Goal: Task Accomplishment & Management: Manage account settings

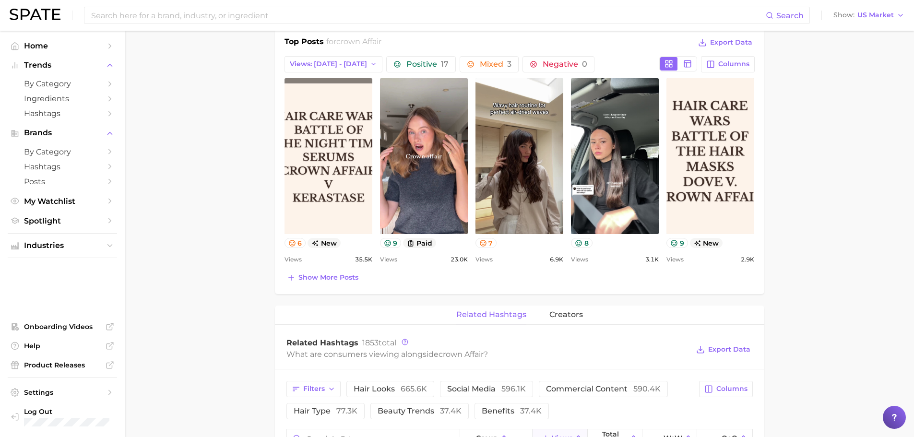
scroll to position [270, 0]
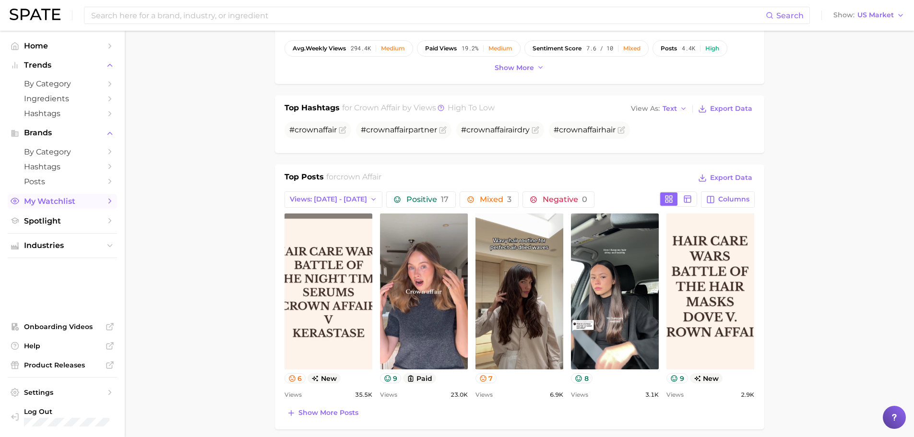
click at [61, 205] on span "My Watchlist" at bounding box center [62, 201] width 77 height 9
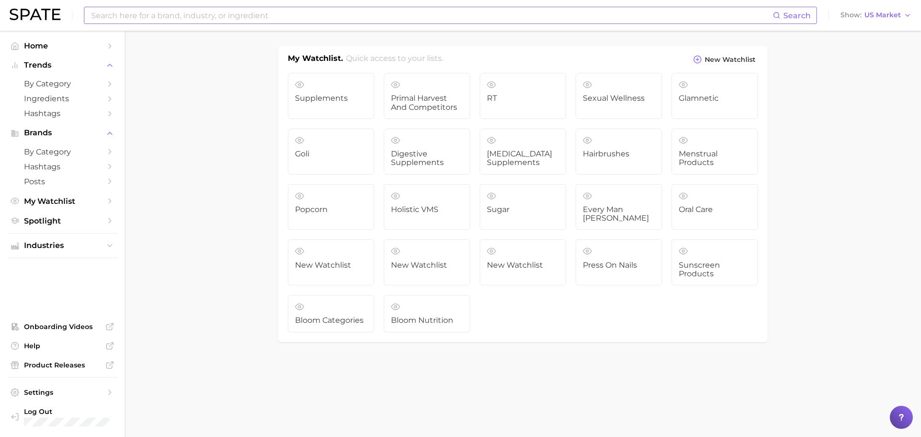
click at [221, 15] on input at bounding box center [431, 15] width 683 height 16
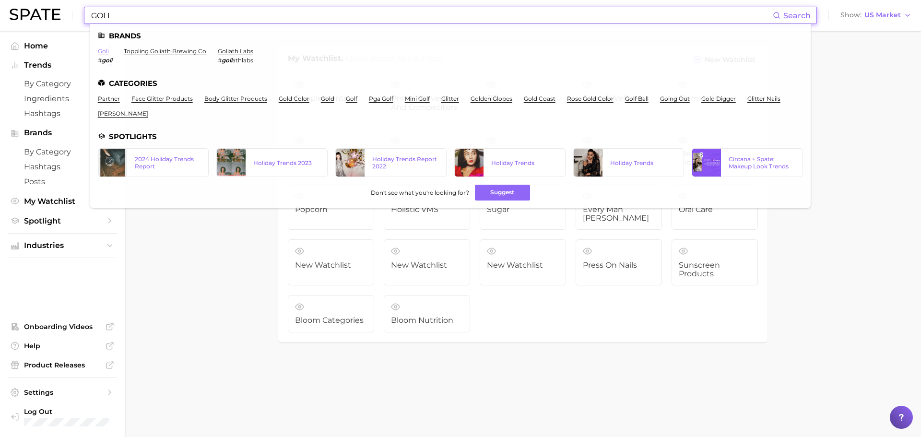
type input "GOLI"
click at [104, 53] on link "goli" at bounding box center [103, 51] width 11 height 7
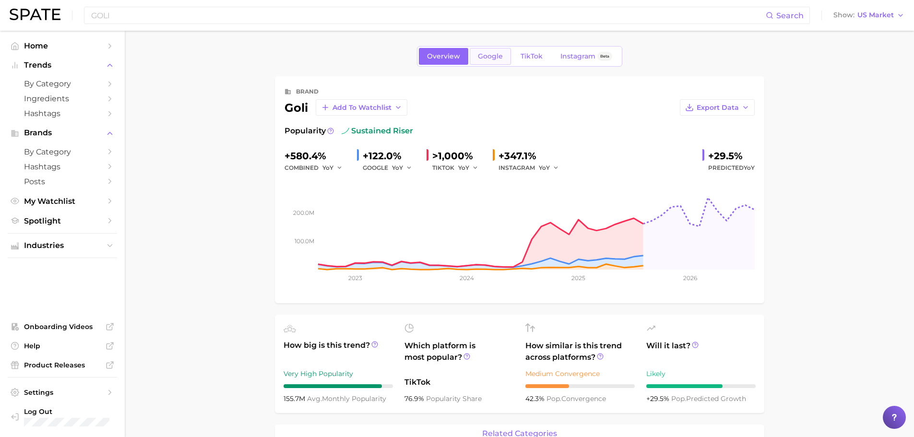
click at [478, 59] on span "Google" at bounding box center [490, 56] width 25 height 8
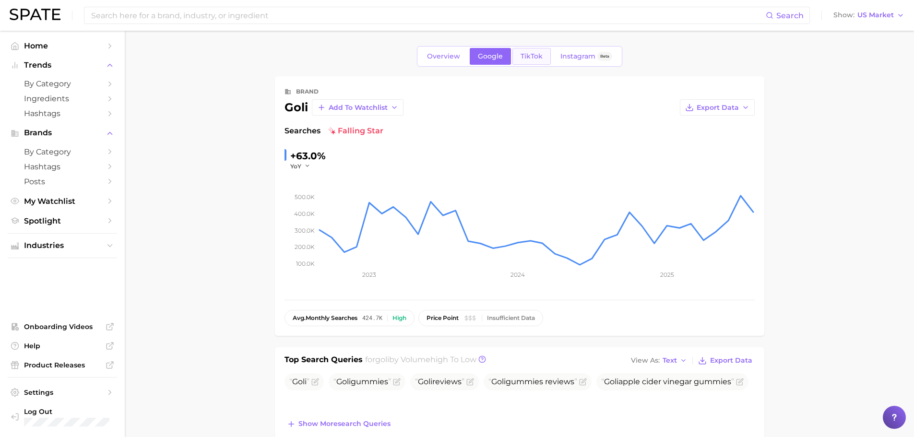
click at [530, 55] on span "TikTok" at bounding box center [532, 56] width 22 height 8
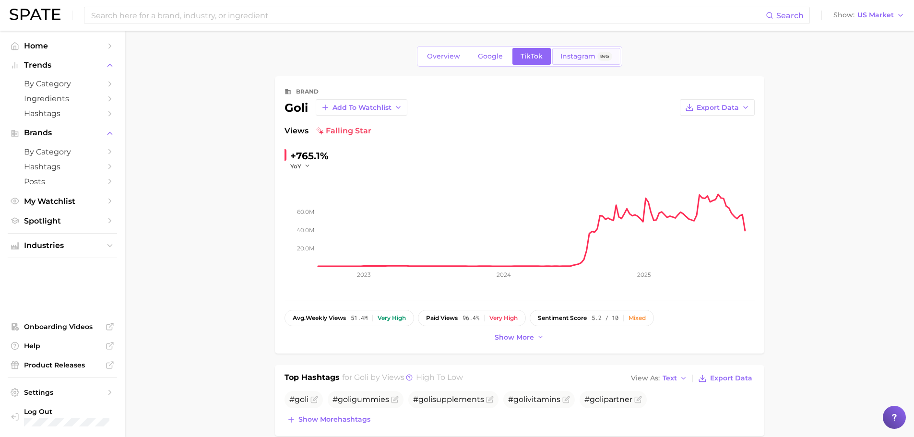
click at [582, 60] on span "Instagram" at bounding box center [577, 56] width 35 height 8
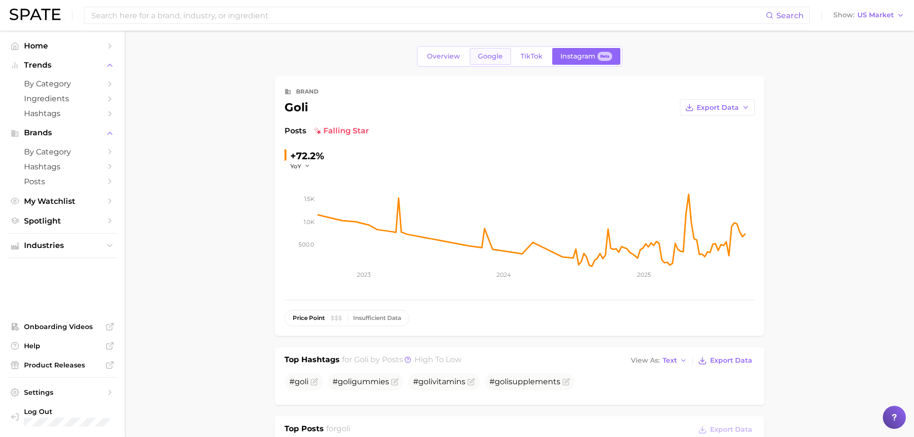
click at [476, 58] on link "Google" at bounding box center [490, 56] width 41 height 17
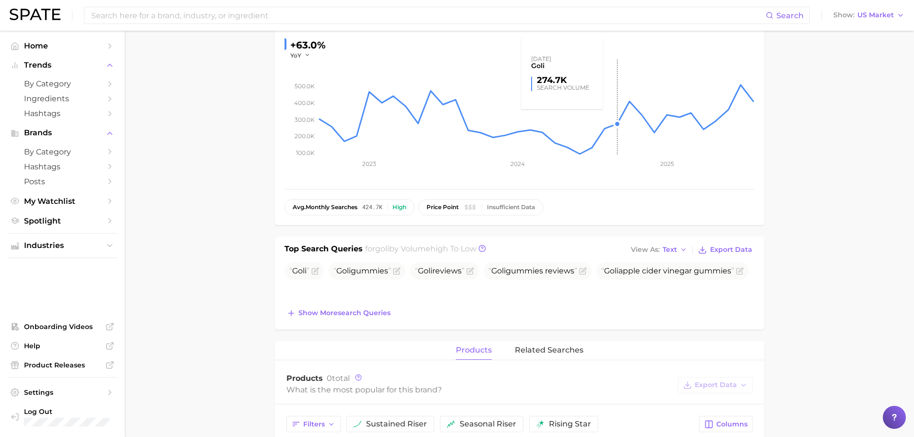
scroll to position [144, 0]
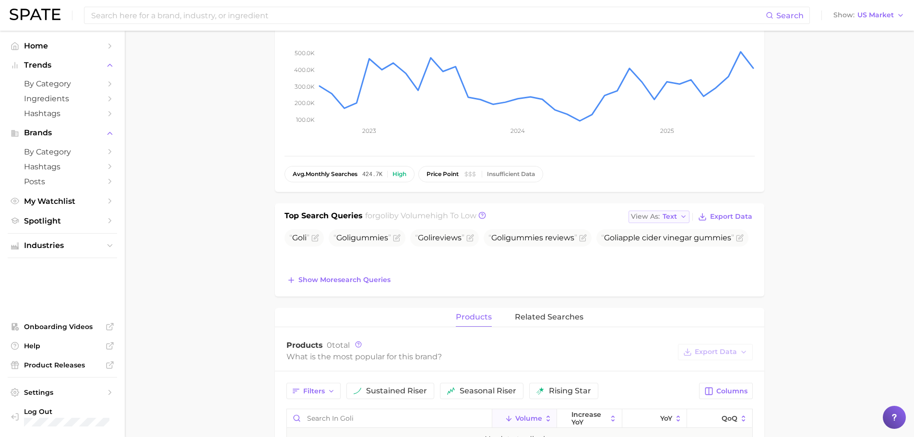
click at [673, 216] on span "Text" at bounding box center [670, 216] width 14 height 5
click at [648, 249] on span "Table" at bounding box center [654, 250] width 19 height 8
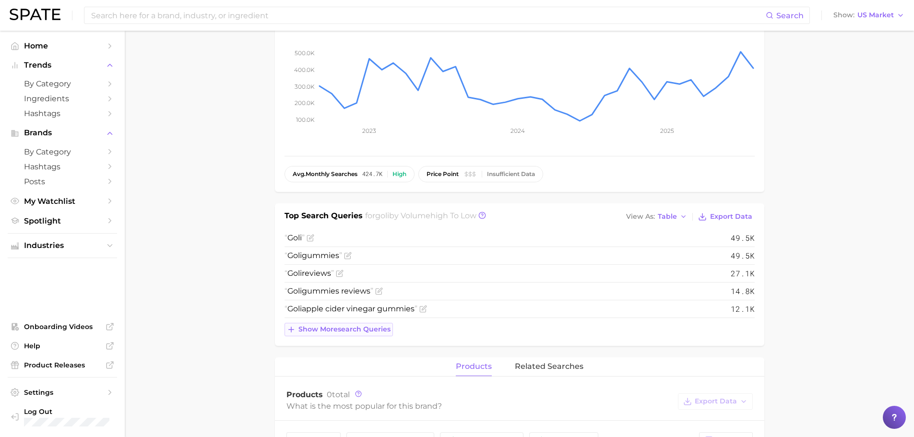
click at [331, 335] on button "Show more search queries" at bounding box center [339, 329] width 108 height 13
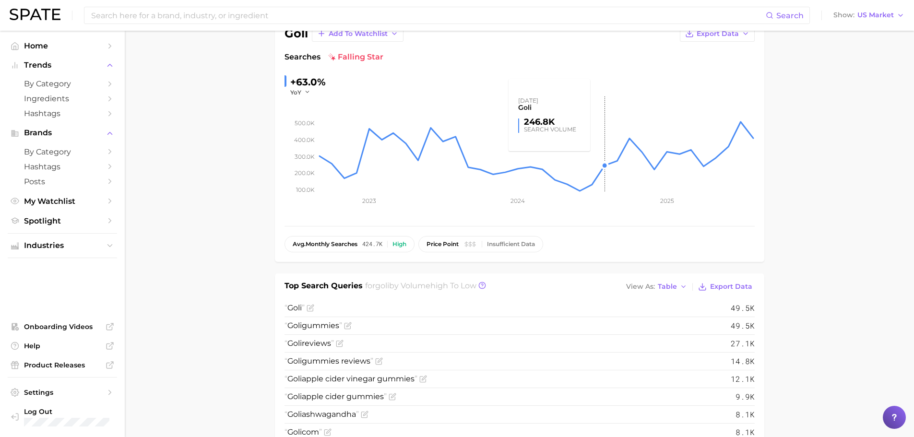
scroll to position [0, 0]
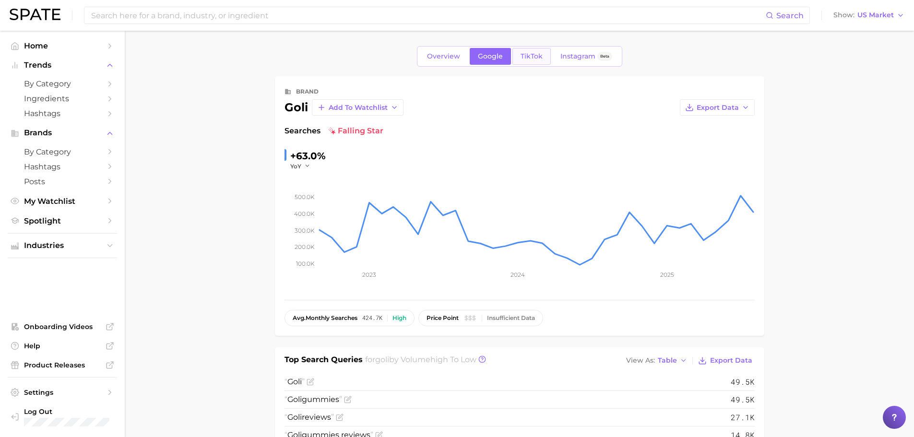
click at [533, 51] on link "TikTok" at bounding box center [532, 56] width 38 height 17
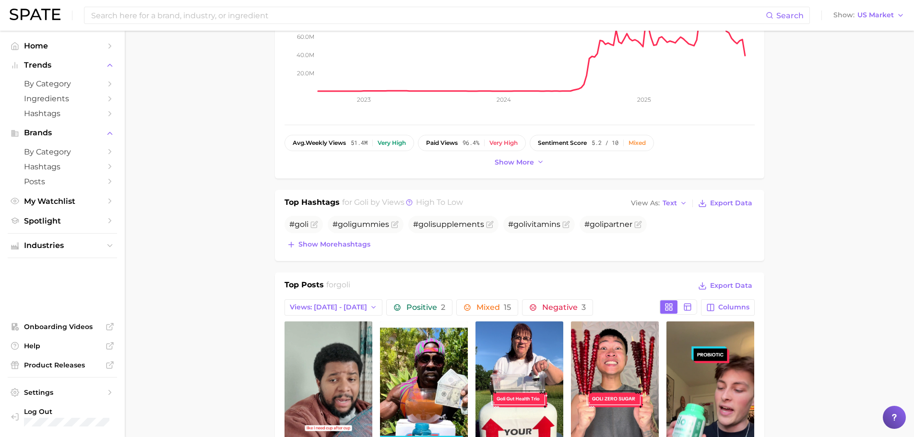
scroll to position [192, 0]
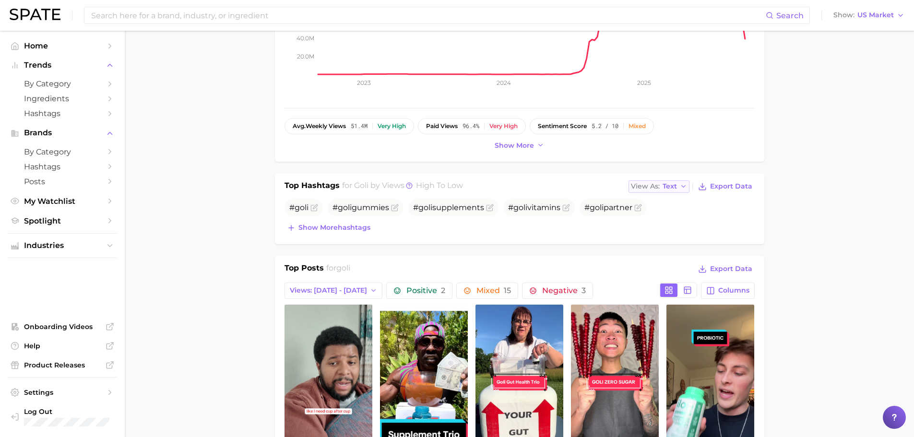
click at [671, 181] on button "View As Text" at bounding box center [659, 186] width 61 height 12
click at [655, 224] on span "Table" at bounding box center [654, 219] width 19 height 8
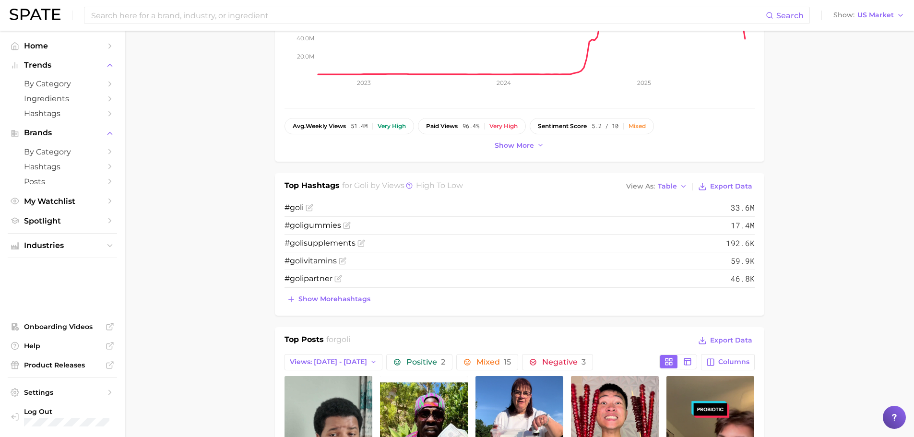
click at [340, 307] on div "Top Hashtags for goli by Views high to low View As Table Export Data # goli 33.…" at bounding box center [519, 244] width 489 height 143
click at [339, 303] on span "Show more hashtags" at bounding box center [334, 299] width 72 height 8
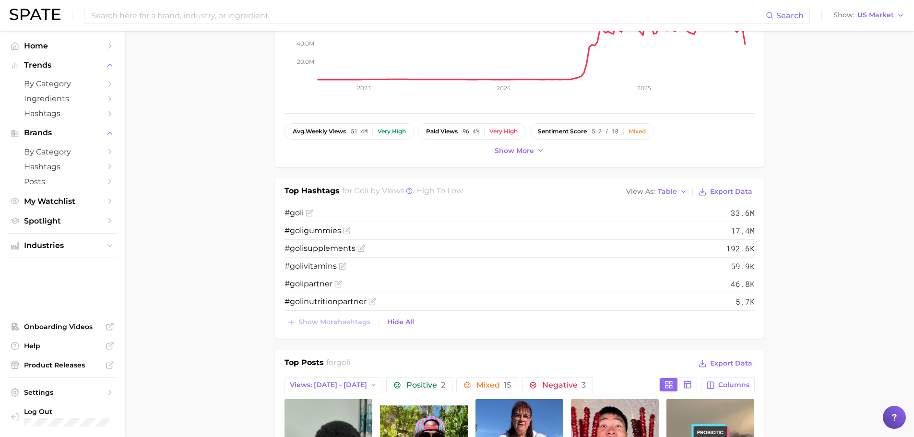
scroll to position [384, 0]
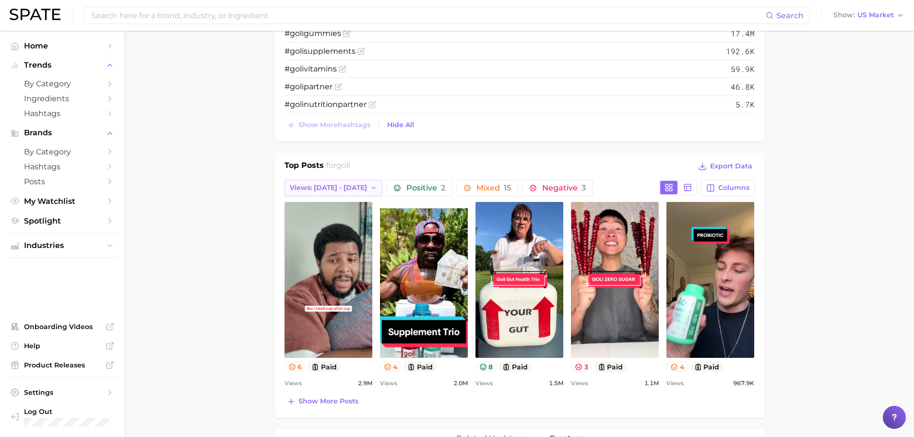
drag, startPoint x: 318, startPoint y: 191, endPoint x: 311, endPoint y: 191, distance: 6.7
click at [318, 191] on span "Views: [DATE] - [DATE]" at bounding box center [328, 188] width 77 height 8
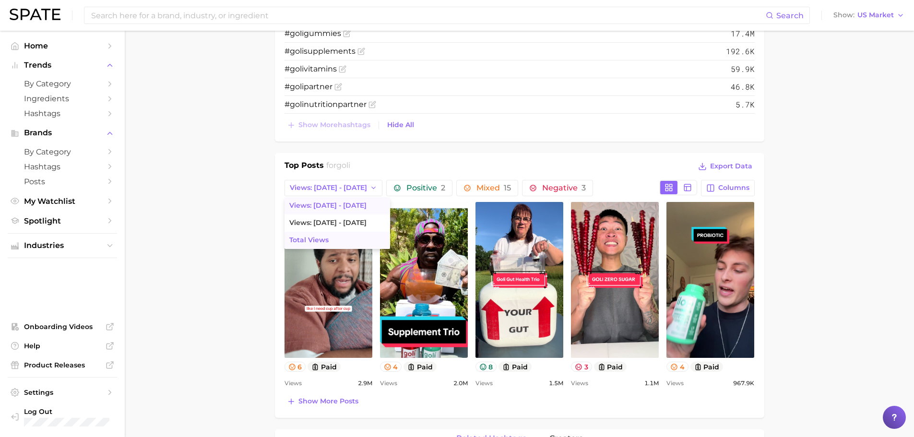
click at [330, 238] on button "Total Views" at bounding box center [338, 240] width 106 height 17
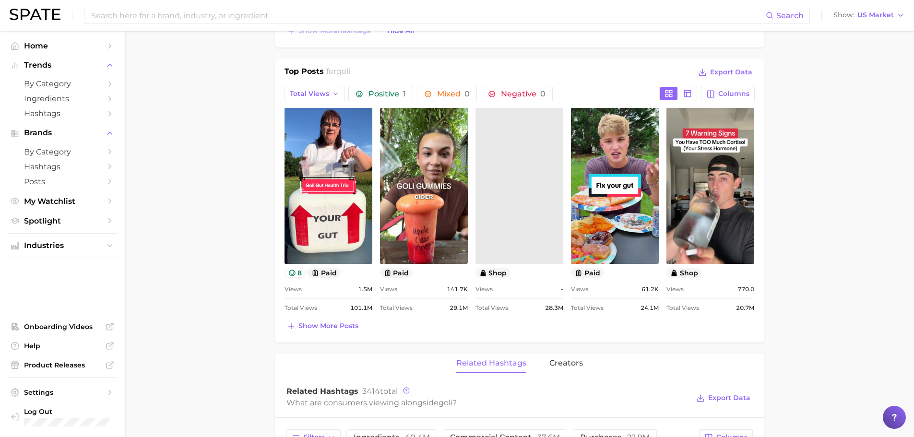
scroll to position [480, 0]
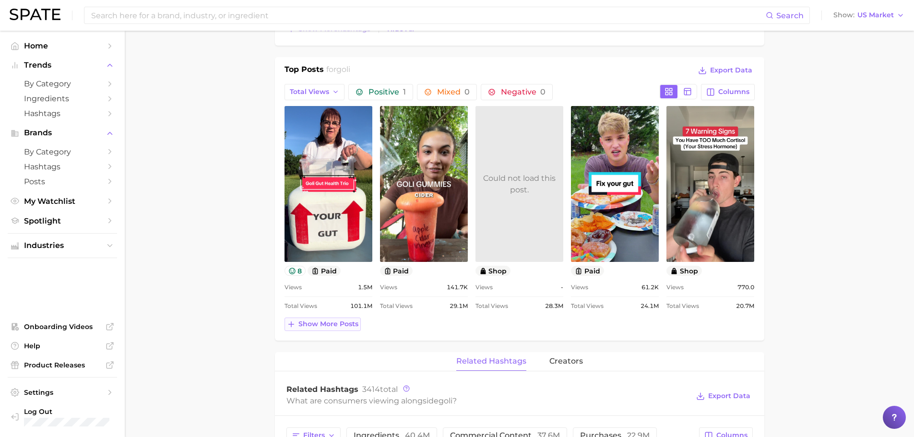
click at [339, 320] on span "Show more posts" at bounding box center [328, 324] width 60 height 8
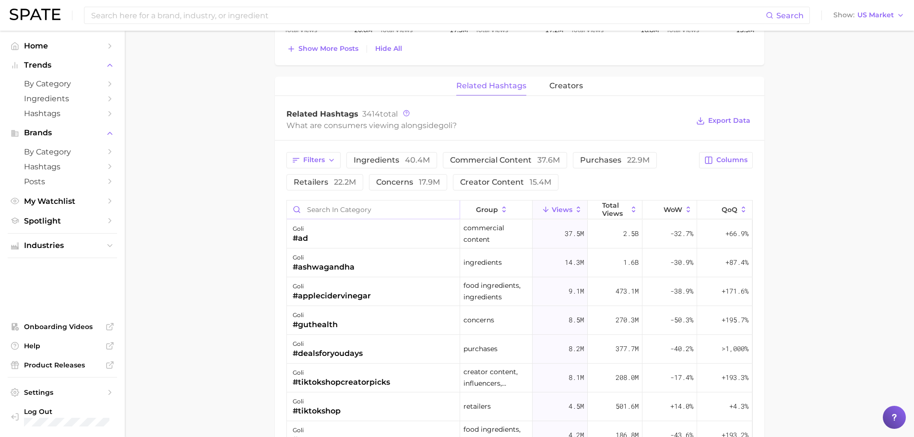
scroll to position [1008, 0]
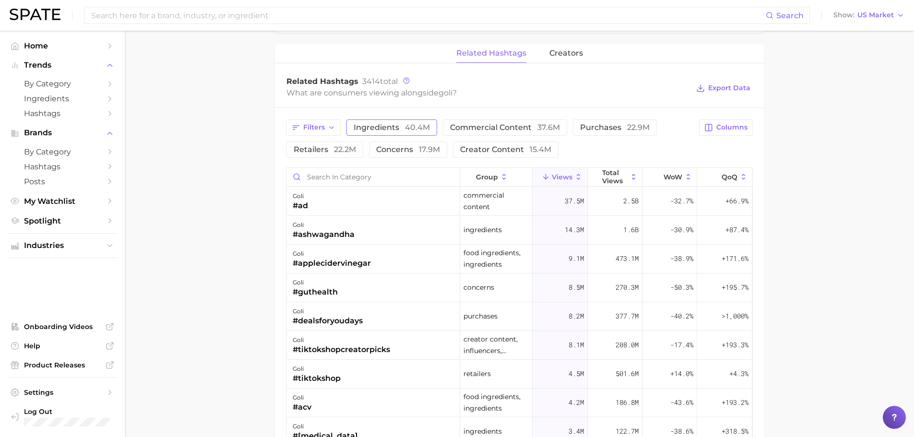
click at [384, 126] on span "ingredients 40.4m" at bounding box center [392, 128] width 76 height 8
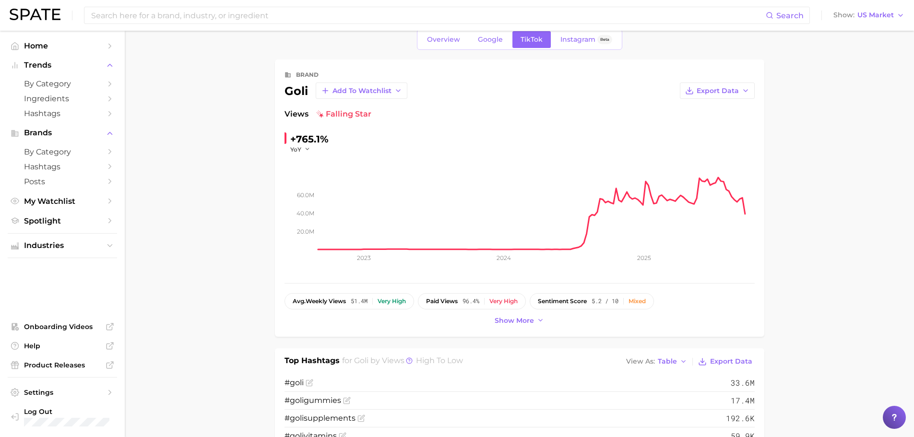
scroll to position [0, 0]
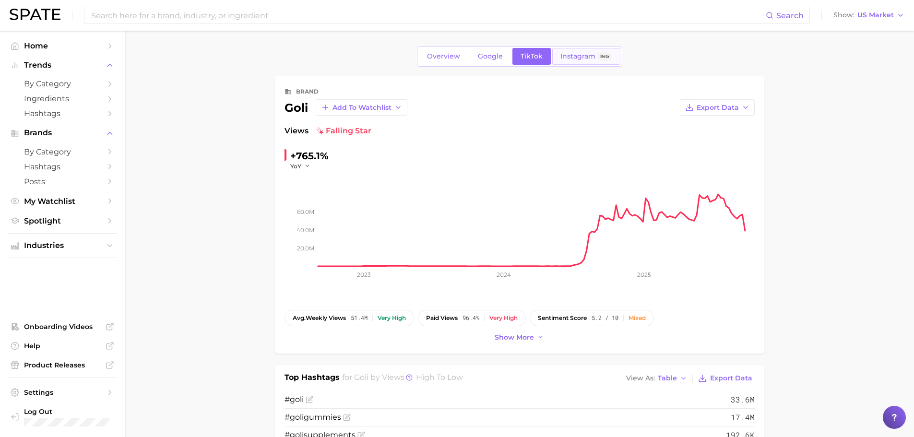
click at [575, 58] on span "Instagram" at bounding box center [577, 56] width 35 height 8
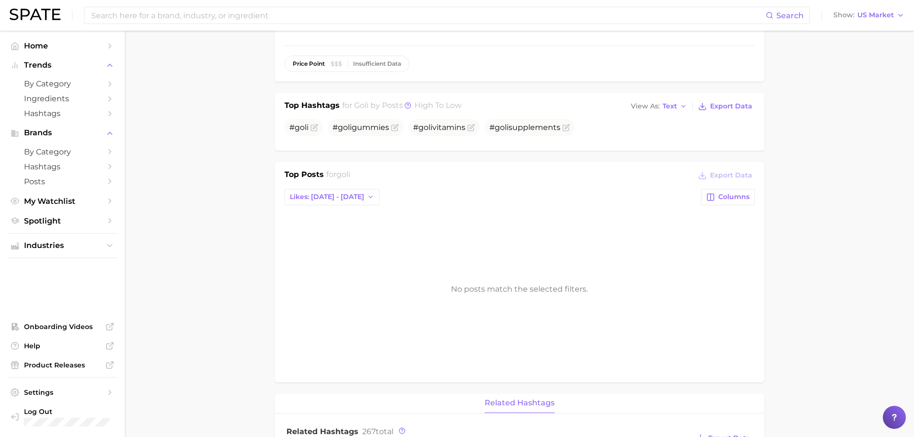
scroll to position [336, 0]
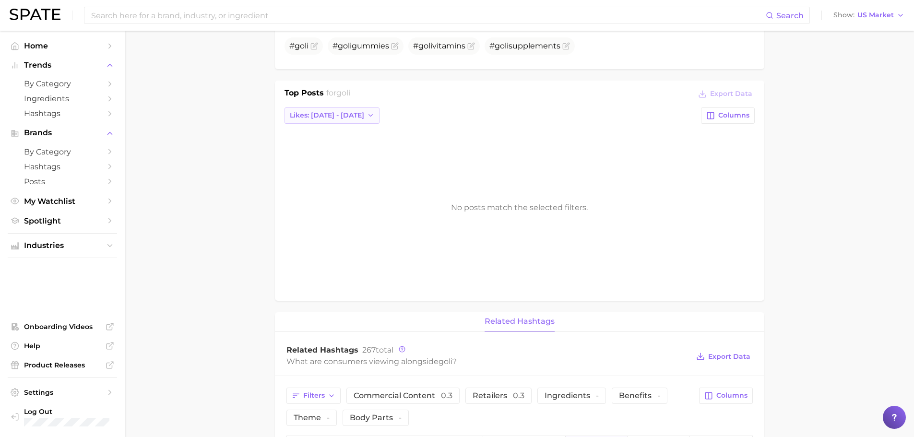
click at [345, 122] on button "Likes: [DATE] - [DATE]" at bounding box center [332, 115] width 95 height 16
click at [318, 164] on span "Total Likes" at bounding box center [307, 168] width 36 height 8
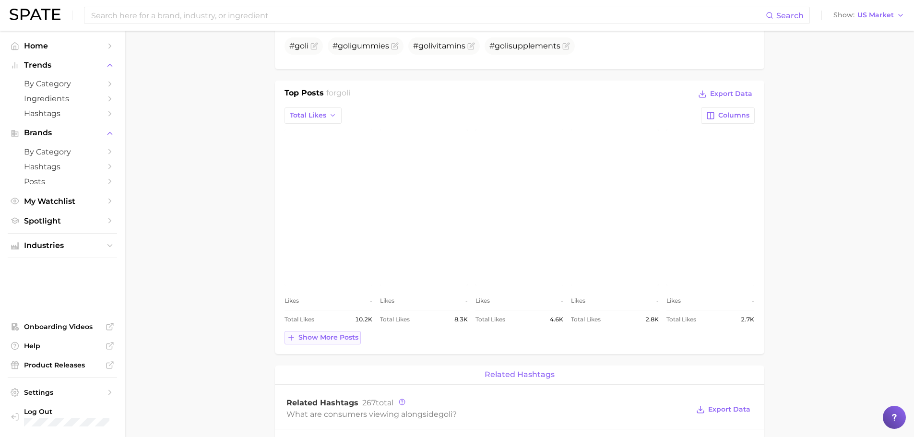
click at [326, 334] on span "Show more posts" at bounding box center [328, 338] width 60 height 8
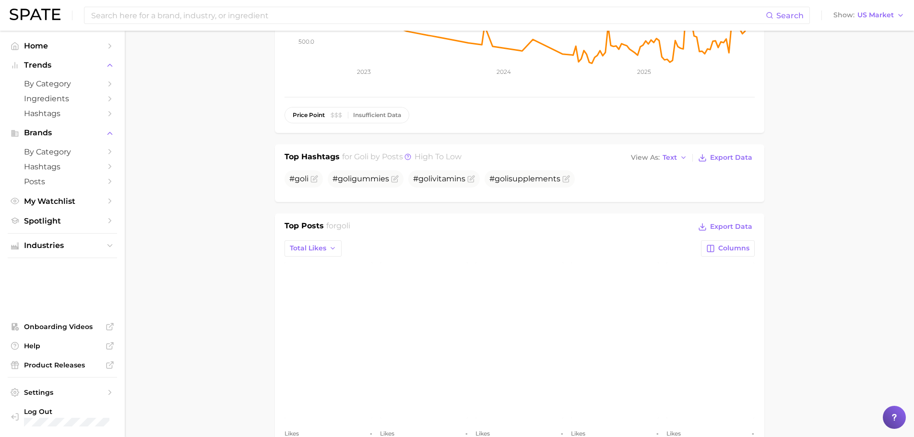
scroll to position [192, 0]
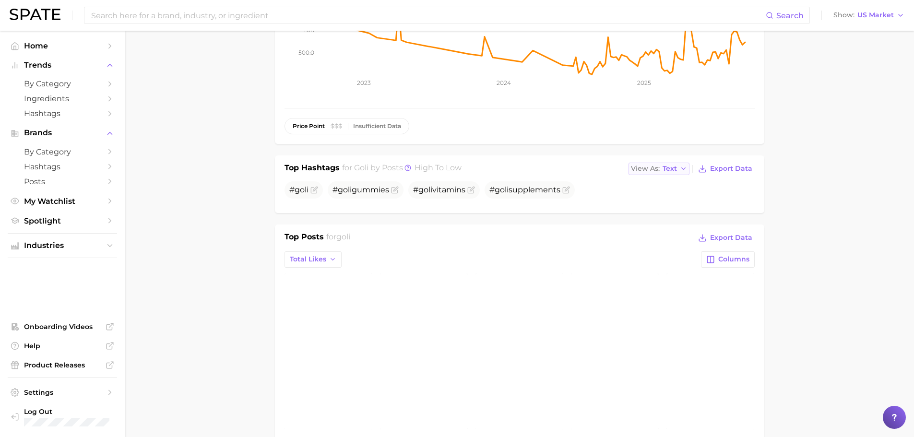
drag, startPoint x: 676, startPoint y: 177, endPoint x: 675, endPoint y: 167, distance: 9.6
click at [676, 177] on div "Top Hashtags for goli by Posts high to low View As Text Export Data # goli # go…" at bounding box center [520, 182] width 470 height 41
click at [675, 164] on button "View As Text" at bounding box center [659, 169] width 61 height 12
click at [677, 195] on button "Table" at bounding box center [682, 201] width 106 height 17
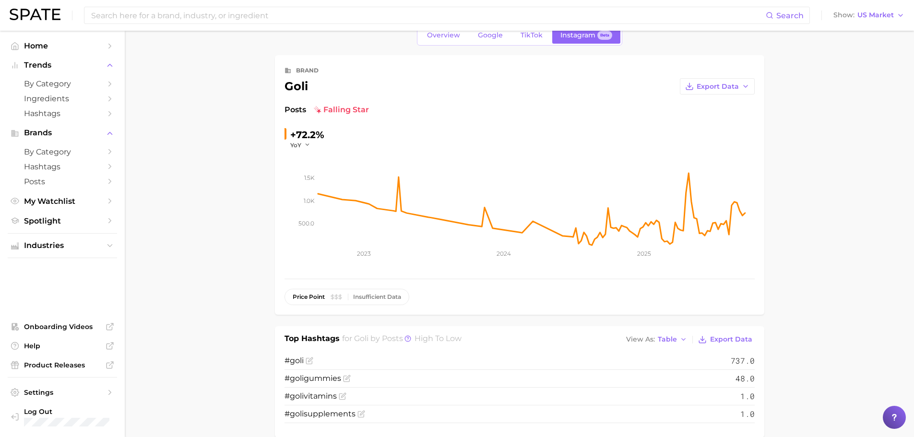
scroll to position [0, 0]
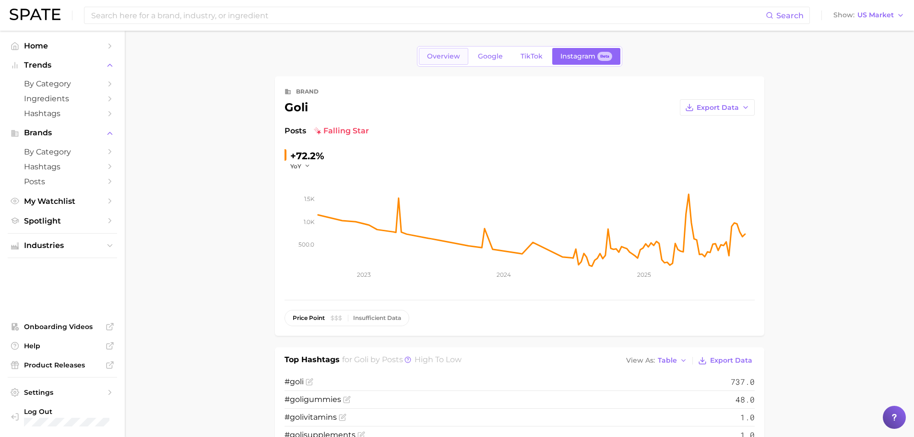
click at [452, 59] on span "Overview" at bounding box center [443, 56] width 33 height 8
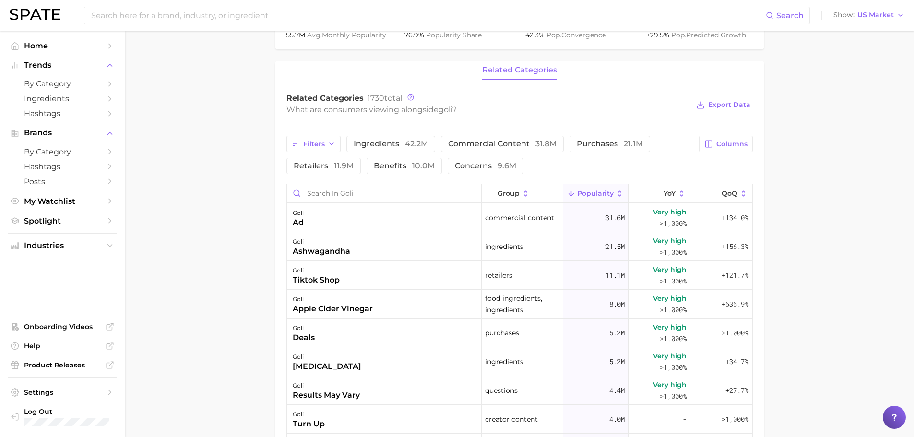
scroll to position [312, 0]
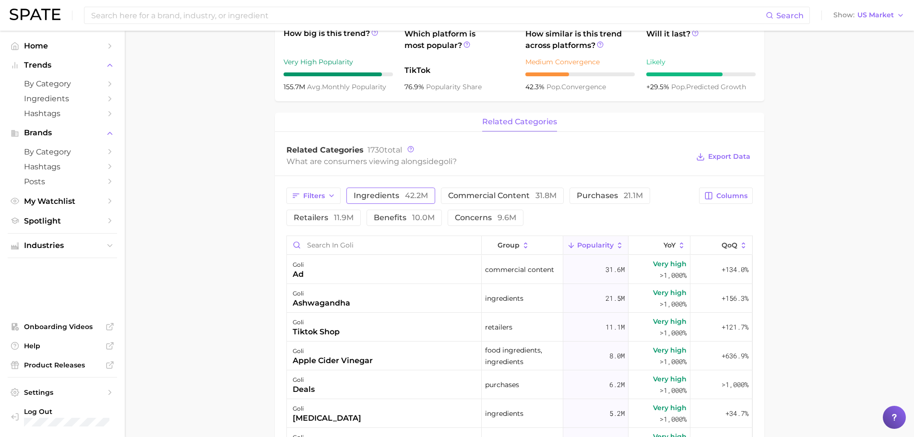
click at [375, 192] on span "ingredients 42.2m" at bounding box center [391, 196] width 74 height 8
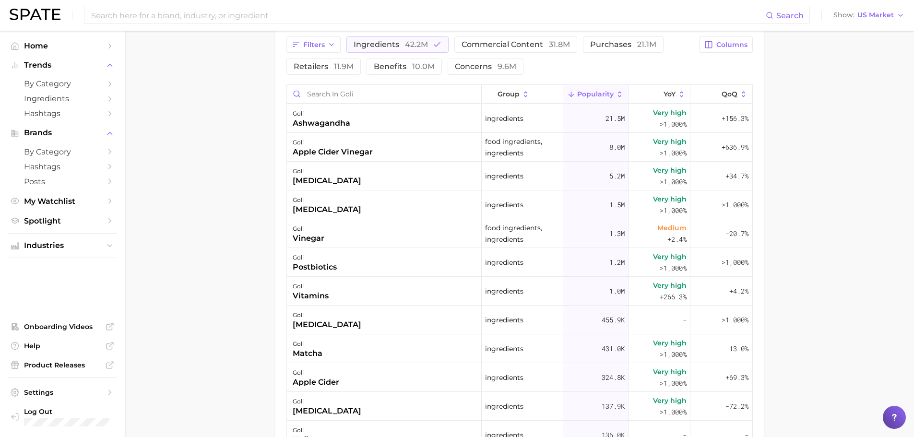
scroll to position [408, 0]
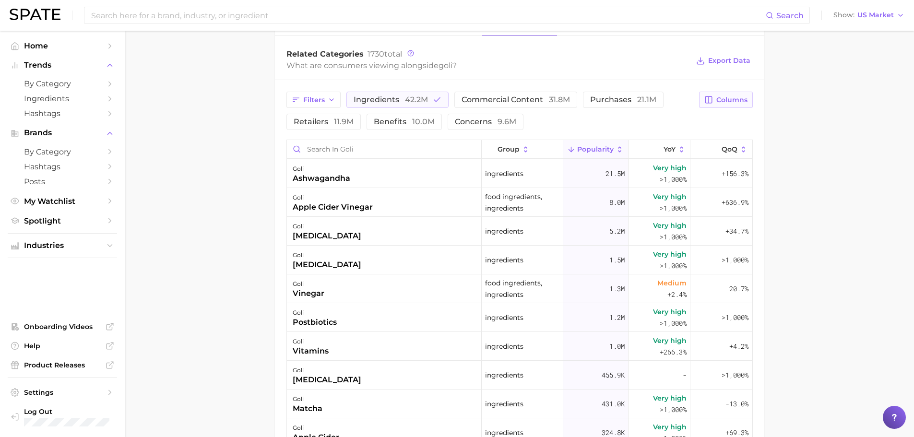
drag, startPoint x: 735, startPoint y: 96, endPoint x: 730, endPoint y: 108, distance: 13.5
click at [735, 96] on span "Columns" at bounding box center [731, 100] width 31 height 8
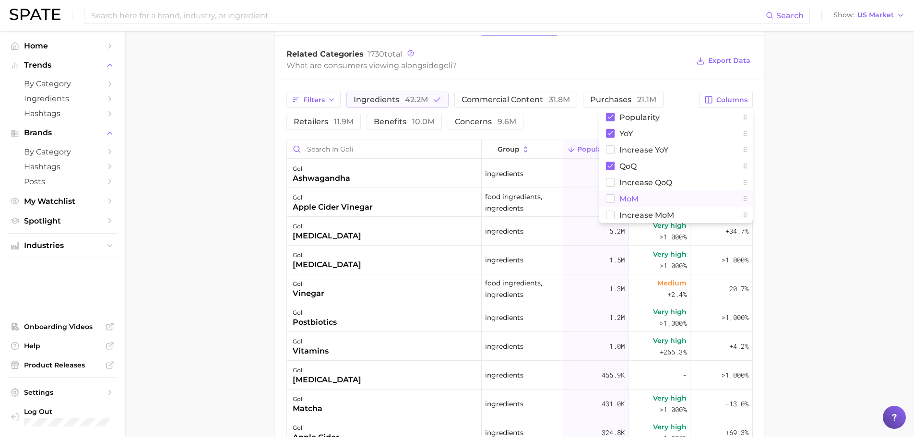
click at [650, 197] on button "MoM" at bounding box center [676, 199] width 154 height 16
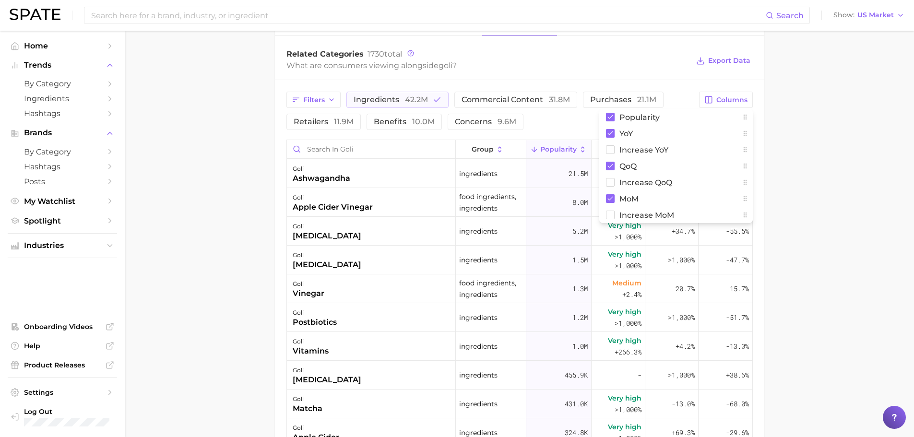
click at [821, 221] on main "Overview Google TikTok Instagram Beta brand goli Add to Watchlist Export Data P…" at bounding box center [519, 130] width 789 height 1014
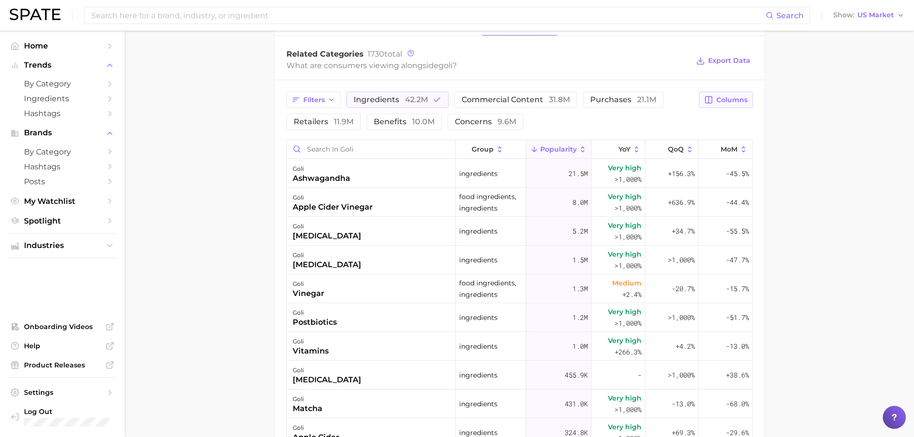
click at [731, 97] on span "Columns" at bounding box center [731, 100] width 31 height 8
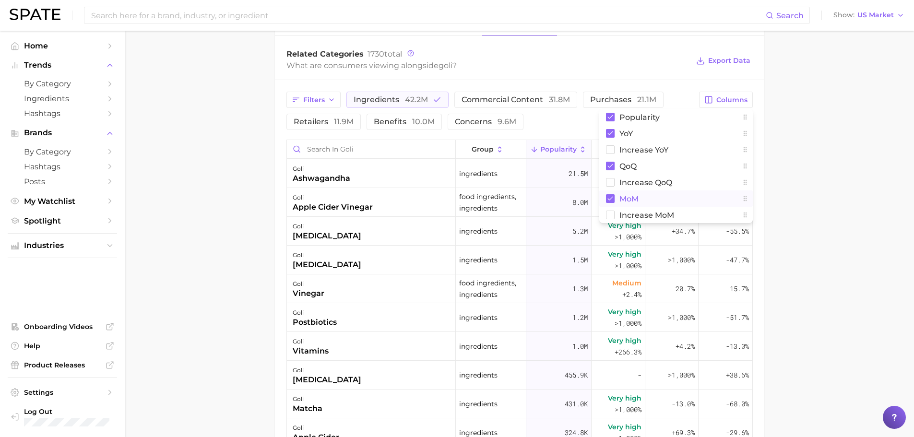
click at [620, 203] on button "MoM" at bounding box center [676, 199] width 154 height 16
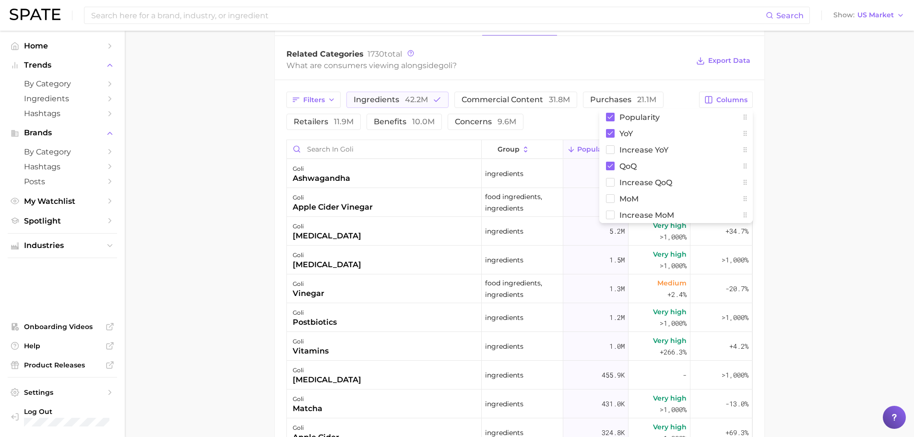
click at [783, 196] on main "Overview Google TikTok Instagram Beta brand goli Add to Watchlist Export Data P…" at bounding box center [519, 130] width 789 height 1014
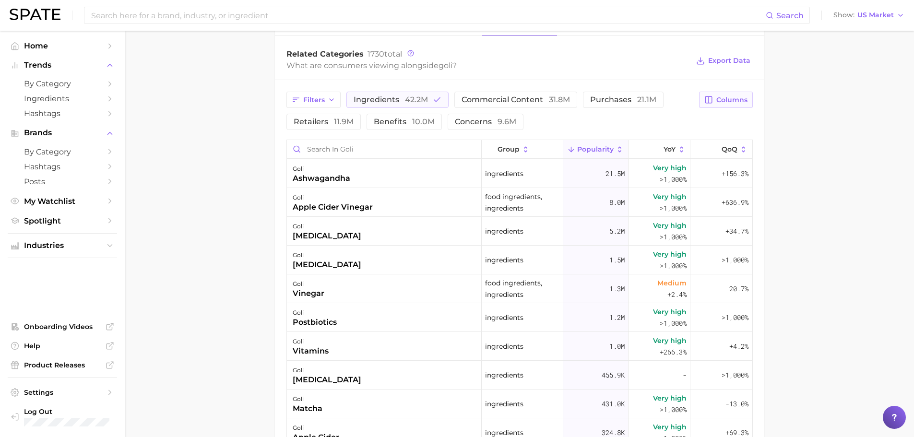
click at [728, 101] on span "Columns" at bounding box center [731, 100] width 31 height 8
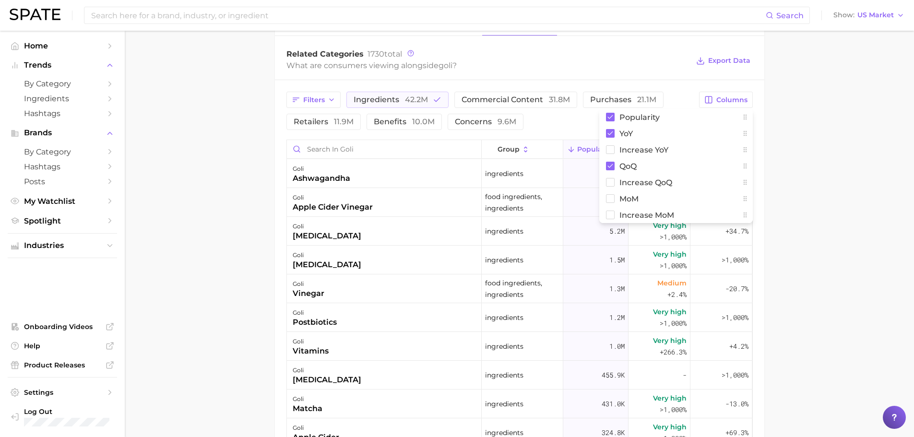
click at [806, 302] on main "Overview Google TikTok Instagram Beta brand goli Add to Watchlist Export Data P…" at bounding box center [519, 130] width 789 height 1014
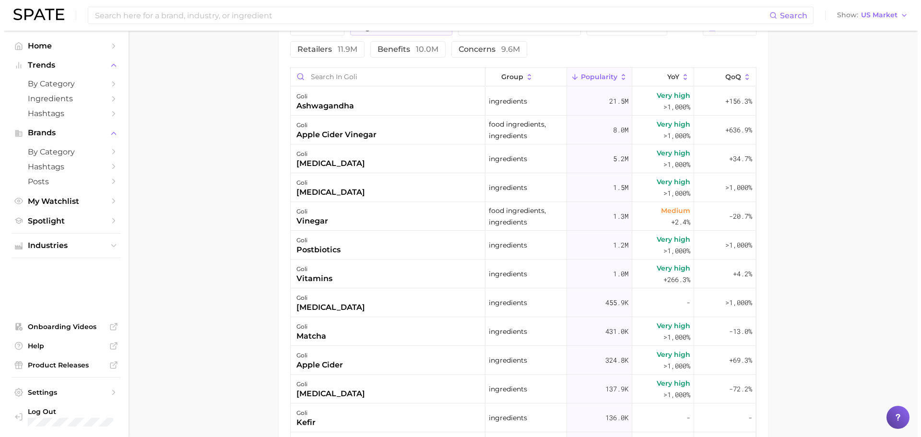
scroll to position [504, 0]
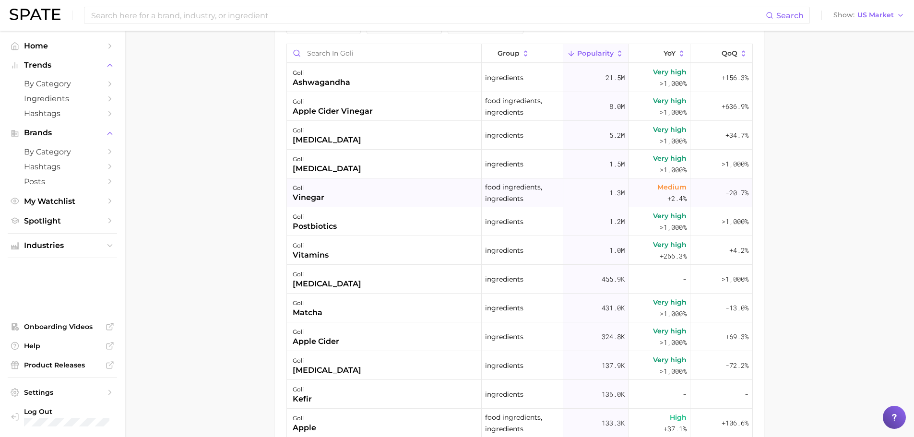
drag, startPoint x: 830, startPoint y: 214, endPoint x: 601, endPoint y: 194, distance: 230.2
click at [830, 214] on main "Overview Google TikTok Instagram Beta brand goli Add to Watchlist Export Data P…" at bounding box center [519, 34] width 789 height 1014
click at [321, 89] on div "goli ashwagandha" at bounding box center [384, 77] width 195 height 29
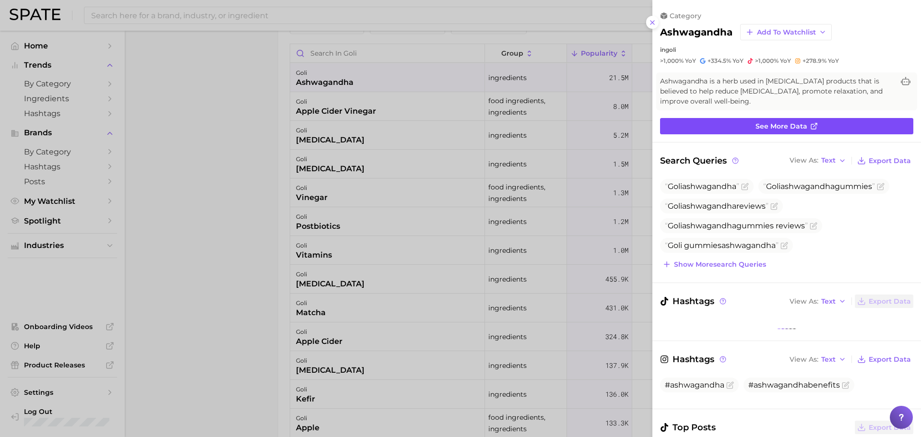
click at [784, 124] on span "See more data" at bounding box center [782, 126] width 52 height 8
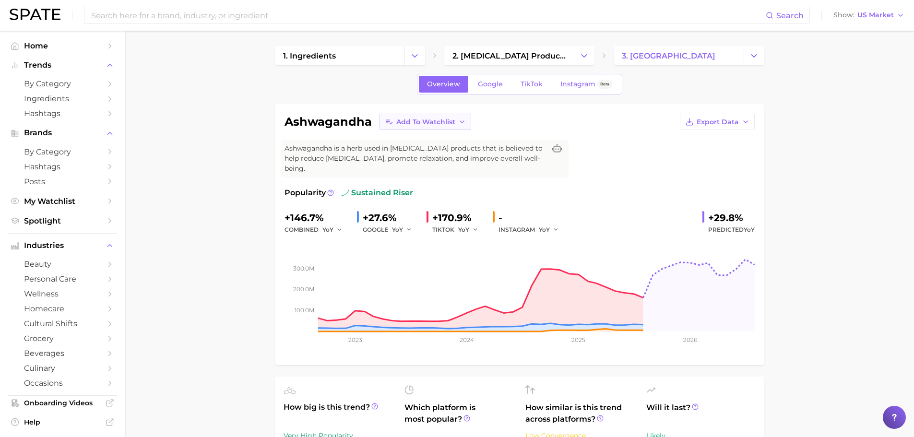
click at [415, 122] on span "Add to Watchlist" at bounding box center [425, 122] width 59 height 8
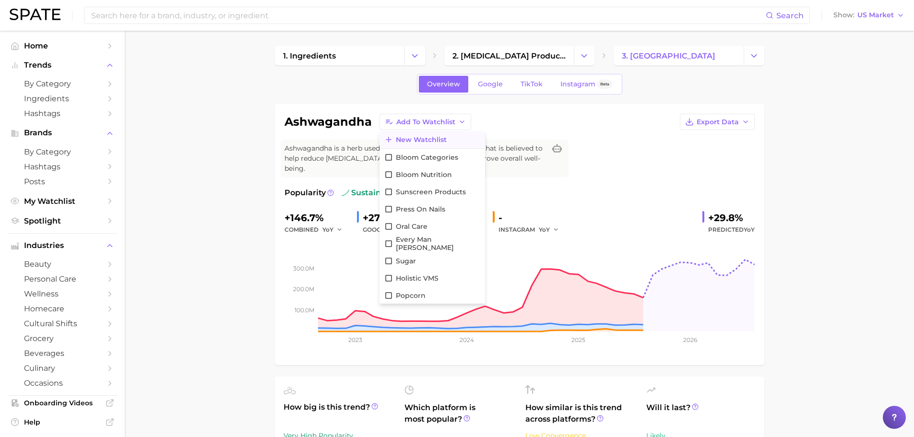
click at [414, 139] on span "New Watchlist" at bounding box center [421, 140] width 51 height 8
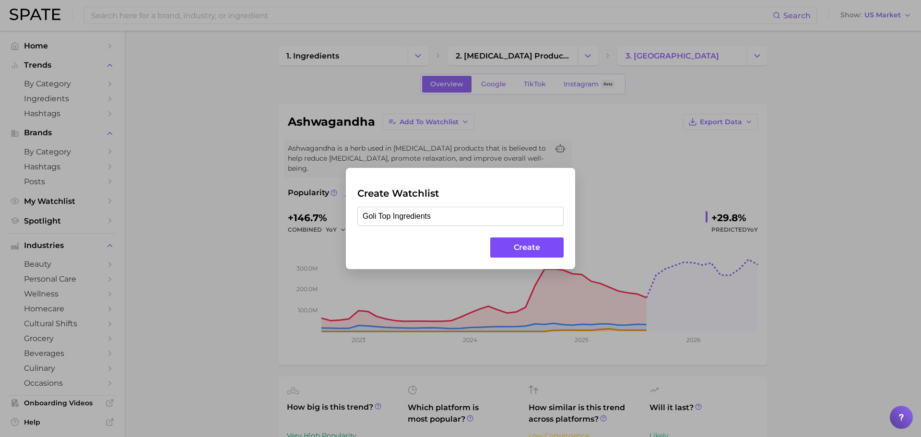
type input "Goli Top Ingredients"
click at [530, 252] on button "Create" at bounding box center [526, 248] width 73 height 21
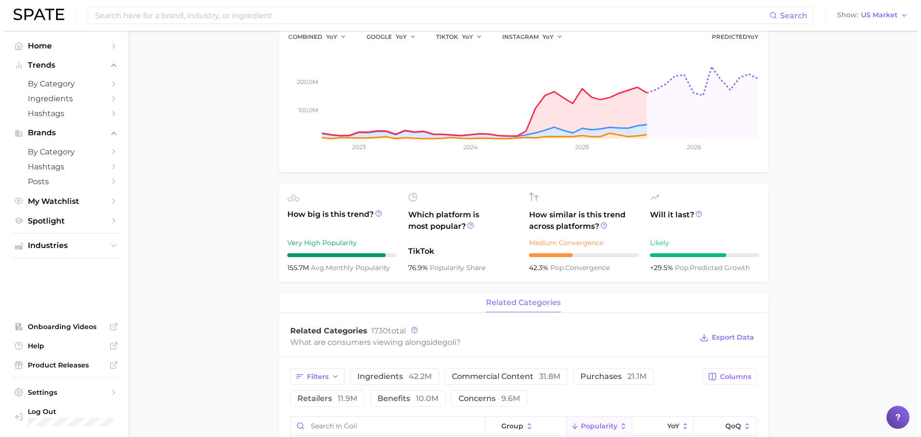
scroll to position [432, 0]
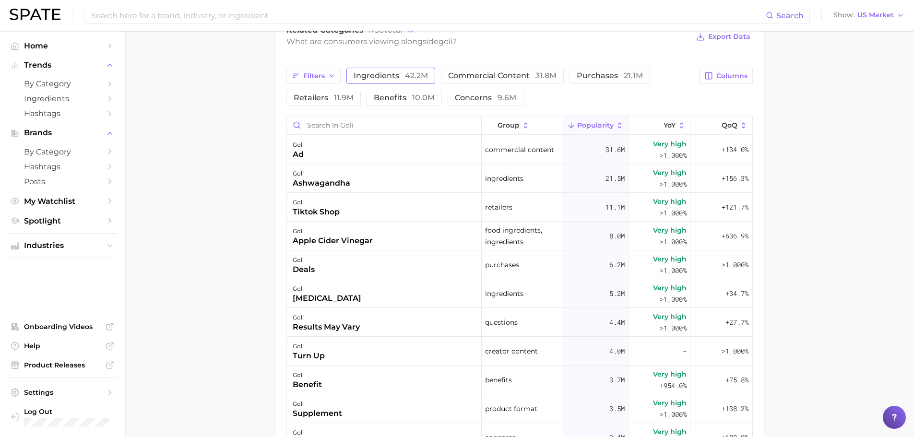
click at [400, 74] on span "ingredients 42.2m" at bounding box center [391, 76] width 74 height 8
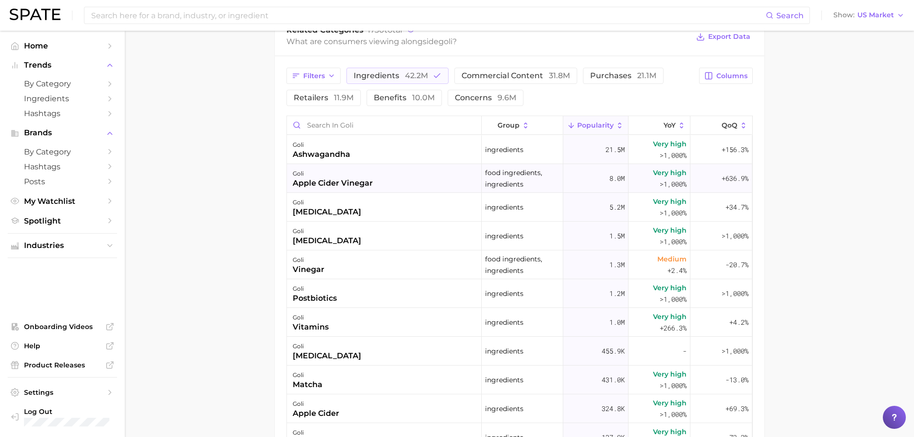
click at [709, 180] on div "+636.9%" at bounding box center [721, 178] width 61 height 29
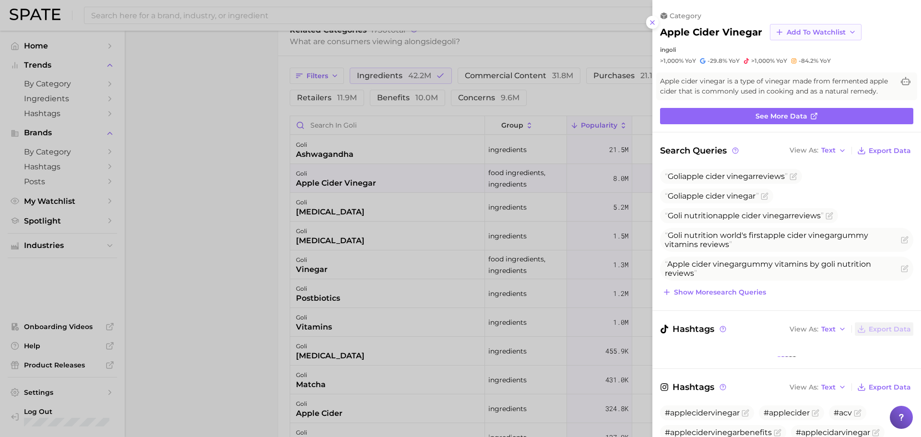
click at [814, 31] on span "Add to Watchlist" at bounding box center [816, 32] width 59 height 8
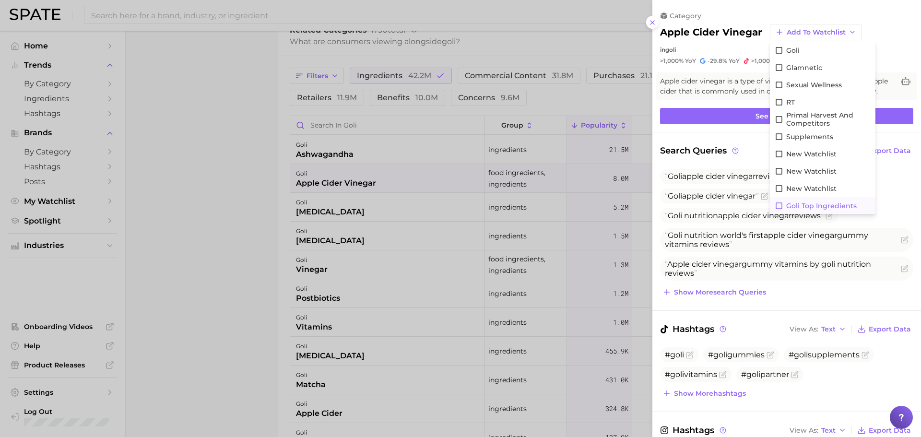
scroll to position [242, 0]
click at [816, 208] on span "Goli Top Ingredients" at bounding box center [822, 206] width 71 height 8
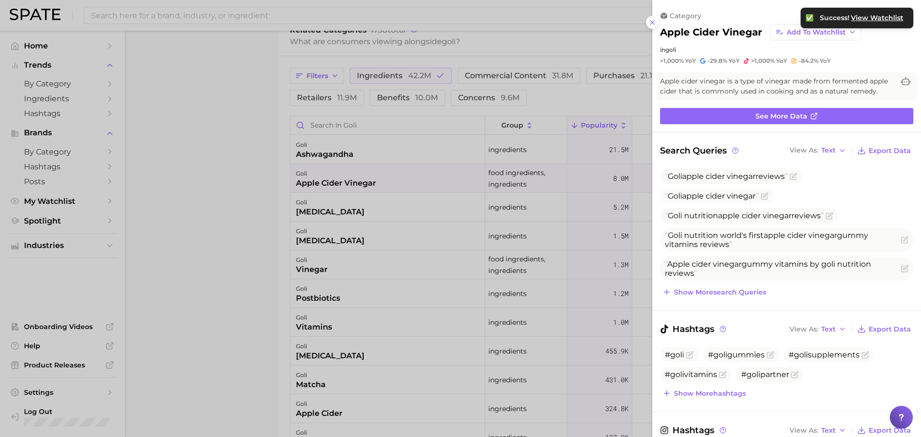
click at [241, 206] on div at bounding box center [460, 218] width 921 height 437
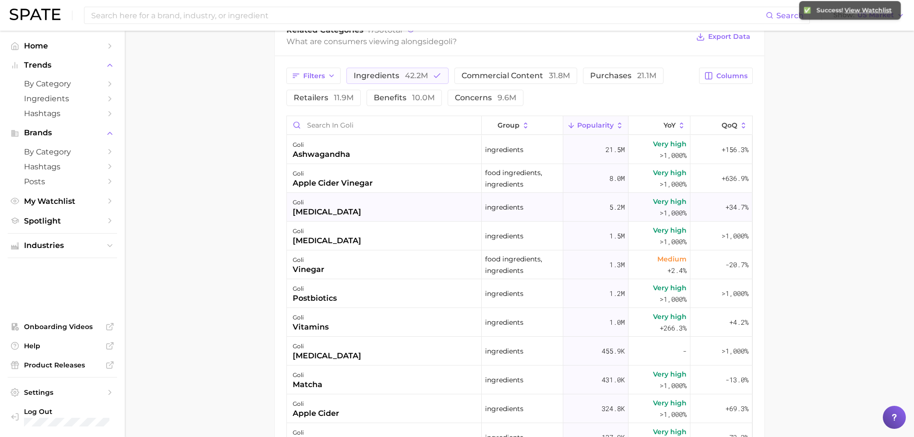
click at [381, 211] on div "goli [MEDICAL_DATA]" at bounding box center [384, 207] width 195 height 29
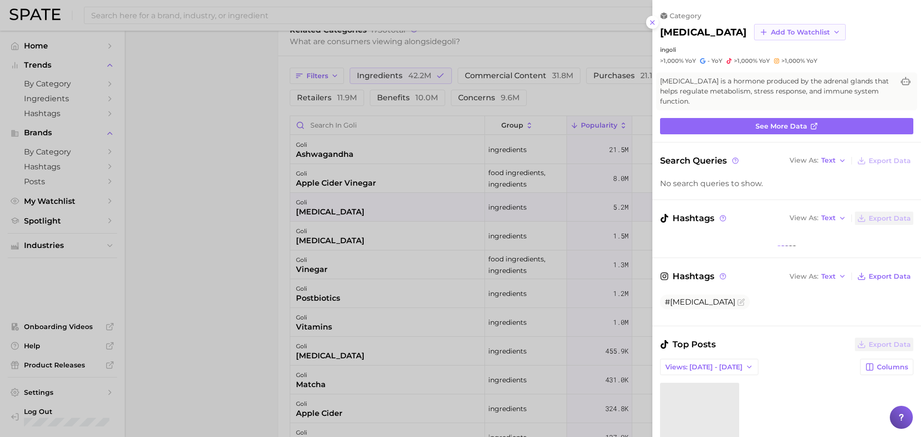
click at [771, 34] on span "Add to Watchlist" at bounding box center [800, 32] width 59 height 8
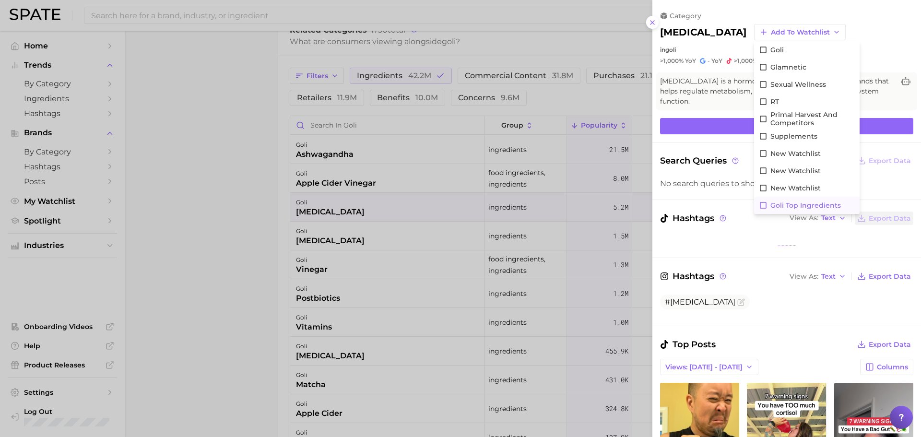
scroll to position [0, 0]
click at [771, 206] on span "Goli Top Ingredients" at bounding box center [806, 206] width 71 height 8
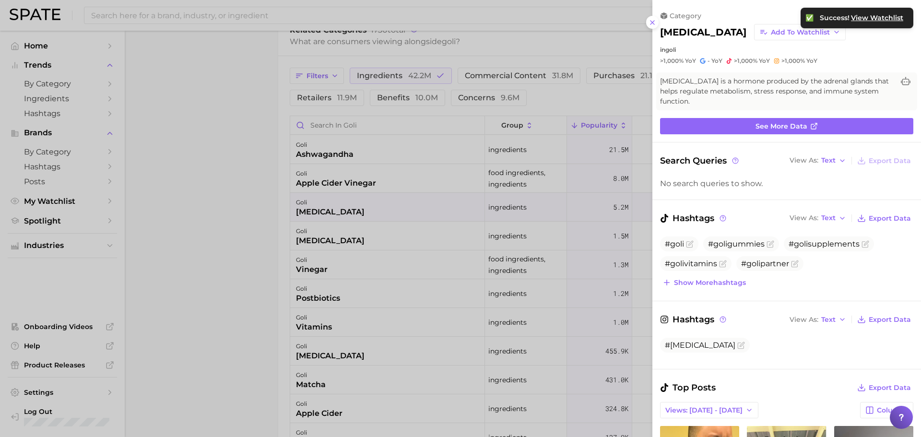
click at [262, 167] on div at bounding box center [460, 218] width 921 height 437
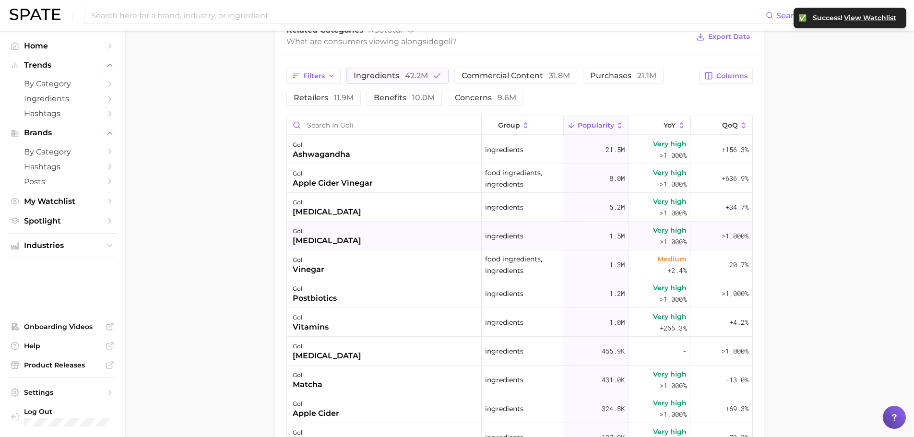
click at [371, 236] on div "goli [MEDICAL_DATA]" at bounding box center [384, 236] width 195 height 29
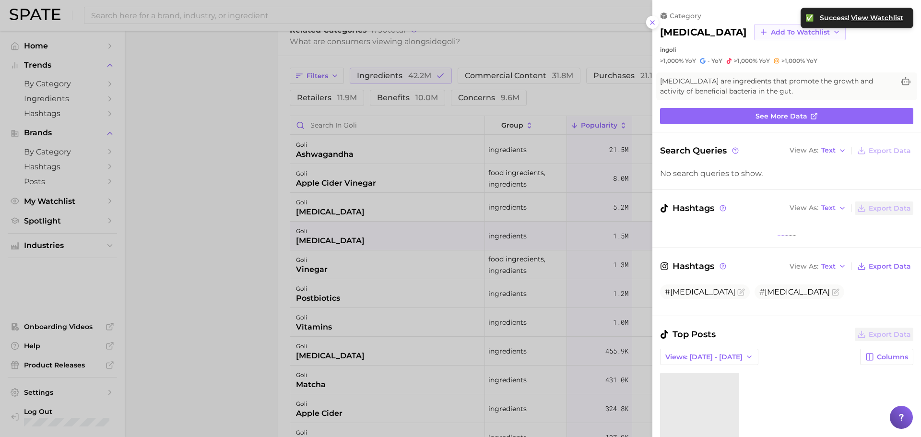
click at [771, 29] on span "Add to Watchlist" at bounding box center [800, 32] width 59 height 8
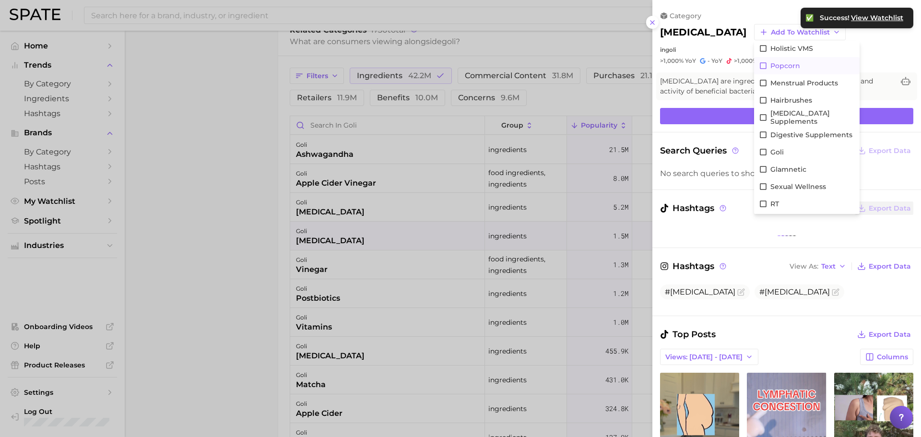
scroll to position [242, 0]
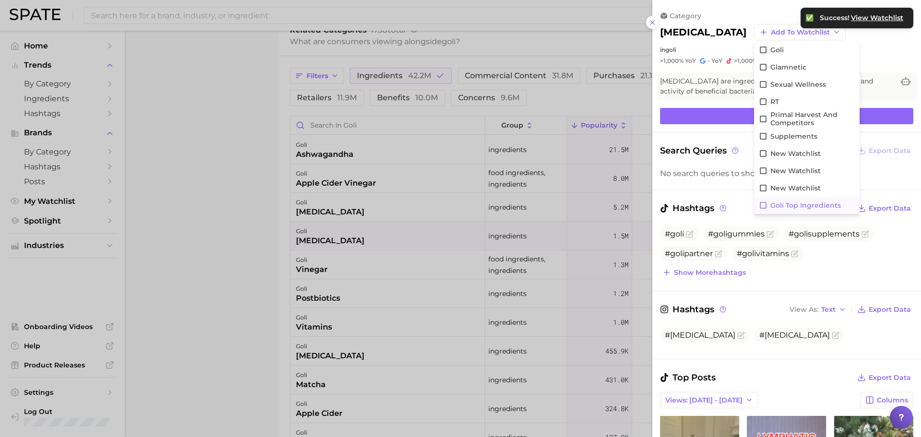
click at [771, 203] on span "Goli Top Ingredients" at bounding box center [806, 206] width 71 height 8
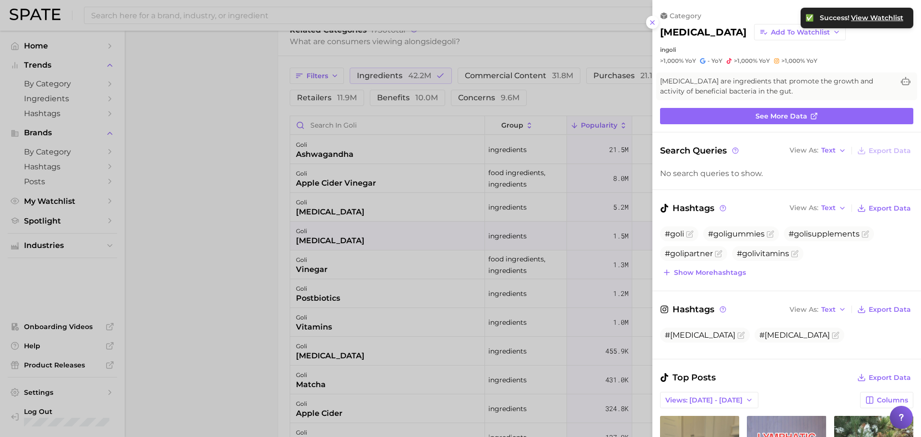
click at [184, 183] on div at bounding box center [460, 218] width 921 height 437
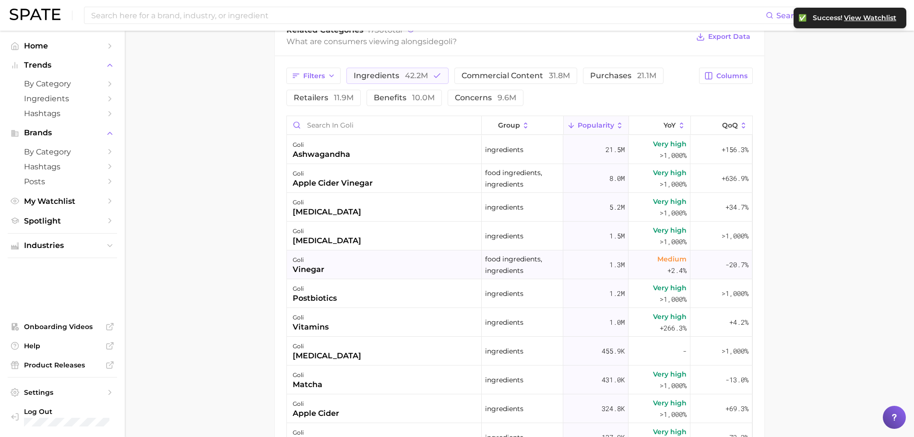
click at [358, 267] on div "goli vinegar" at bounding box center [384, 264] width 195 height 29
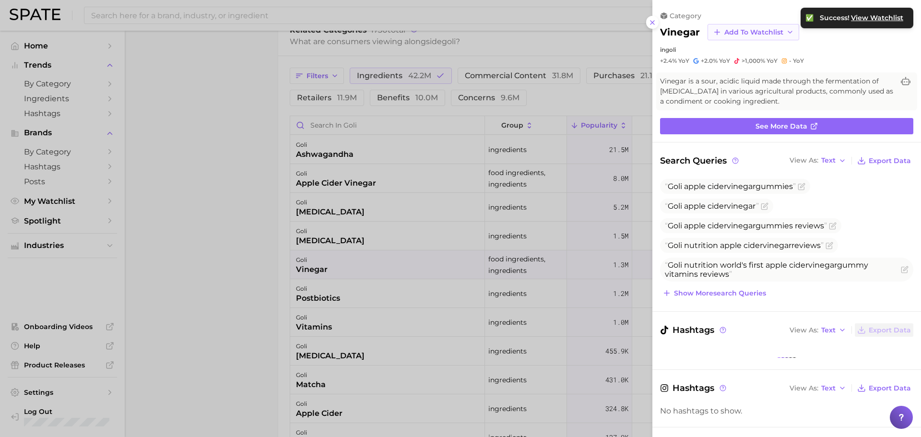
click at [741, 32] on span "Add to Watchlist" at bounding box center [754, 32] width 59 height 8
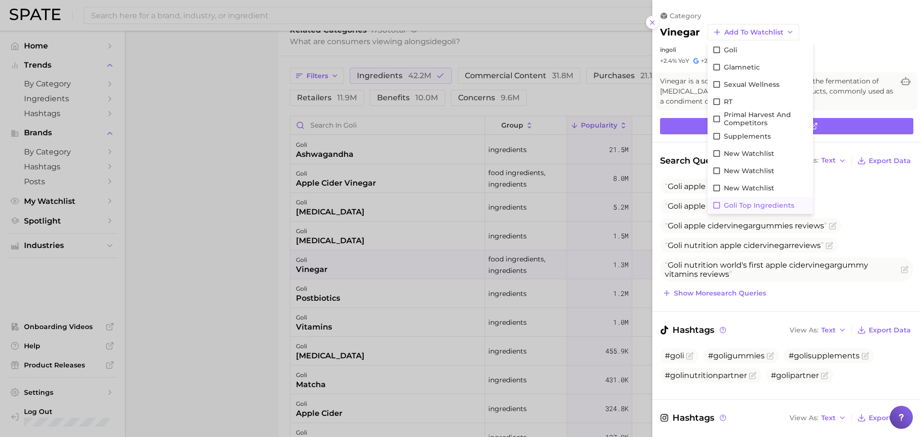
click at [763, 200] on button "Goli Top Ingredients" at bounding box center [761, 205] width 106 height 17
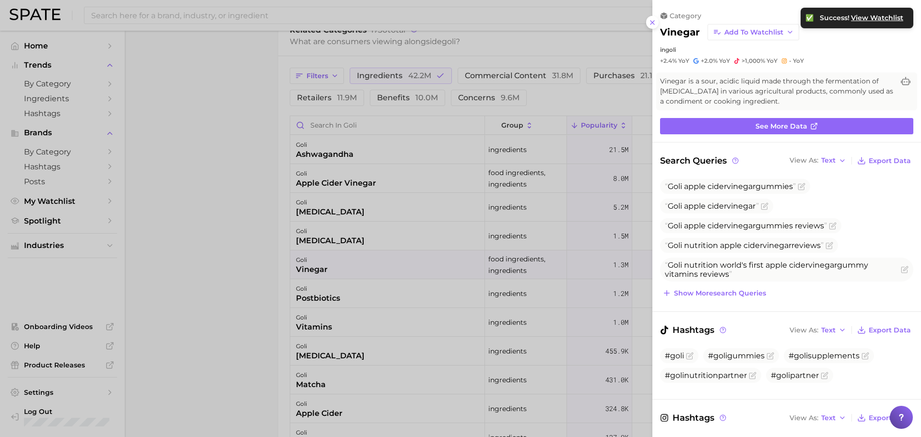
drag, startPoint x: 247, startPoint y: 264, endPoint x: 320, endPoint y: 293, distance: 78.2
click at [250, 260] on div at bounding box center [460, 218] width 921 height 437
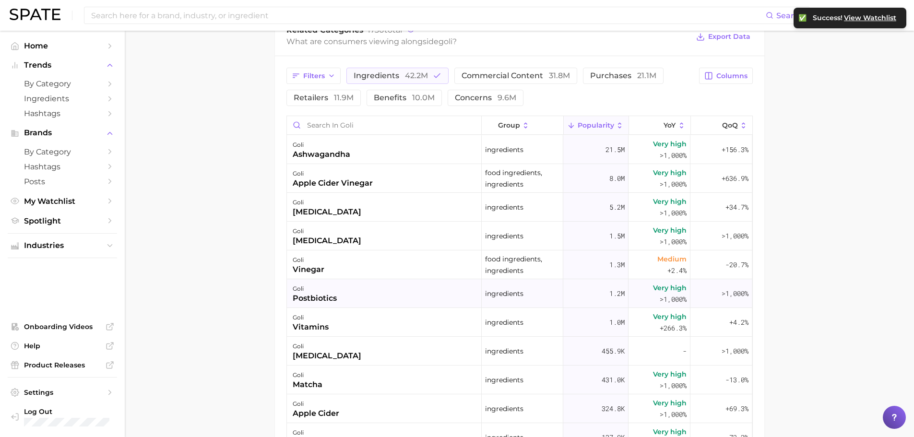
click at [353, 296] on div "goli postbiotics" at bounding box center [384, 293] width 195 height 29
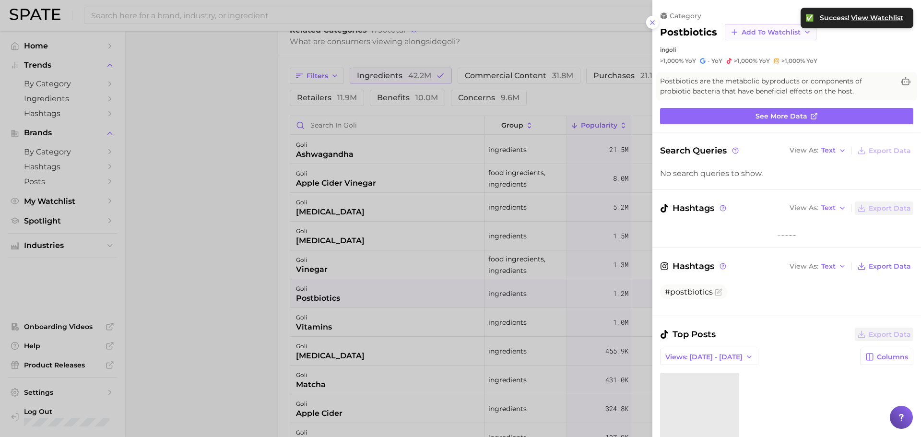
click at [765, 33] on span "Add to Watchlist" at bounding box center [771, 32] width 59 height 8
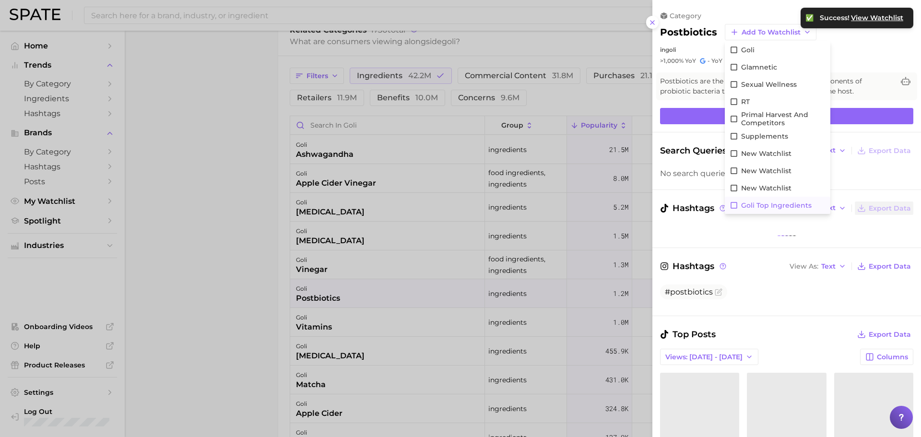
click at [764, 202] on span "Goli Top Ingredients" at bounding box center [776, 206] width 71 height 8
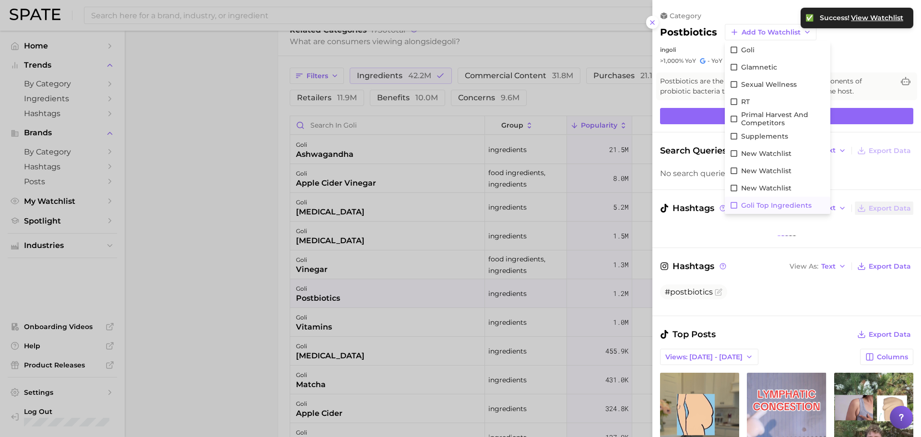
scroll to position [0, 0]
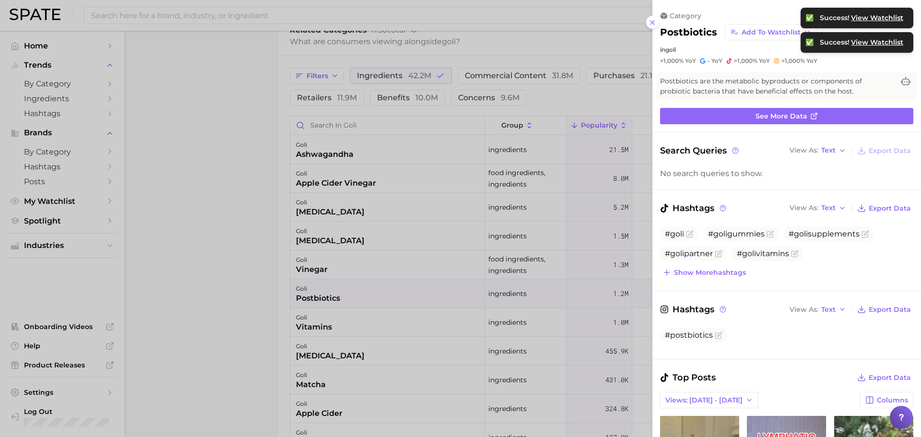
click at [240, 169] on div at bounding box center [460, 218] width 921 height 437
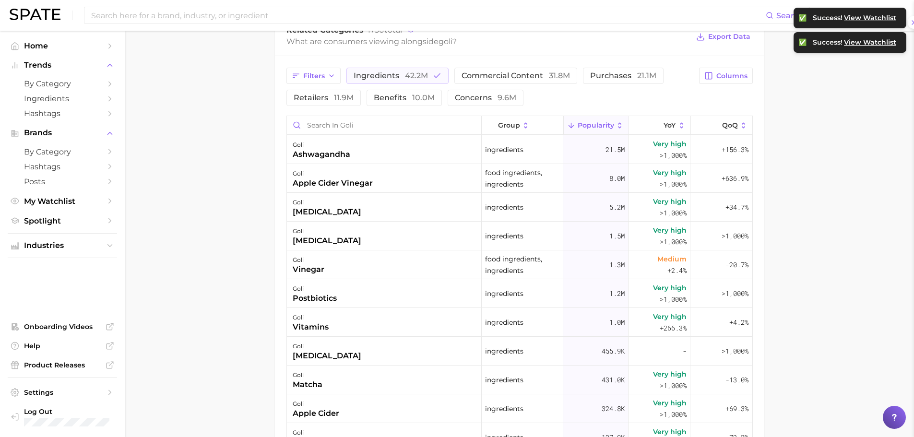
click at [251, 240] on main "Overview Google TikTok Instagram Beta brand goli Add to Watchlist Export Data P…" at bounding box center [519, 106] width 789 height 1014
click at [351, 320] on div "goli vitamins" at bounding box center [384, 322] width 195 height 29
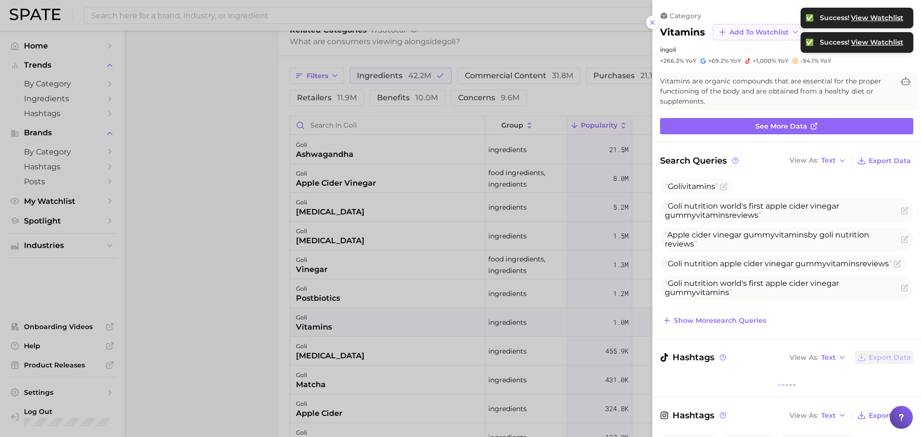
click at [773, 27] on button "Add to Watchlist" at bounding box center [759, 32] width 92 height 16
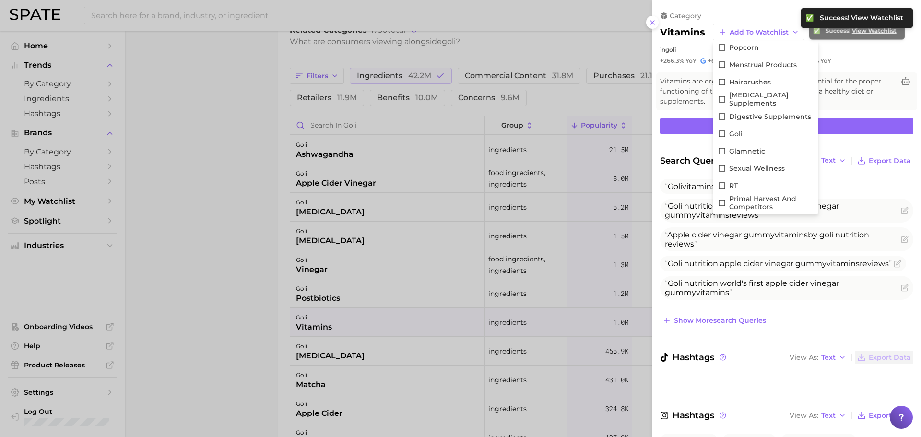
scroll to position [242, 0]
click at [750, 204] on span "Goli Top Ingredients" at bounding box center [764, 206] width 71 height 8
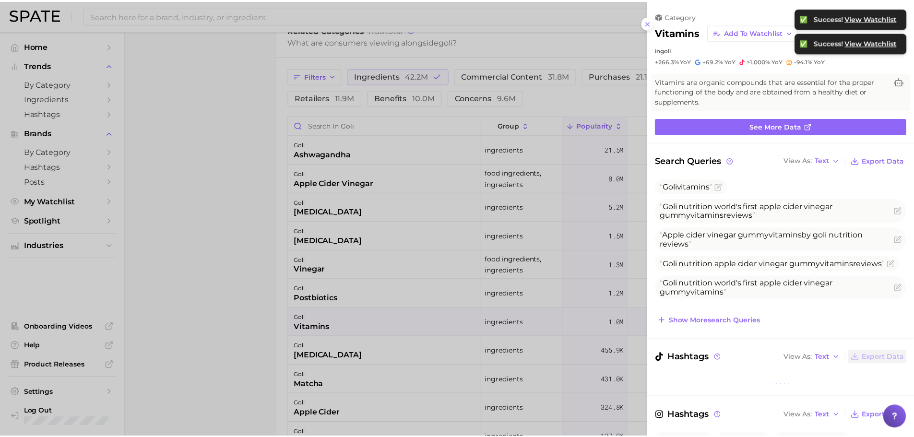
scroll to position [0, 0]
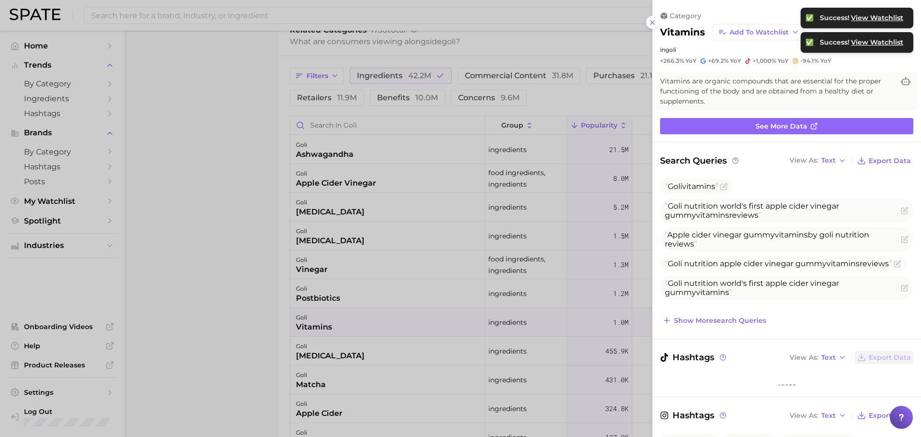
click at [268, 141] on div at bounding box center [460, 218] width 921 height 437
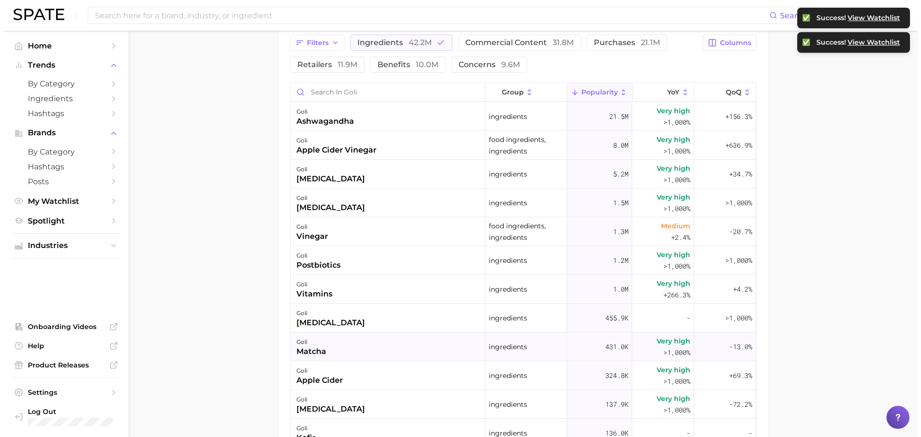
scroll to position [480, 0]
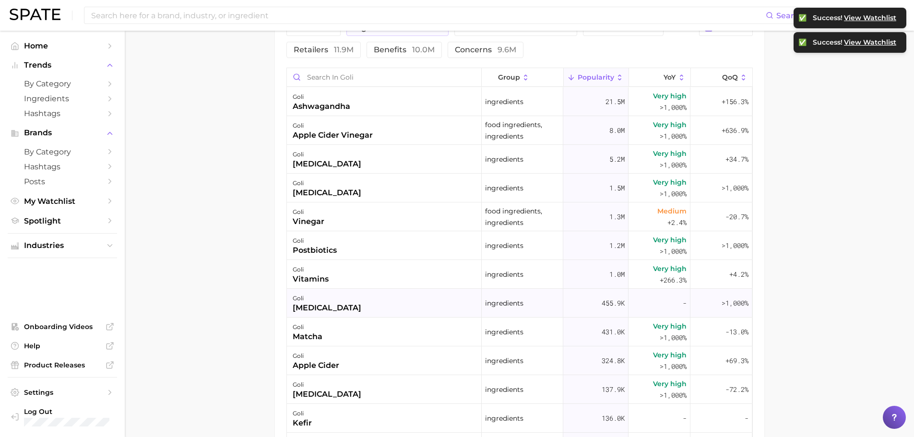
click at [356, 308] on div "goli [MEDICAL_DATA]" at bounding box center [384, 303] width 195 height 29
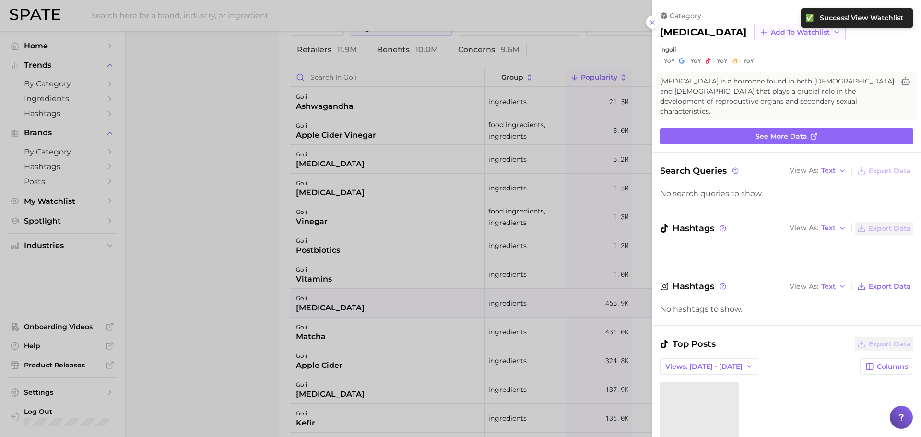
click at [754, 39] on button "Add to Watchlist" at bounding box center [800, 32] width 92 height 16
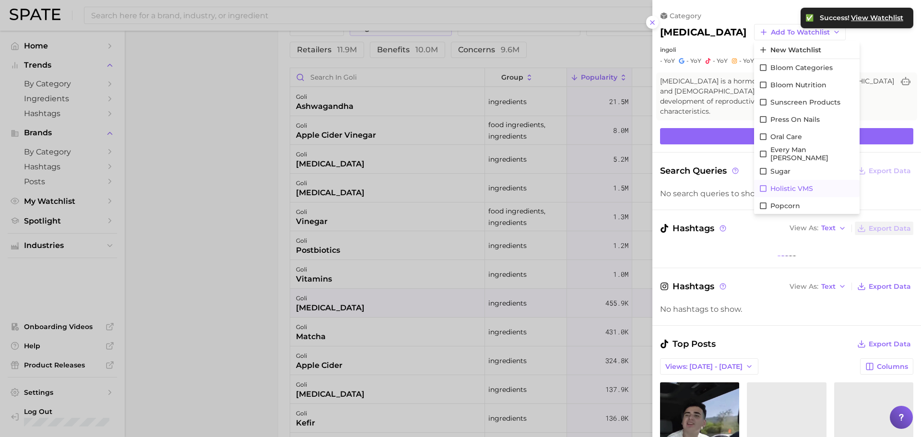
scroll to position [0, 0]
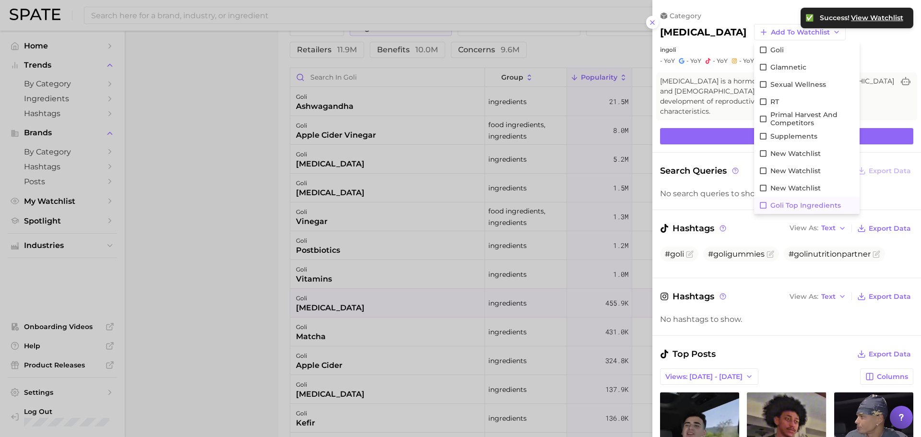
click at [783, 204] on span "Goli Top Ingredients" at bounding box center [806, 206] width 71 height 8
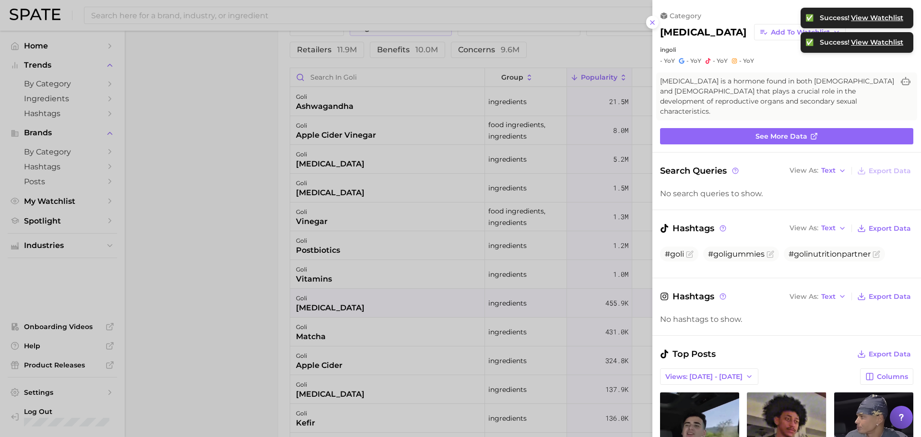
click at [274, 190] on div at bounding box center [460, 218] width 921 height 437
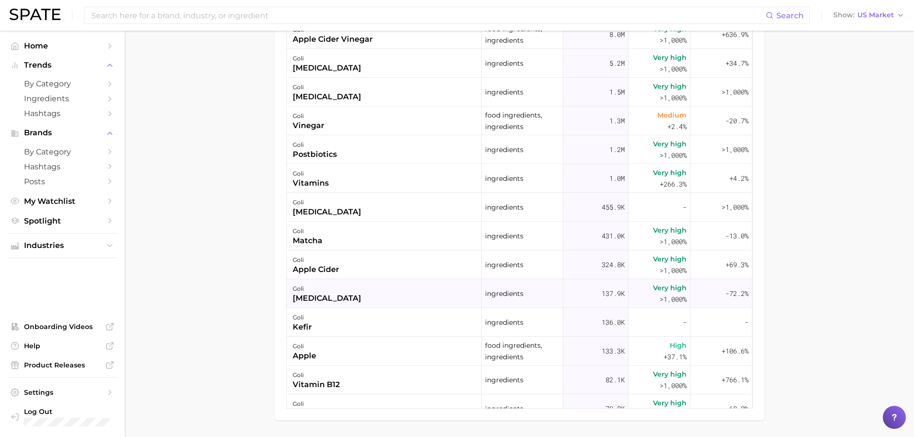
click at [370, 286] on div "goli [MEDICAL_DATA]" at bounding box center [384, 293] width 195 height 29
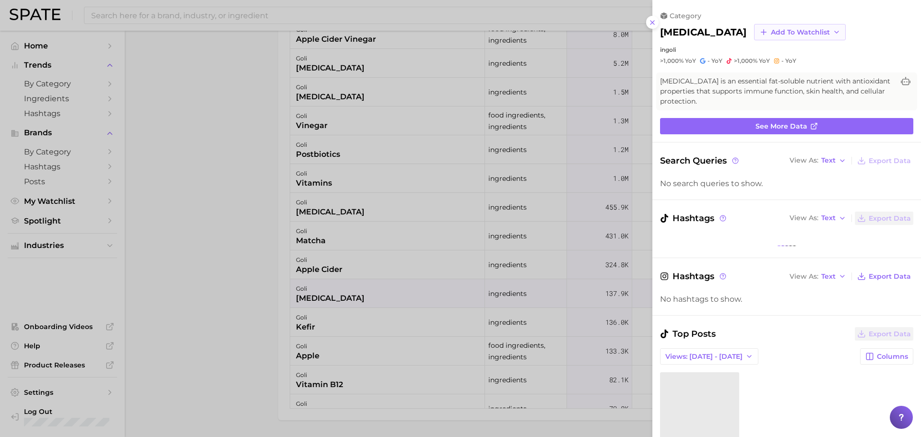
click at [771, 35] on span "Add to Watchlist" at bounding box center [800, 32] width 59 height 8
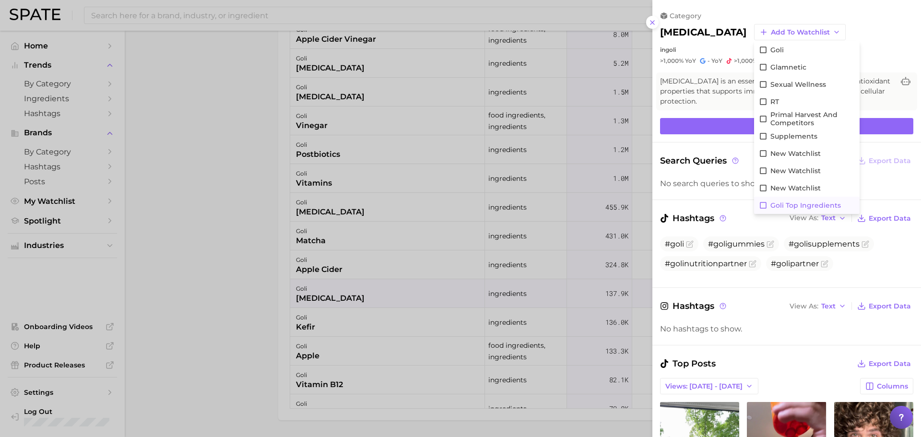
click at [763, 201] on button "Goli Top Ingredients" at bounding box center [807, 205] width 106 height 17
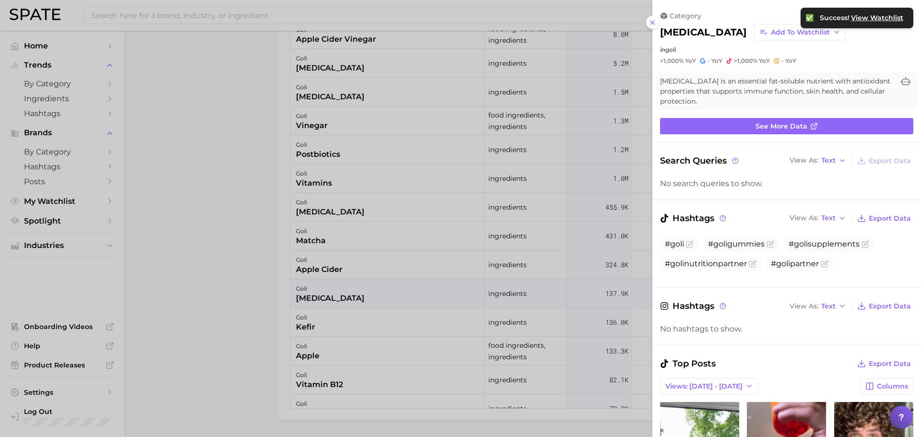
click at [276, 203] on div at bounding box center [460, 218] width 921 height 437
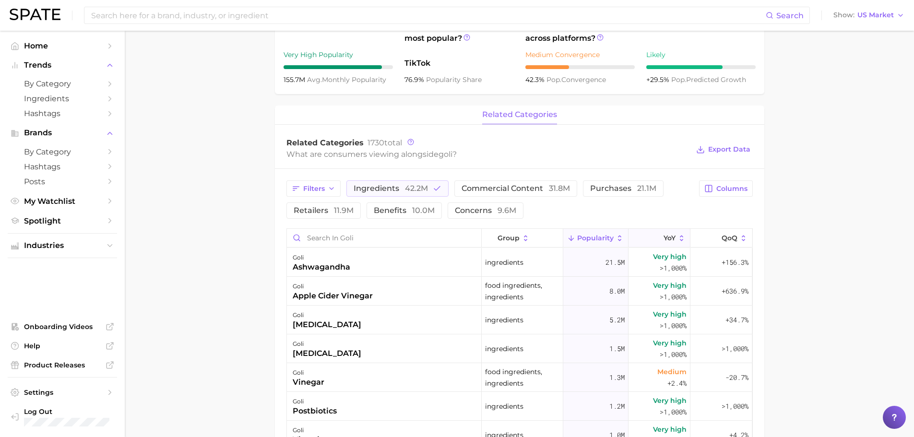
click at [655, 240] on polyline at bounding box center [657, 239] width 5 height 2
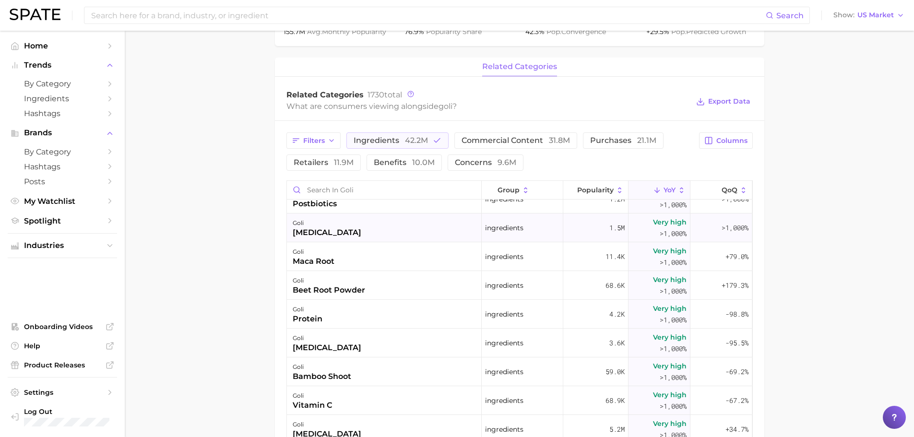
scroll to position [336, 0]
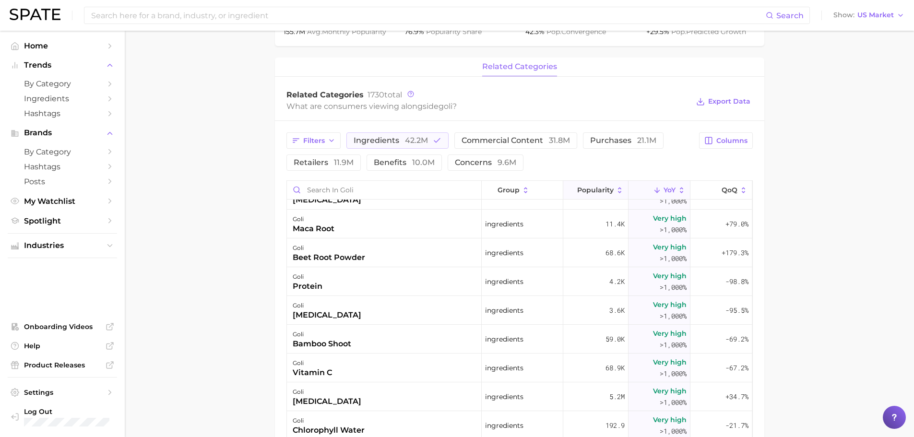
drag, startPoint x: 575, startPoint y: 196, endPoint x: 576, endPoint y: 188, distance: 8.3
click at [575, 195] on button "Popularity" at bounding box center [595, 190] width 65 height 19
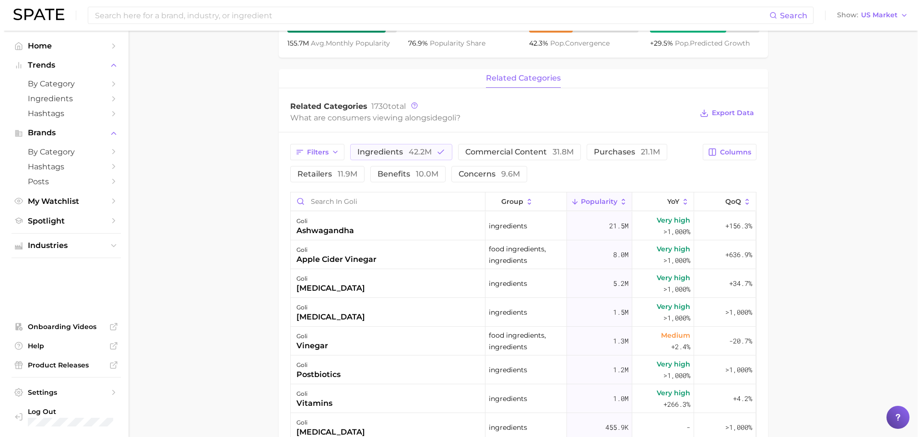
scroll to position [511, 0]
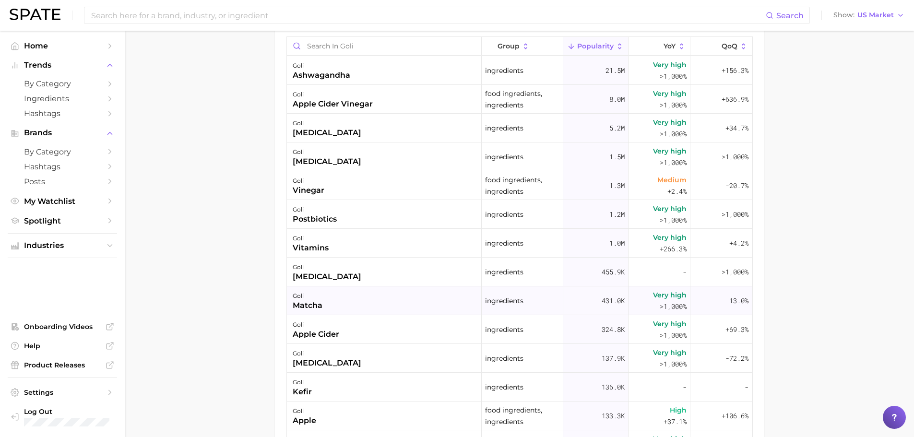
click at [381, 301] on div "goli matcha" at bounding box center [384, 300] width 195 height 29
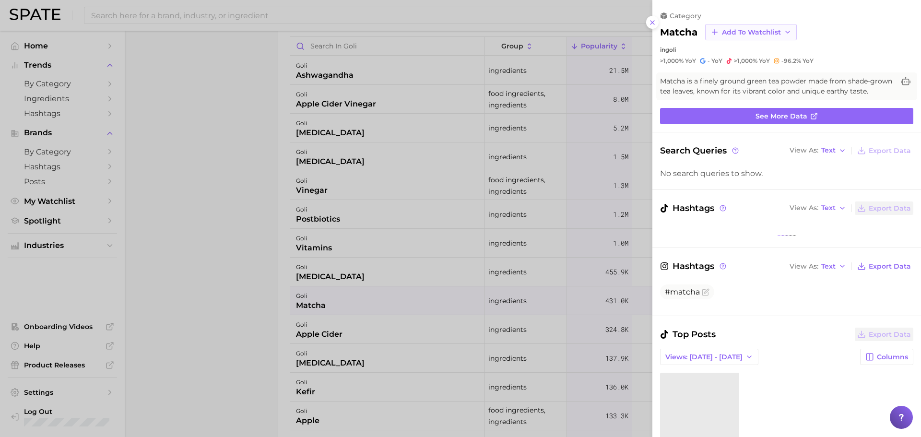
click at [774, 37] on button "Add to Watchlist" at bounding box center [751, 32] width 92 height 16
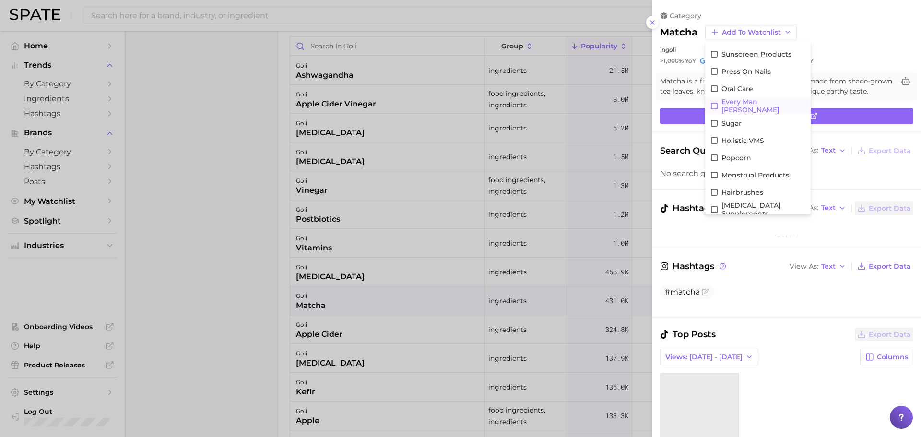
scroll to position [242, 0]
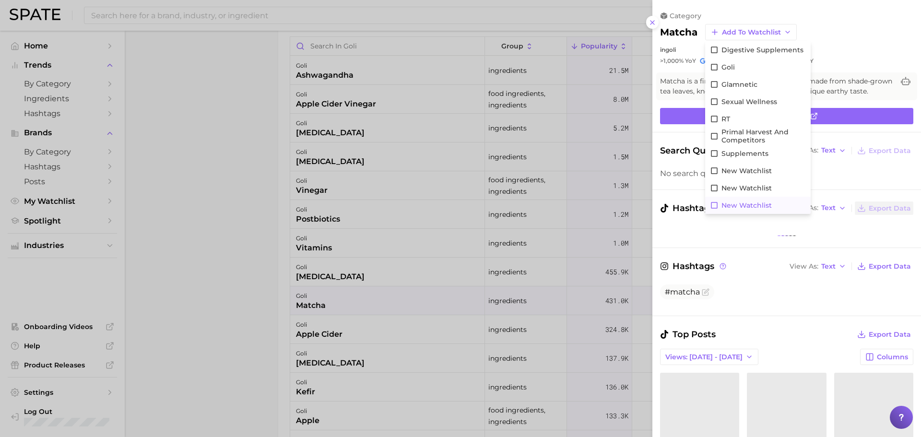
click at [739, 199] on button "New Watchlist" at bounding box center [758, 205] width 106 height 17
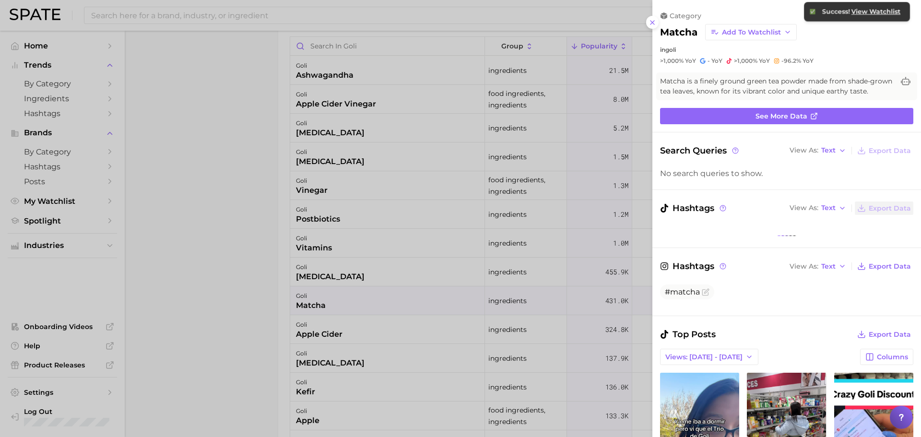
scroll to position [0, 0]
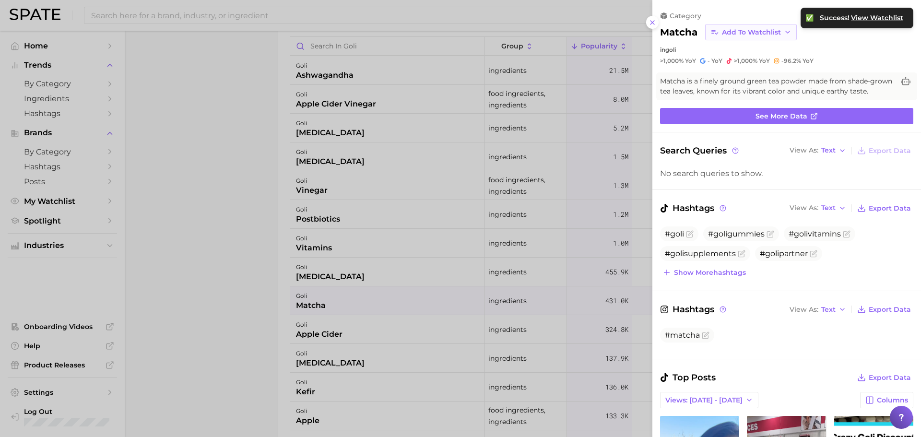
click at [762, 30] on span "Add to Watchlist" at bounding box center [751, 32] width 59 height 8
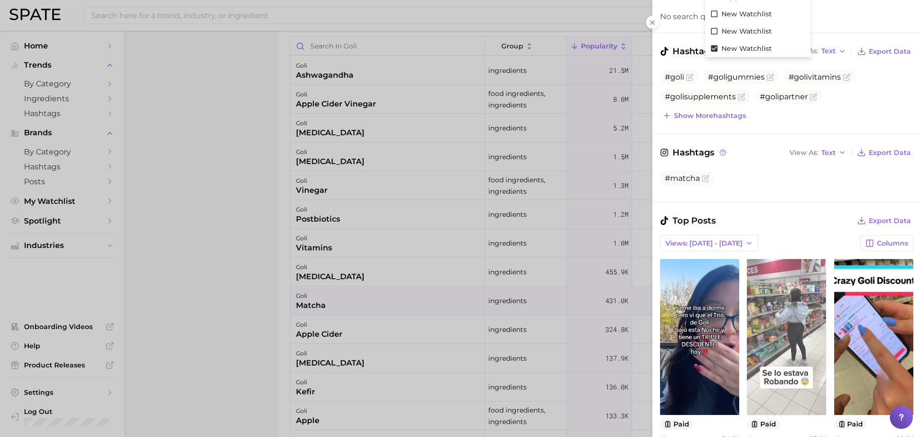
scroll to position [240, 0]
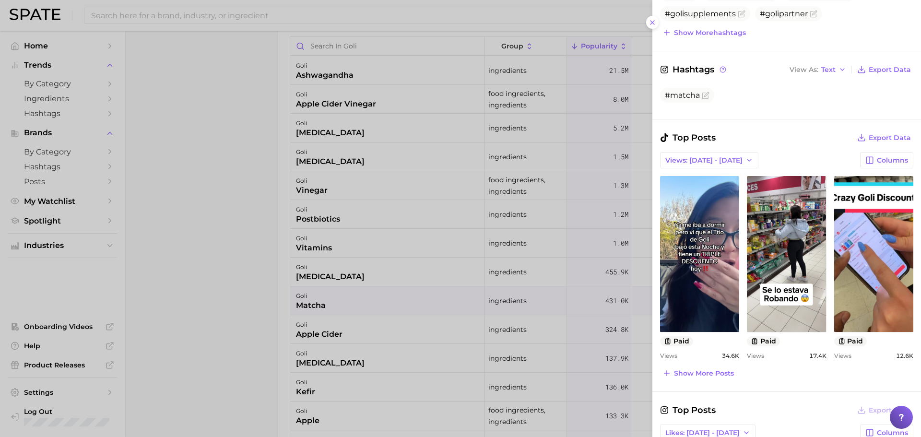
click at [239, 182] on div at bounding box center [460, 218] width 921 height 437
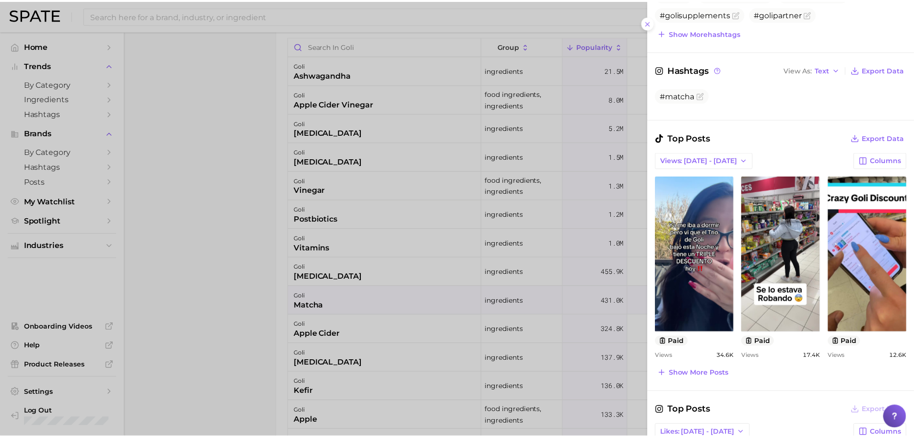
scroll to position [0, 0]
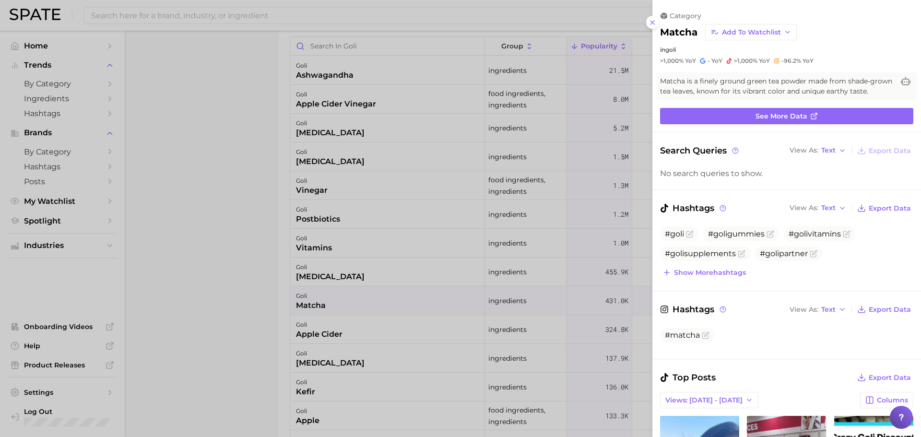
click at [300, 189] on div at bounding box center [460, 218] width 921 height 437
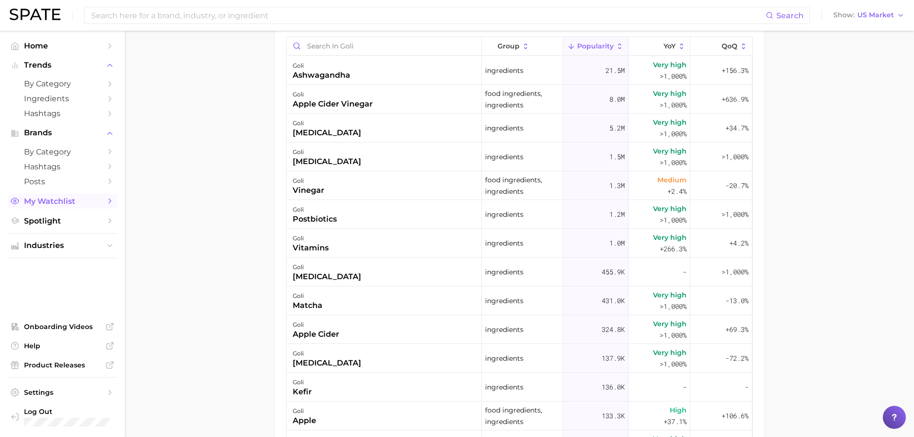
click at [63, 197] on span "My Watchlist" at bounding box center [62, 201] width 77 height 9
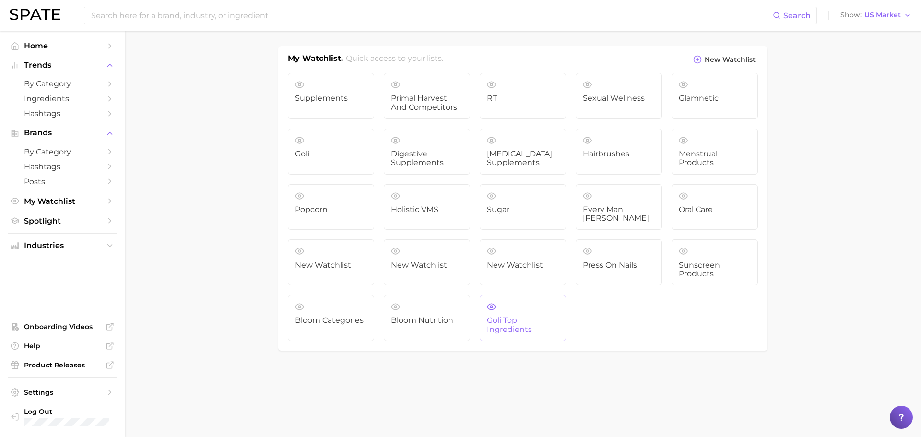
click at [528, 316] on span "Goli Top Ingredients" at bounding box center [523, 325] width 72 height 18
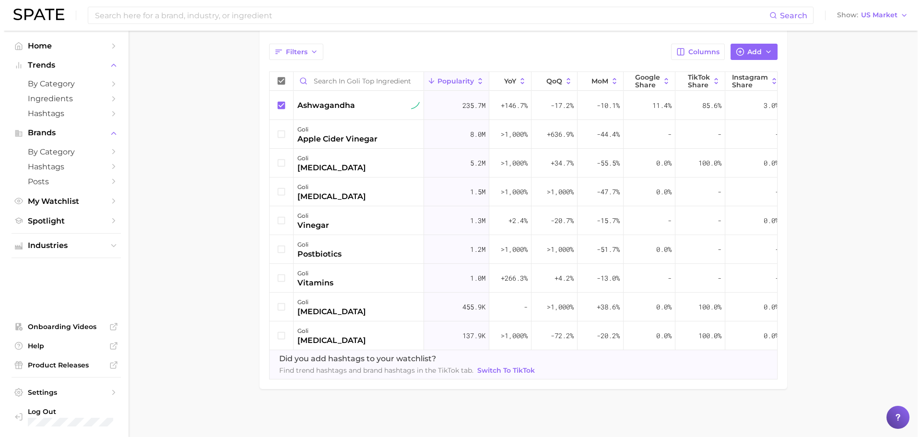
scroll to position [339, 0]
click at [279, 215] on icon at bounding box center [278, 220] width 11 height 11
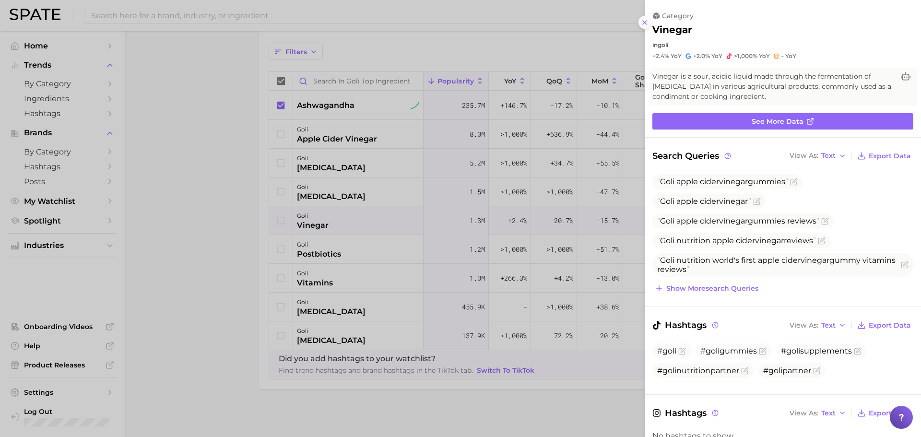
click at [648, 25] on icon at bounding box center [645, 23] width 8 height 8
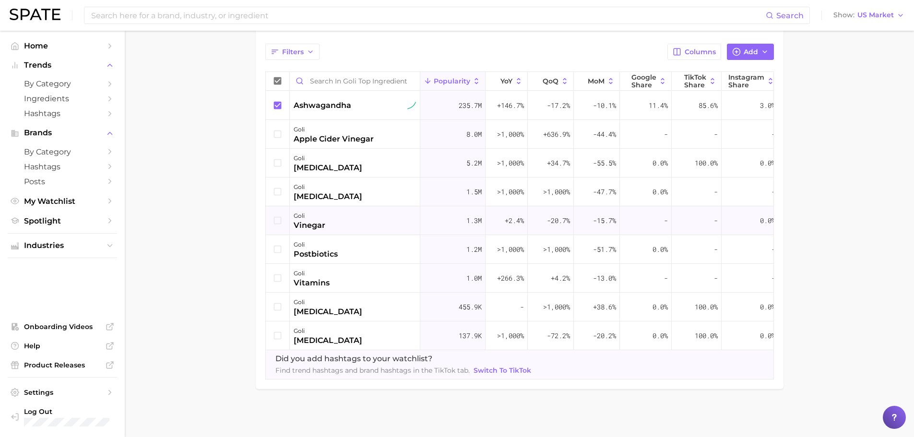
click at [278, 215] on icon at bounding box center [278, 220] width 11 height 11
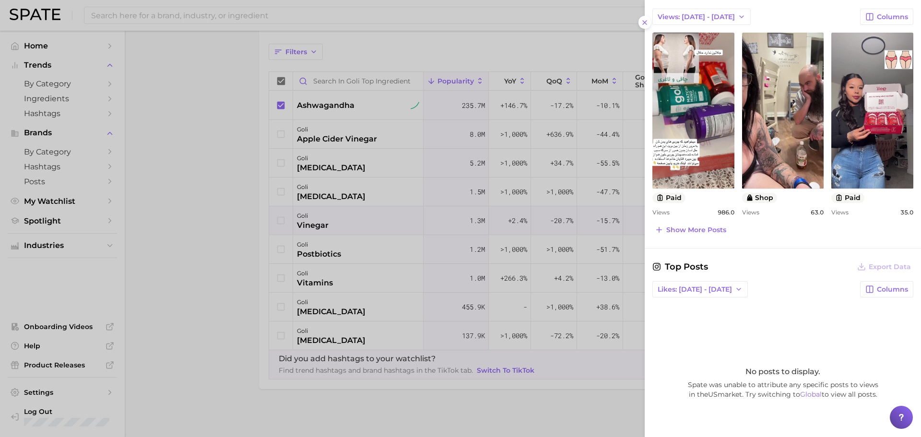
scroll to position [520, 0]
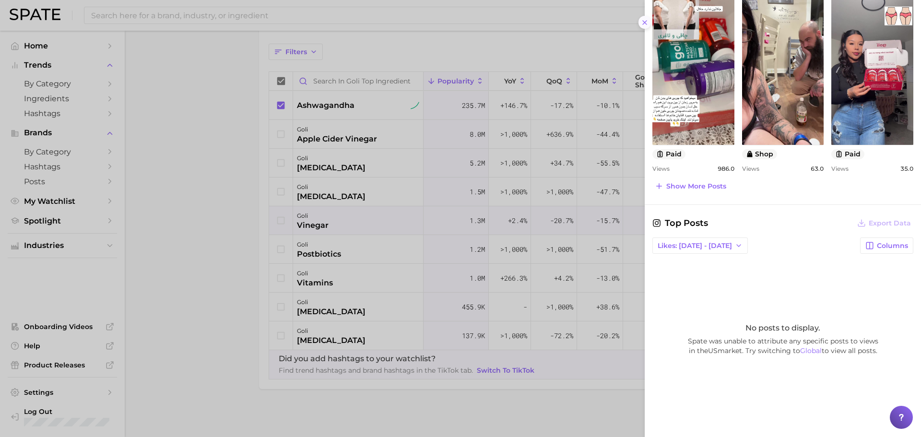
click at [643, 22] on icon at bounding box center [645, 23] width 8 height 8
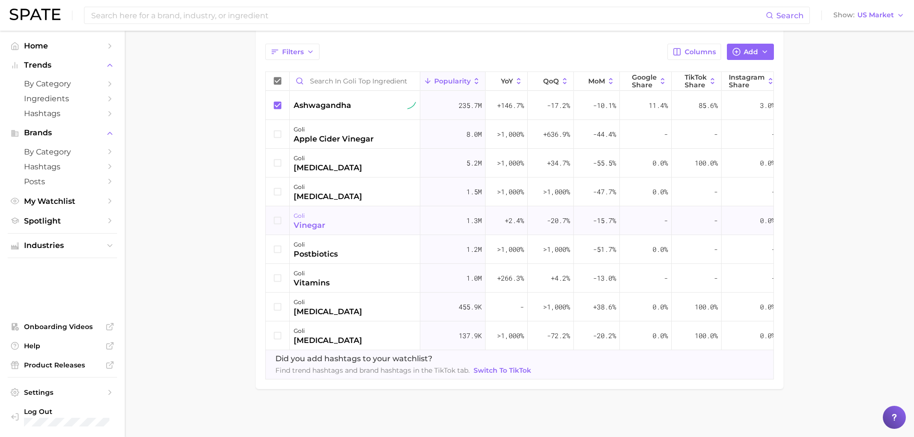
drag, startPoint x: 315, startPoint y: 209, endPoint x: 297, endPoint y: 214, distance: 18.5
click at [297, 220] on div "vinegar" at bounding box center [310, 226] width 32 height 12
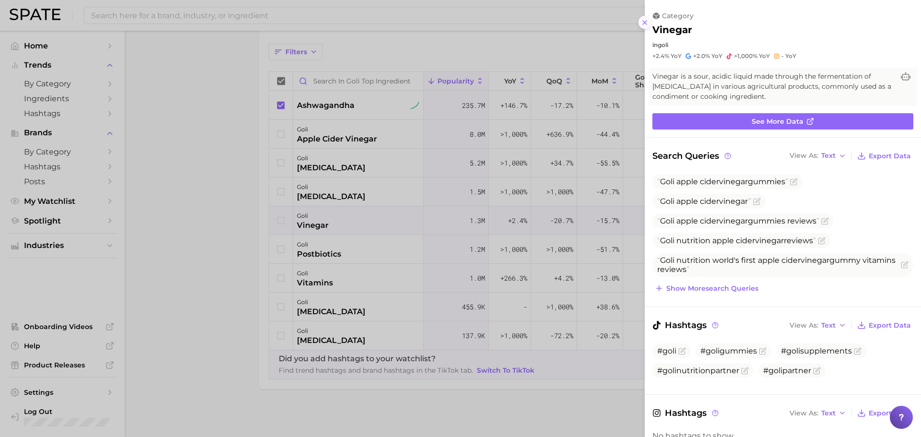
click at [645, 20] on icon at bounding box center [645, 23] width 8 height 8
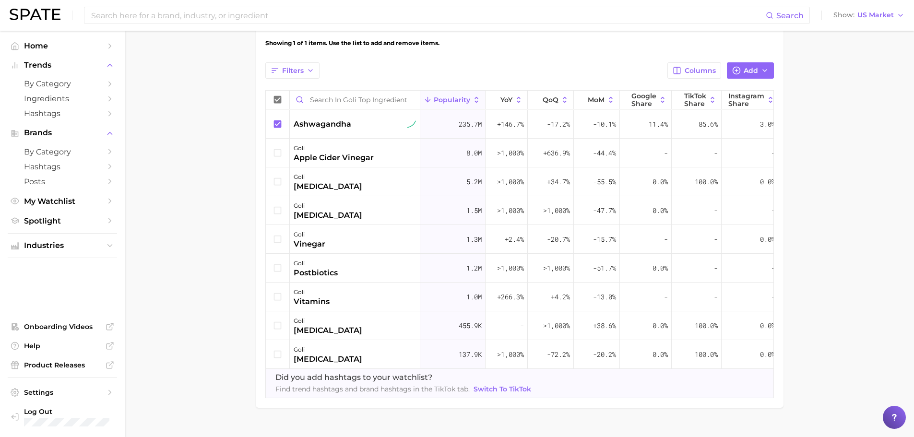
scroll to position [291, 0]
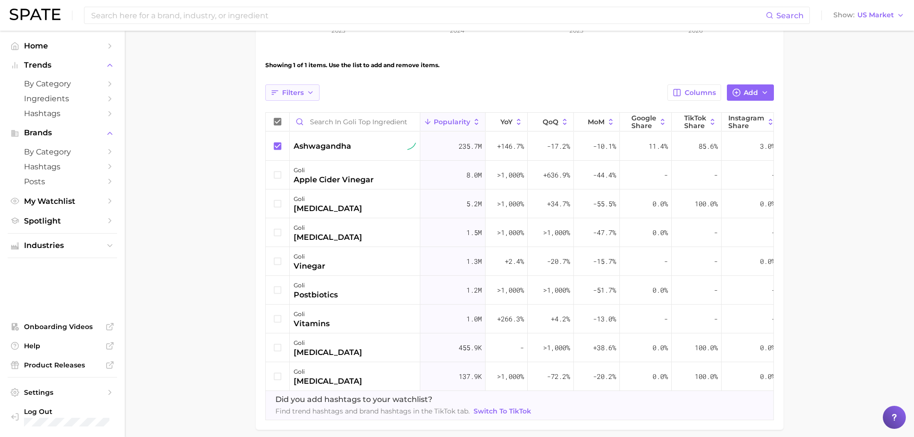
click at [279, 96] on button "Filters" at bounding box center [292, 92] width 54 height 16
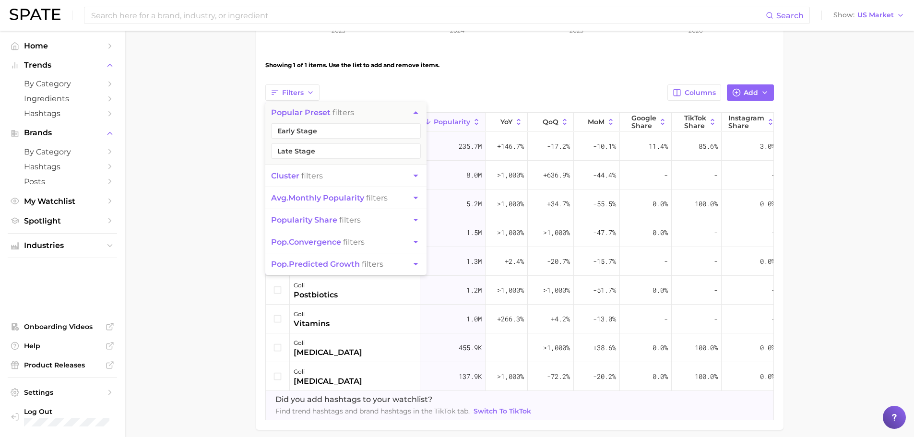
click at [170, 249] on main "Goli Top Ingredients Settings Overview Google TikTok View Combined Export Data …" at bounding box center [519, 109] width 789 height 738
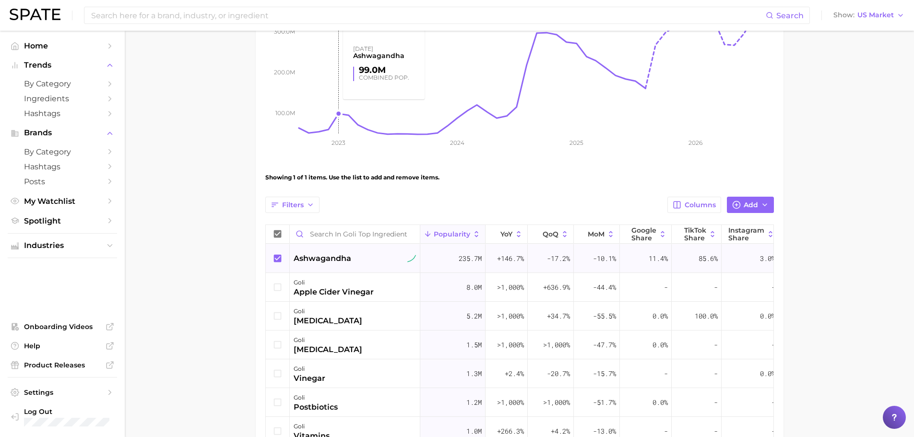
scroll to position [288, 0]
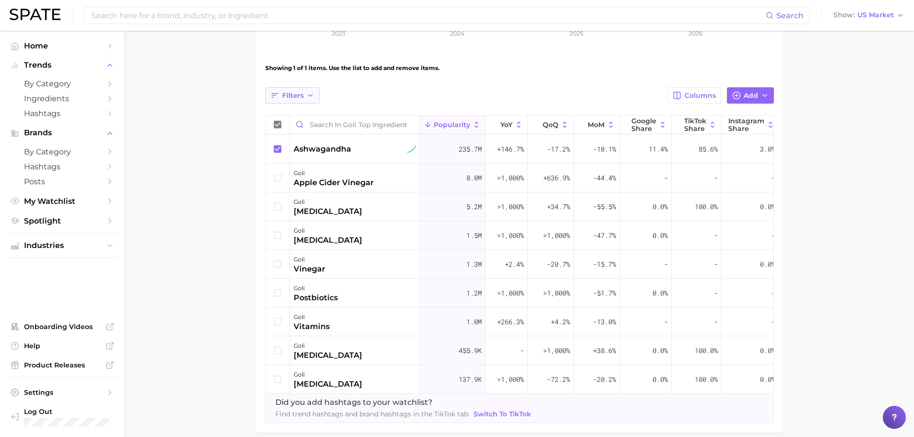
click at [294, 95] on span "Filters" at bounding box center [293, 96] width 22 height 8
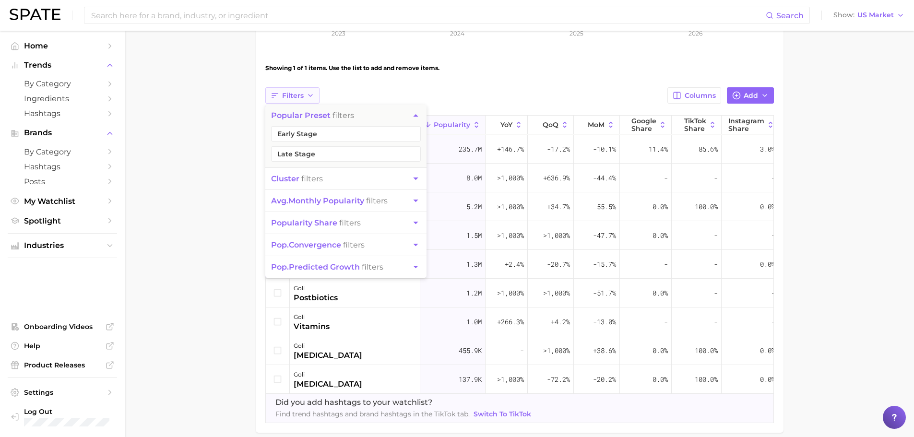
click at [294, 95] on span "Filters" at bounding box center [293, 96] width 22 height 8
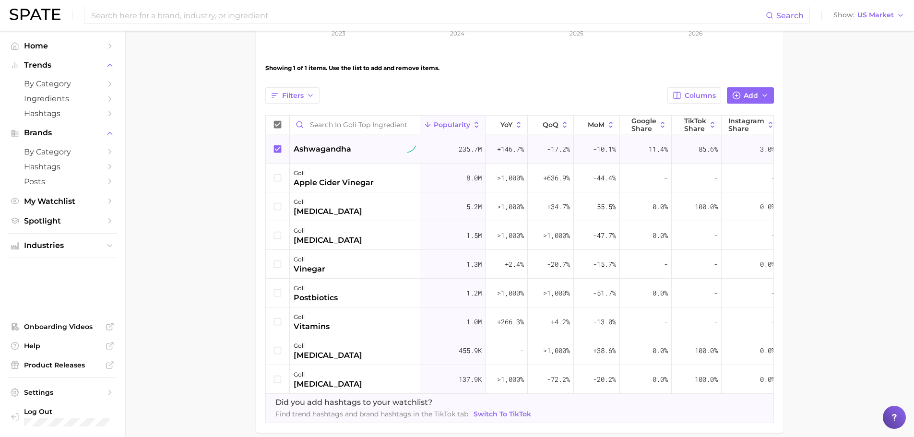
drag, startPoint x: 207, startPoint y: 272, endPoint x: 318, endPoint y: 152, distance: 163.7
click at [208, 271] on main "Goli Top Ingredients Settings Overview Google TikTok View Combined Export Data …" at bounding box center [519, 112] width 789 height 738
click at [279, 148] on icon at bounding box center [278, 149] width 11 height 11
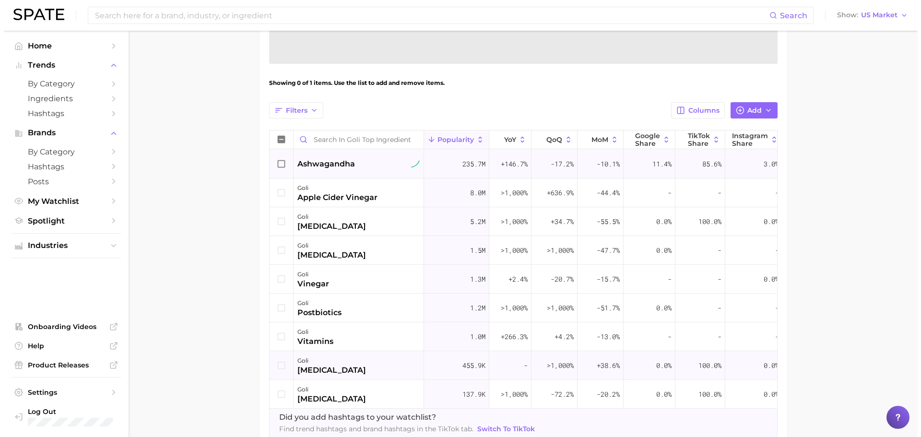
scroll to position [339, 0]
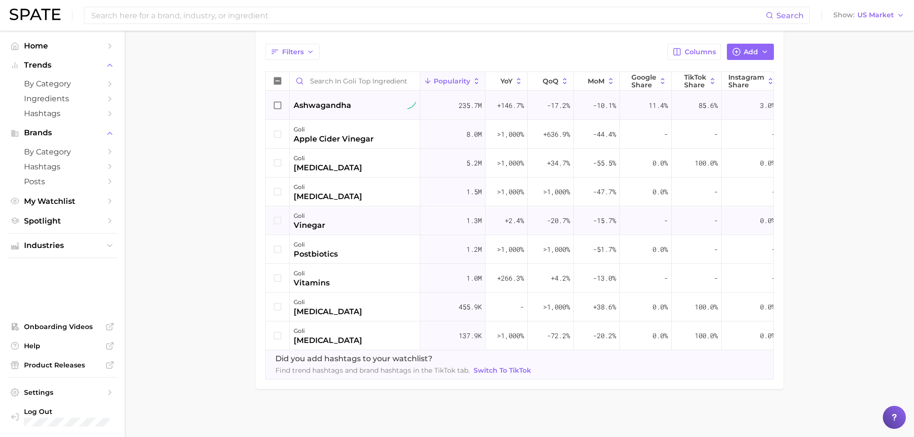
click at [281, 216] on icon at bounding box center [278, 220] width 8 height 8
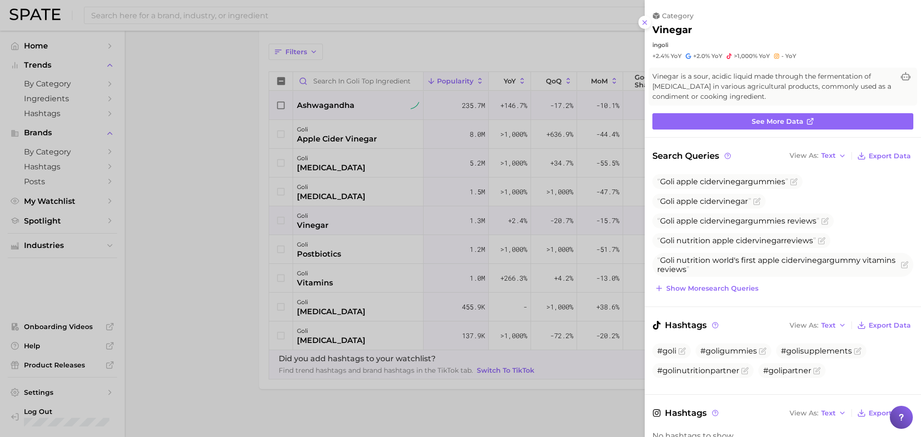
scroll to position [0, 0]
click at [297, 209] on div at bounding box center [460, 218] width 921 height 437
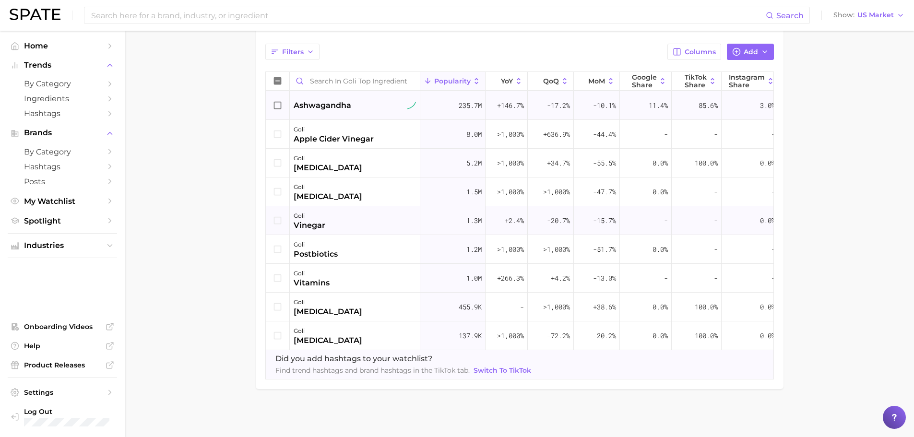
click at [278, 215] on icon at bounding box center [278, 220] width 11 height 11
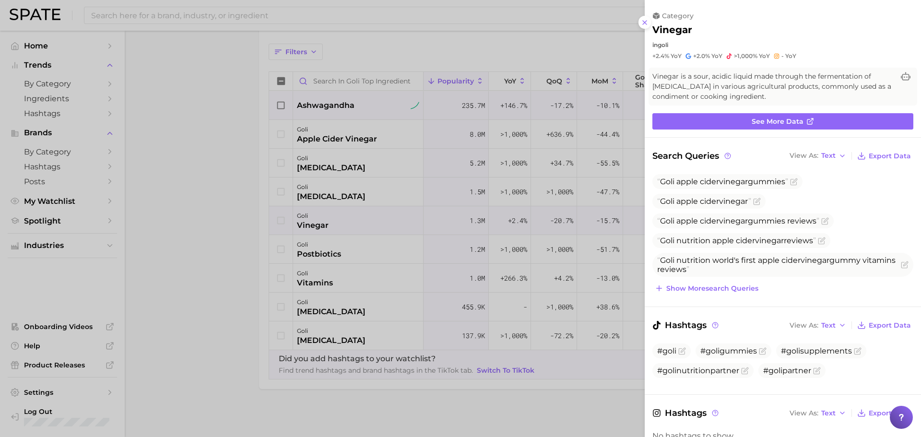
click at [278, 213] on div at bounding box center [460, 218] width 921 height 437
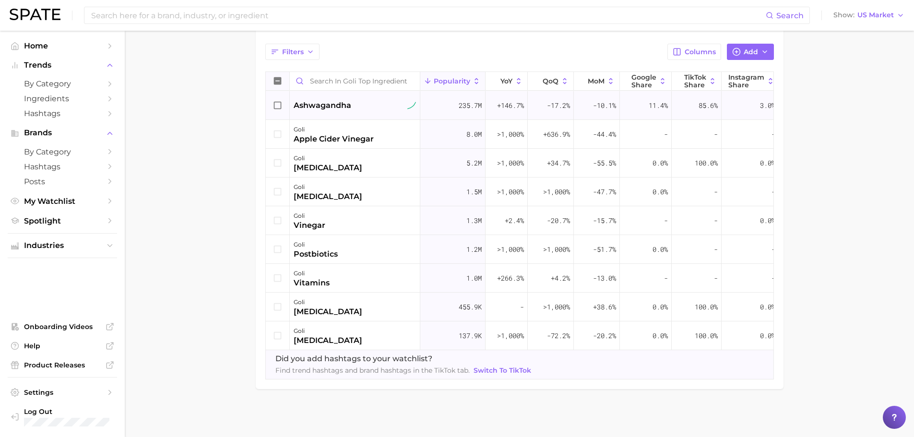
click at [275, 77] on icon at bounding box center [278, 81] width 8 height 8
click at [273, 76] on icon at bounding box center [278, 81] width 11 height 11
click at [277, 100] on icon at bounding box center [278, 105] width 11 height 11
click at [277, 129] on icon at bounding box center [278, 134] width 11 height 11
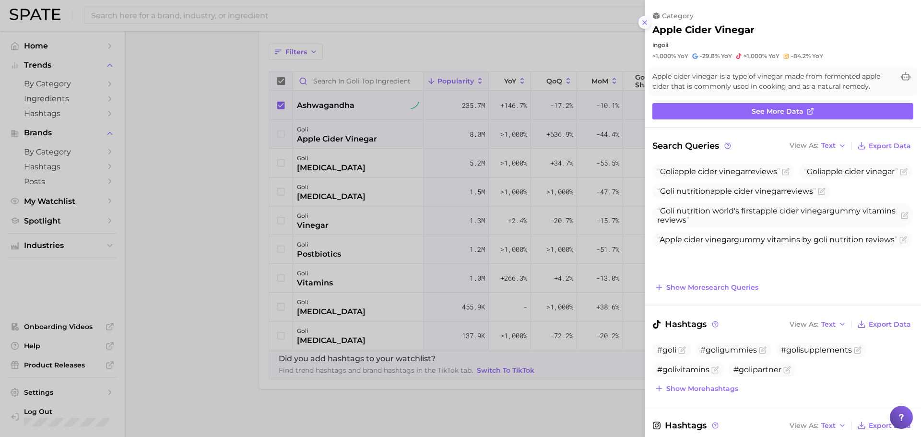
click at [646, 24] on icon at bounding box center [645, 23] width 8 height 8
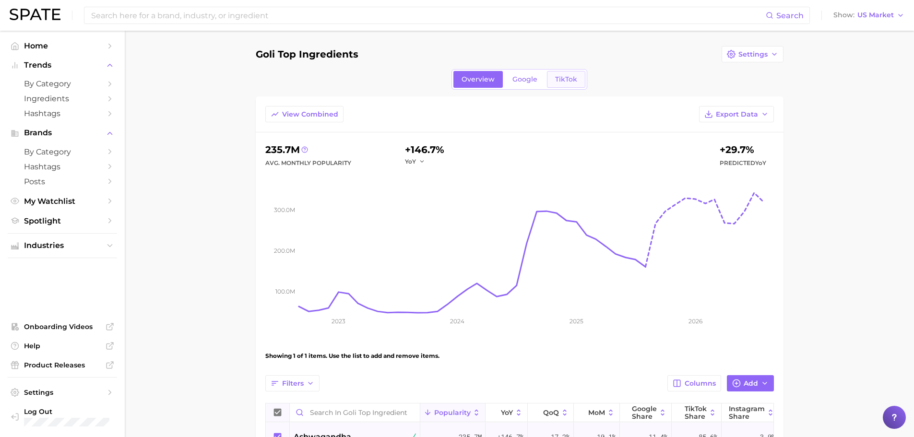
click at [560, 76] on span "TikTok" at bounding box center [566, 79] width 22 height 8
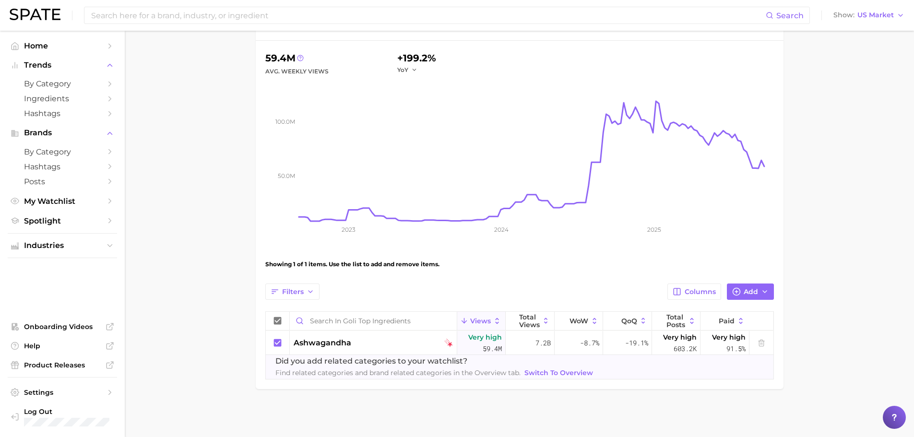
click at [574, 374] on span "Switch to Overview" at bounding box center [559, 373] width 69 height 8
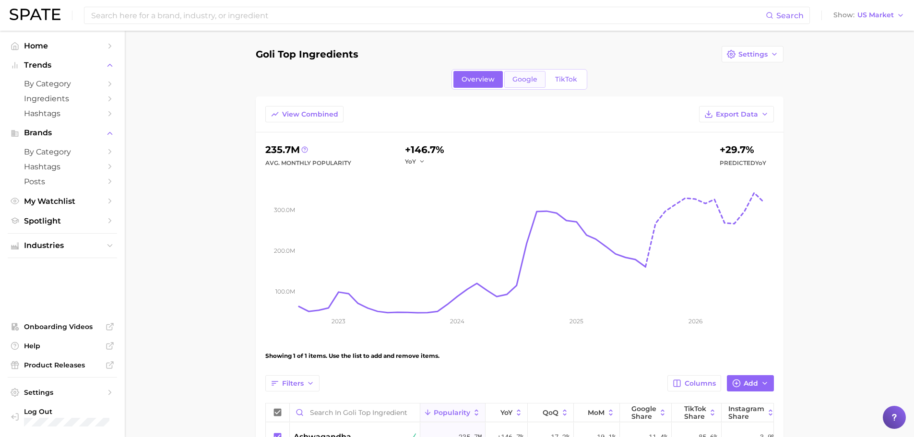
click at [514, 83] on span "Google" at bounding box center [525, 79] width 25 height 8
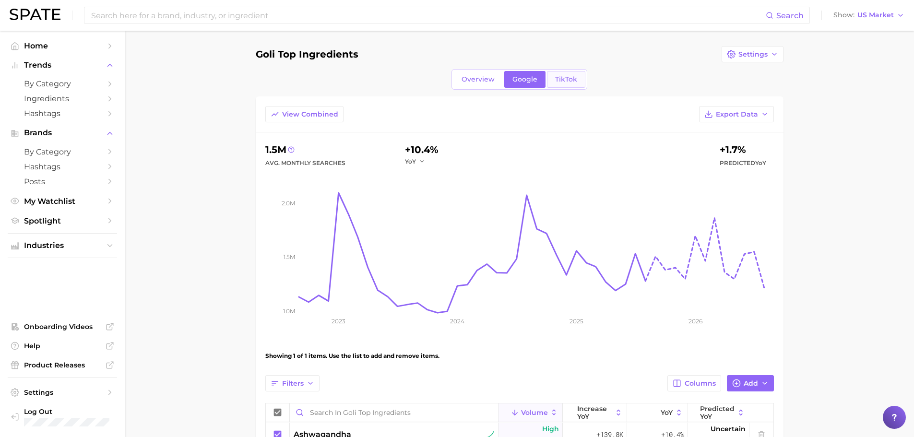
click at [561, 84] on link "TikTok" at bounding box center [566, 79] width 38 height 17
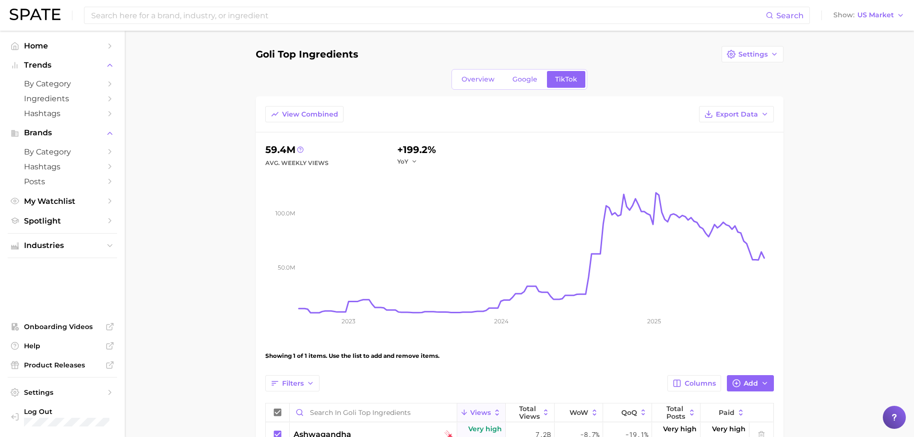
click at [471, 69] on div "Goli Top Ingredients Settings Overview Google TikTok View Combined Export Data …" at bounding box center [520, 263] width 528 height 435
click at [474, 82] on span "Overview" at bounding box center [478, 79] width 33 height 8
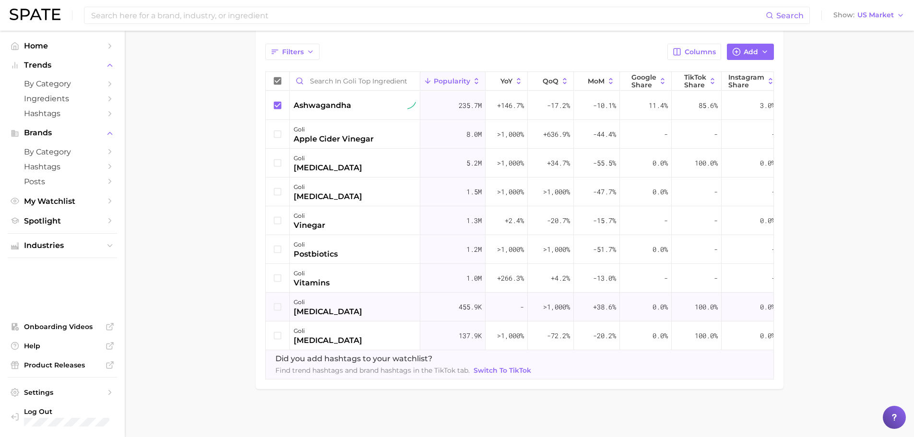
click at [275, 304] on icon at bounding box center [278, 307] width 11 height 11
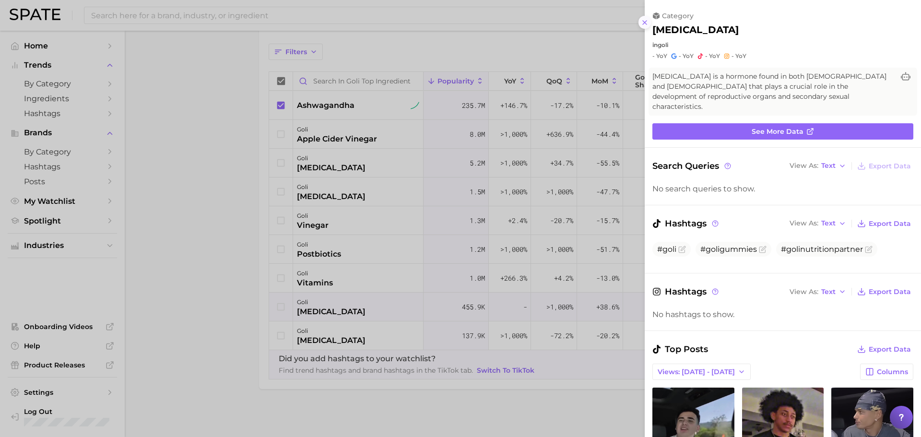
click at [645, 24] on icon at bounding box center [645, 23] width 8 height 8
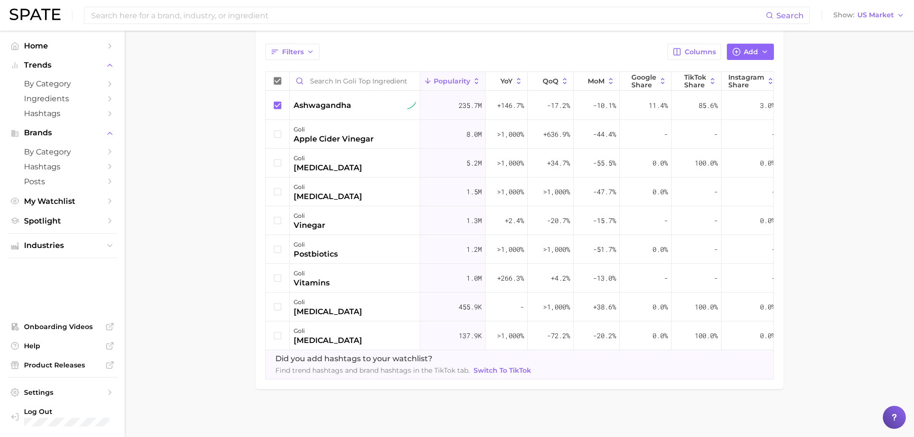
click at [182, 214] on main "Goli Top Ingredients Settings Overview Google TikTok View Combined Export Data …" at bounding box center [519, 68] width 789 height 738
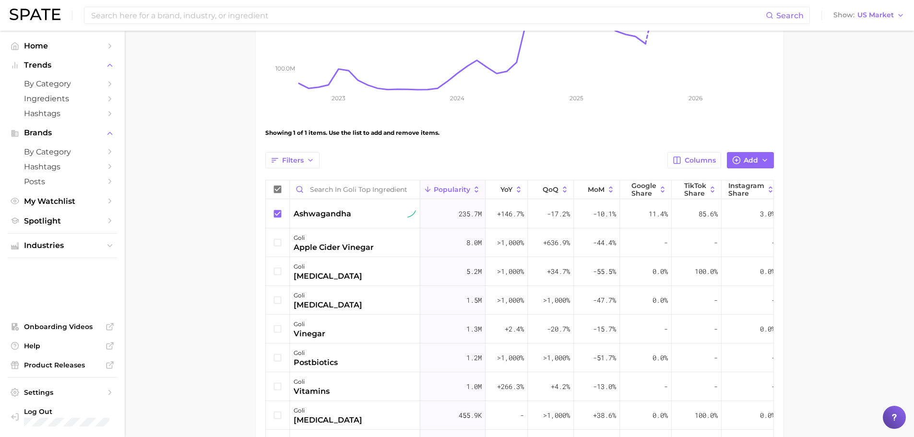
scroll to position [240, 0]
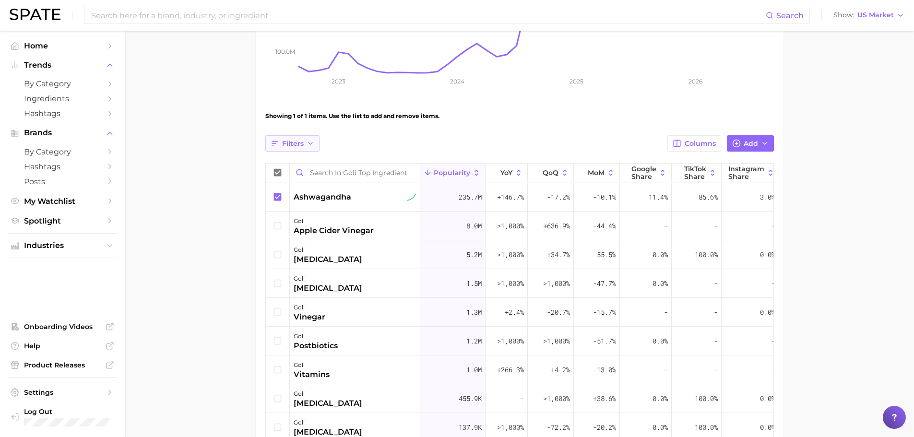
click at [290, 148] on button "Filters" at bounding box center [292, 143] width 54 height 16
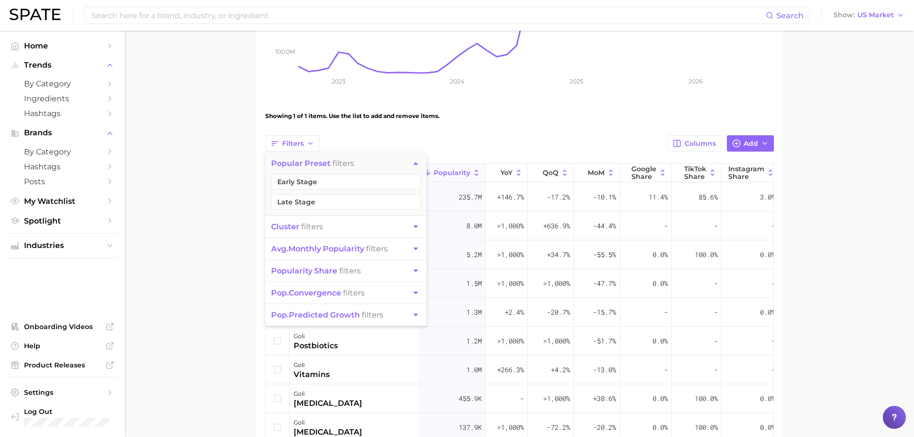
click at [233, 183] on main "Goli Top Ingredients Settings Overview Google TikTok View Combined Export Data …" at bounding box center [519, 160] width 789 height 738
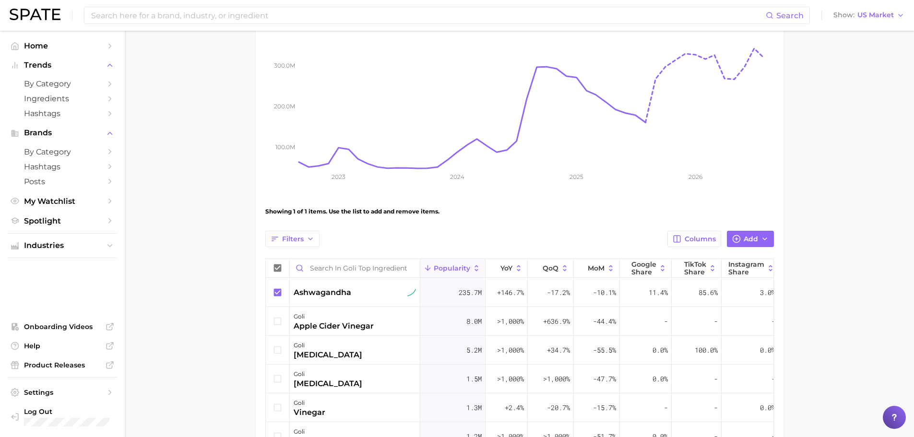
scroll to position [0, 0]
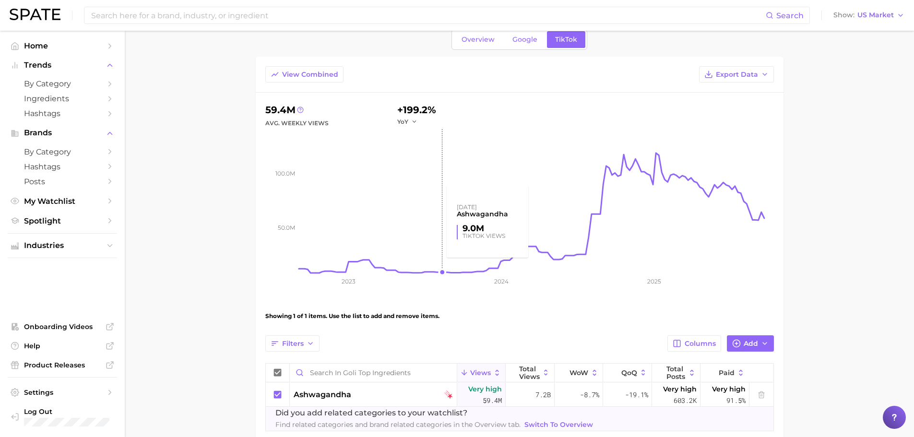
scroll to position [92, 0]
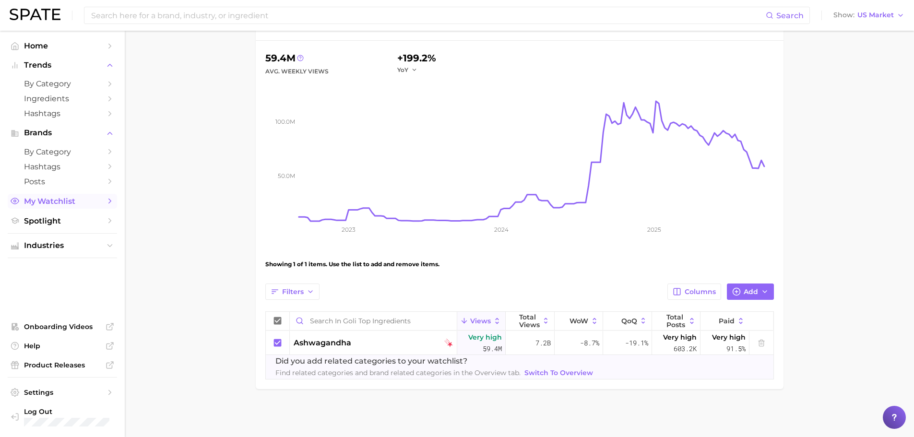
click at [85, 207] on link "My Watchlist" at bounding box center [62, 201] width 109 height 15
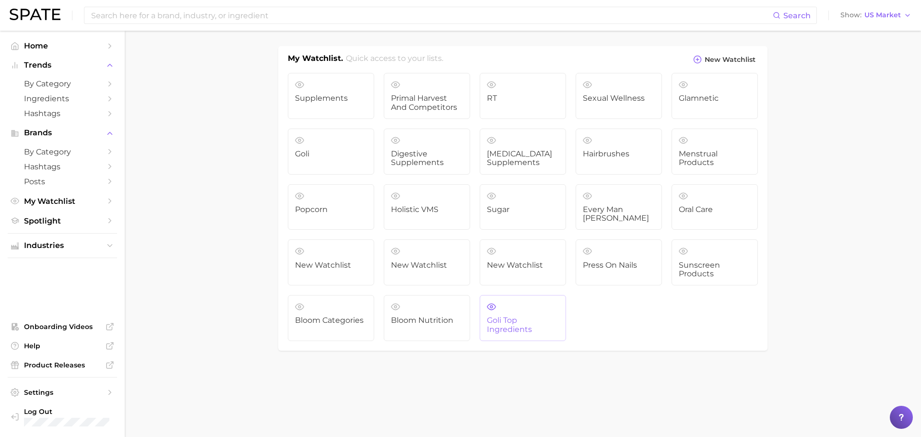
drag, startPoint x: 531, startPoint y: 299, endPoint x: 525, endPoint y: 315, distance: 16.4
click at [525, 316] on span "Goli Top Ingredients" at bounding box center [523, 325] width 72 height 18
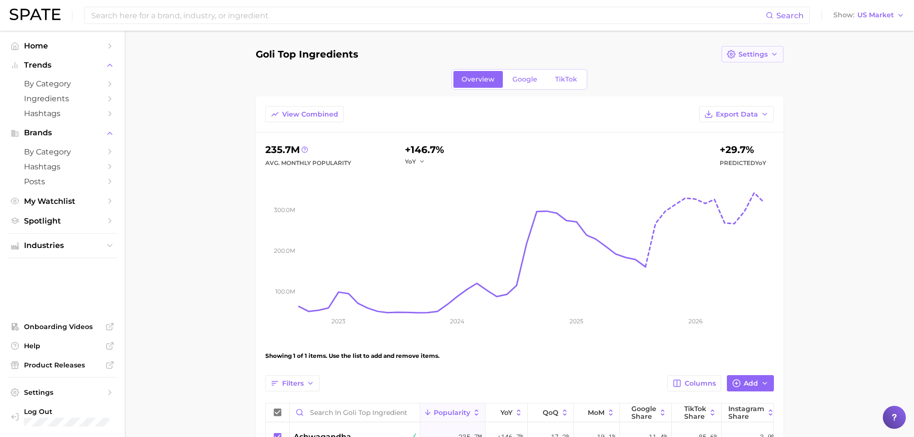
click at [753, 52] on span "Settings" at bounding box center [753, 54] width 29 height 8
click at [765, 75] on span "Edit Details" at bounding box center [758, 72] width 40 height 8
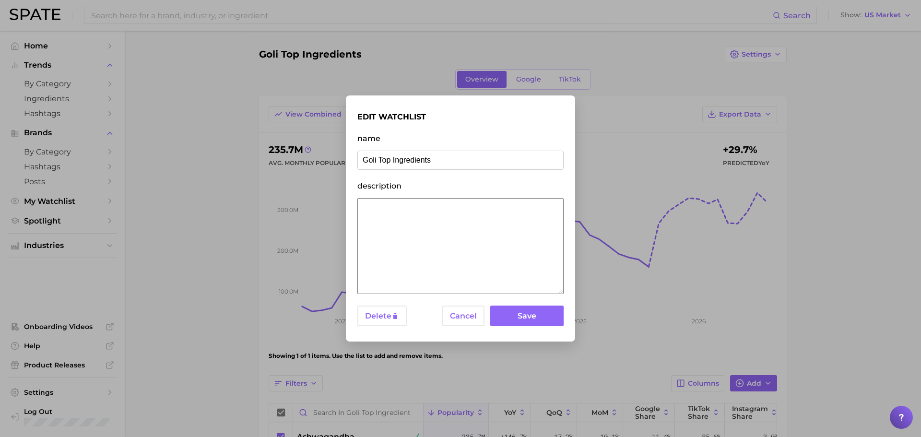
click at [402, 226] on textarea "description" at bounding box center [461, 246] width 206 height 96
click at [464, 318] on button "Cancel" at bounding box center [463, 316] width 42 height 21
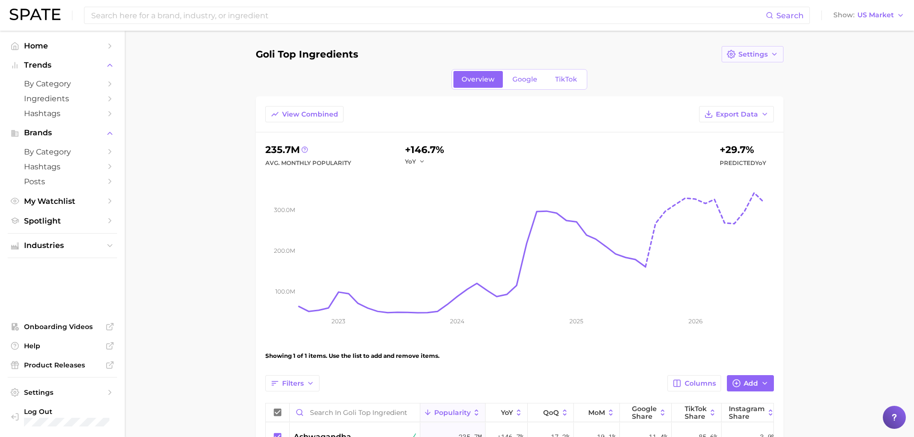
click at [752, 61] on div "Goli Top Ingredients Settings Overview Google TikTok View Combined Export Data …" at bounding box center [520, 383] width 528 height 675
click at [748, 57] on span "Settings" at bounding box center [753, 54] width 29 height 8
click at [769, 107] on button "Delete" at bounding box center [775, 106] width 106 height 17
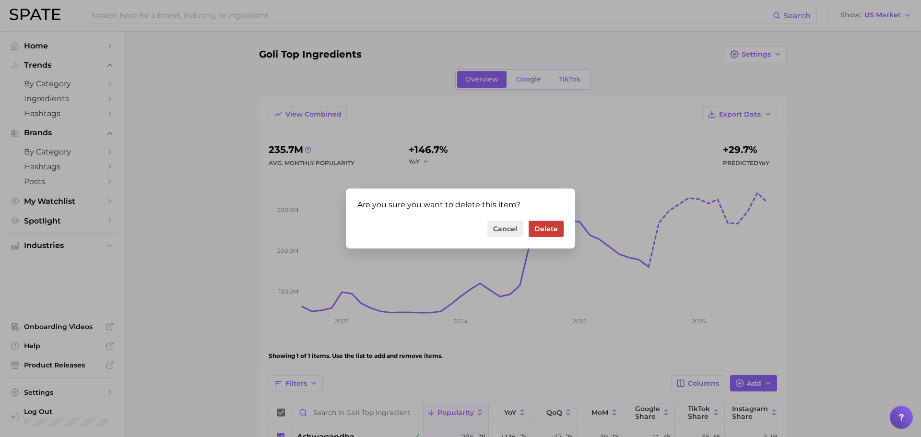
click at [539, 230] on button "Delete" at bounding box center [546, 229] width 35 height 16
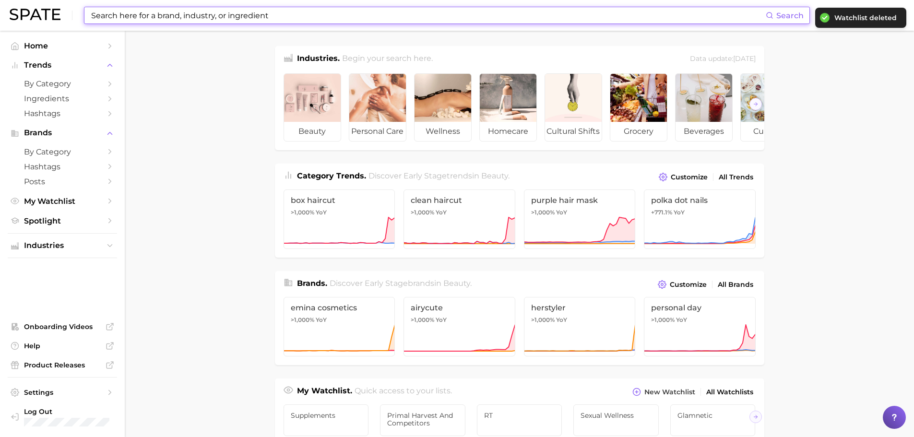
click at [172, 13] on input at bounding box center [428, 15] width 676 height 16
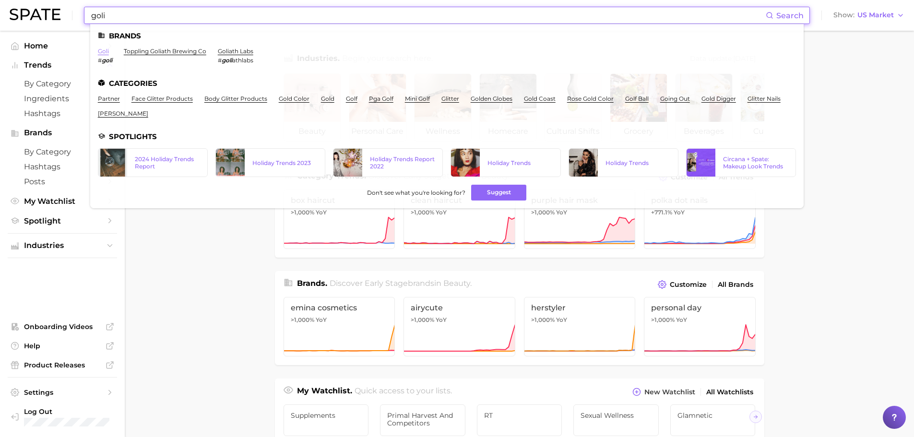
type input "goli"
click at [106, 48] on link "goli" at bounding box center [103, 51] width 11 height 7
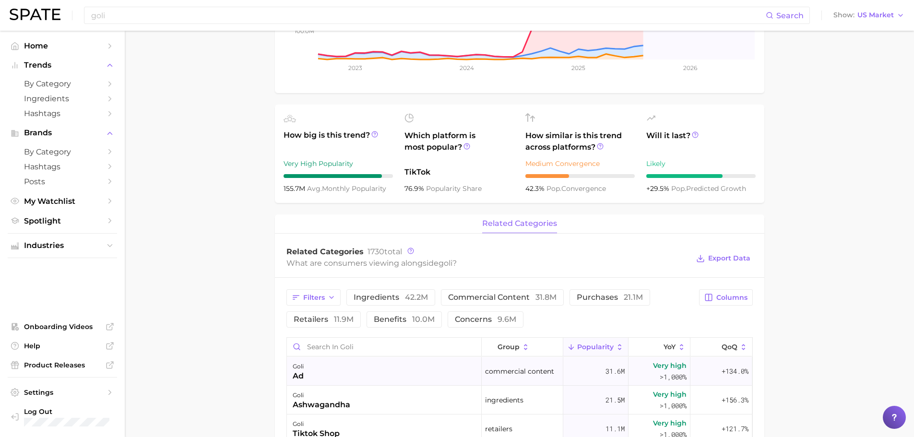
scroll to position [336, 0]
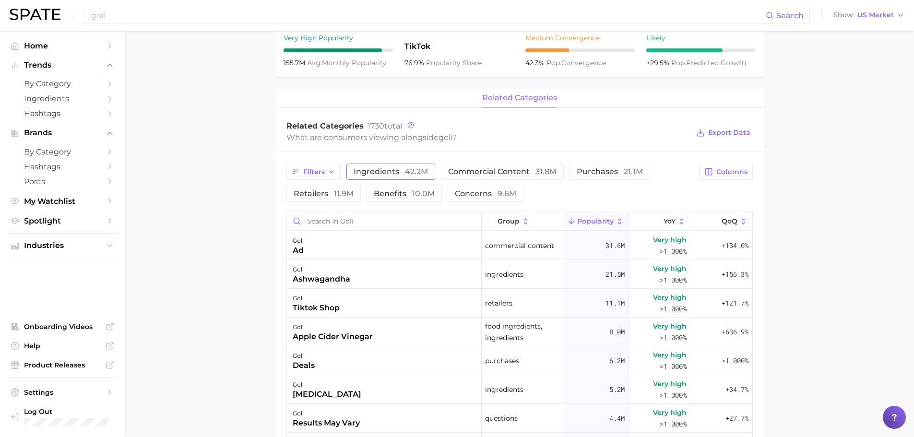
click at [410, 168] on span "42.2m" at bounding box center [416, 171] width 23 height 9
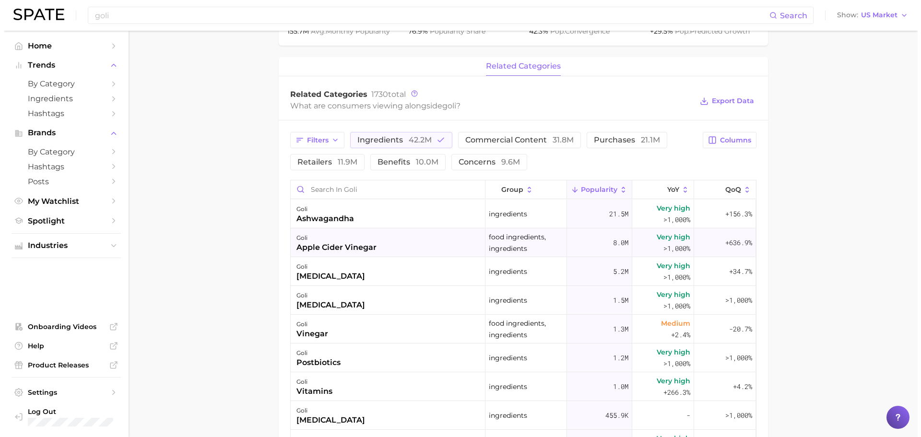
scroll to position [384, 0]
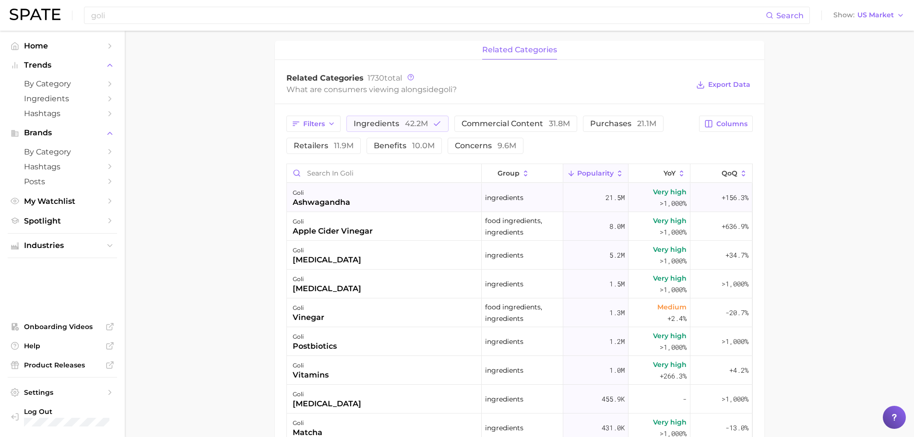
click at [389, 191] on div "goli ashwagandha" at bounding box center [384, 197] width 195 height 29
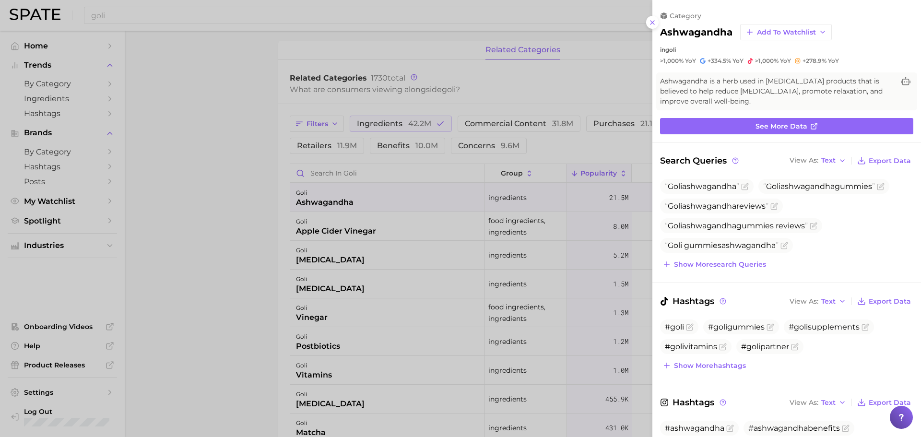
scroll to position [0, 0]
click at [833, 124] on link "See more data" at bounding box center [786, 126] width 253 height 16
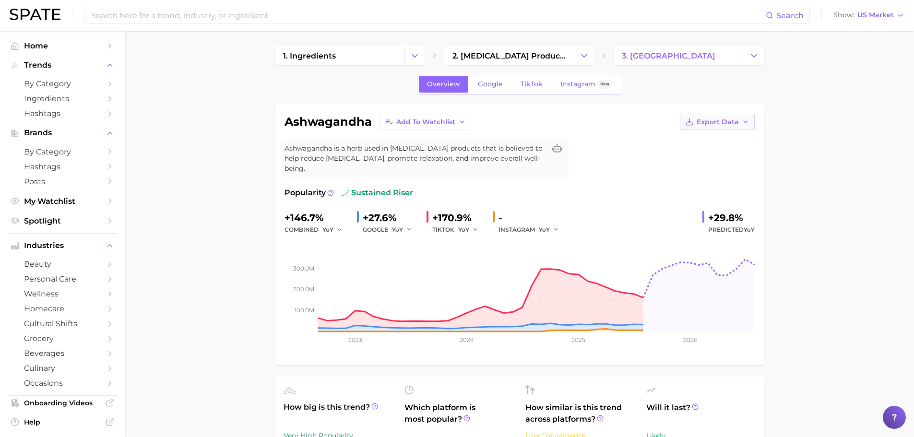
click at [733, 125] on span "Export Data" at bounding box center [718, 122] width 42 height 8
drag, startPoint x: 756, startPoint y: 83, endPoint x: 746, endPoint y: 83, distance: 9.6
click at [753, 83] on div "Overview Google TikTok Instagram Beta" at bounding box center [519, 84] width 489 height 21
click at [429, 126] on span "Add to Watchlist" at bounding box center [425, 122] width 59 height 8
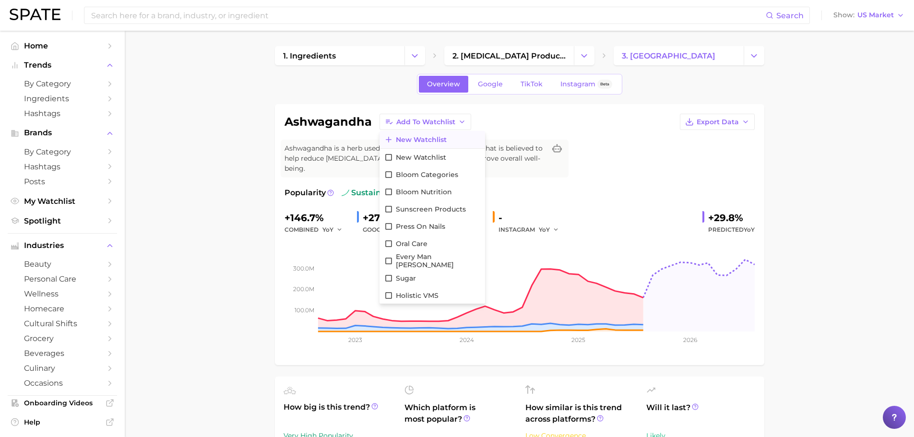
click at [409, 140] on span "New Watchlist" at bounding box center [421, 140] width 51 height 8
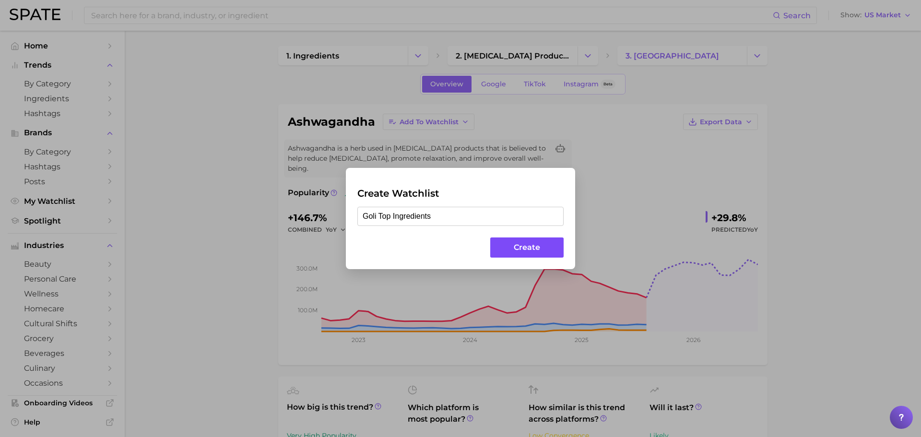
type input "Goli Top Ingredients"
click at [510, 256] on button "Create" at bounding box center [526, 248] width 73 height 21
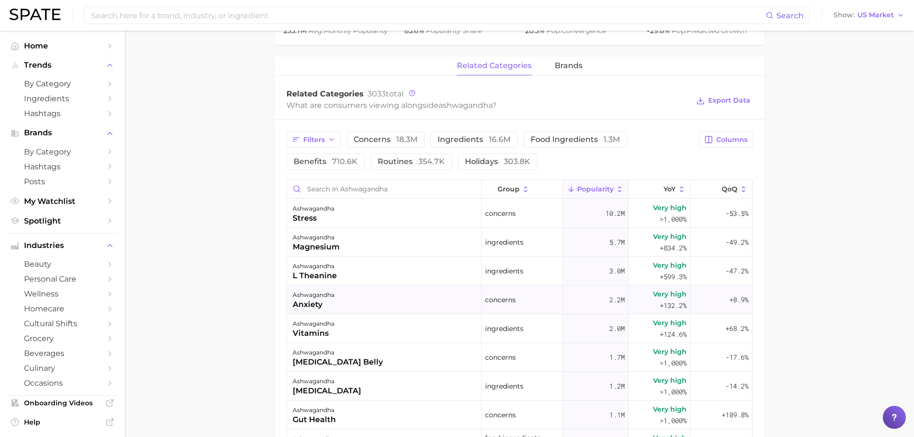
scroll to position [432, 0]
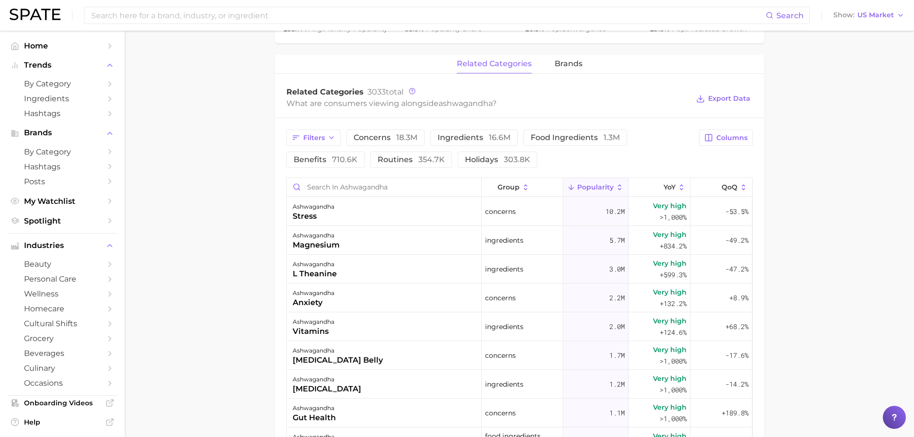
click at [476, 118] on div "Filters concerns 18.3m ingredients 16.6m food ingredients 1.3m benefits 710.6k …" at bounding box center [519, 372] width 489 height 508
click at [480, 133] on button "ingredients 16.6m" at bounding box center [473, 138] width 87 height 16
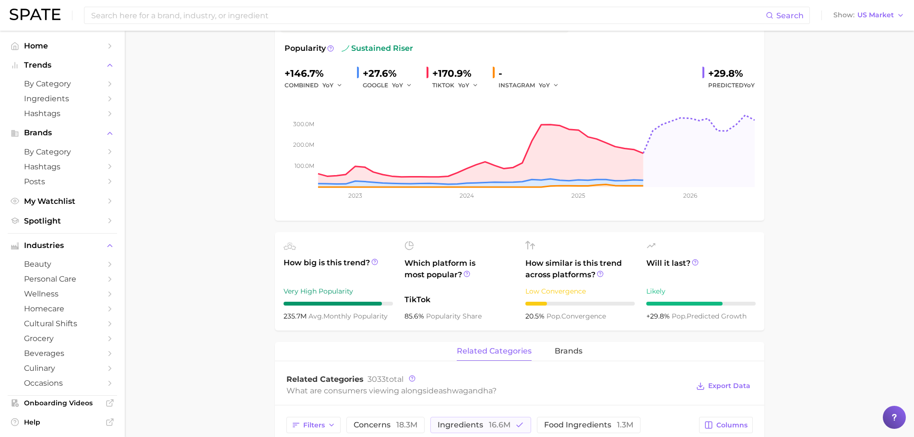
scroll to position [0, 0]
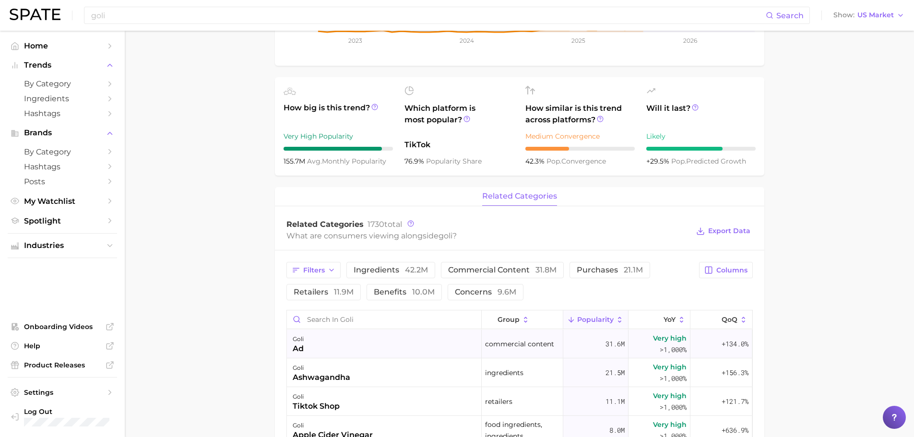
scroll to position [288, 0]
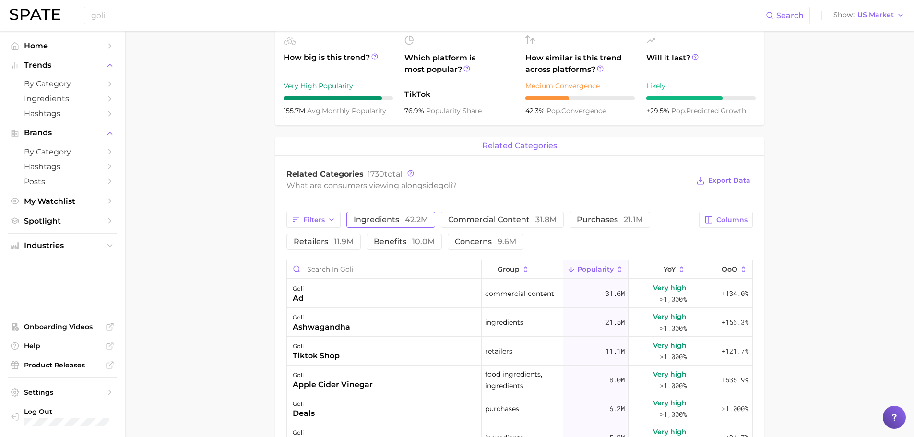
click at [413, 219] on span "42.2m" at bounding box center [416, 219] width 23 height 9
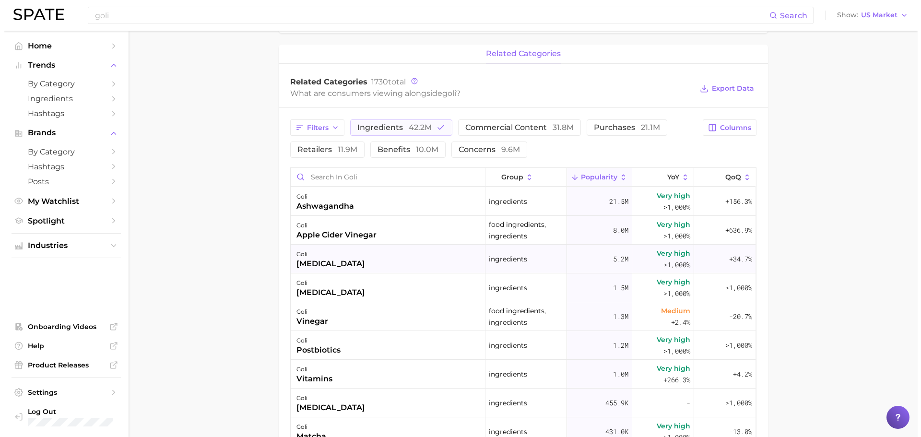
scroll to position [384, 0]
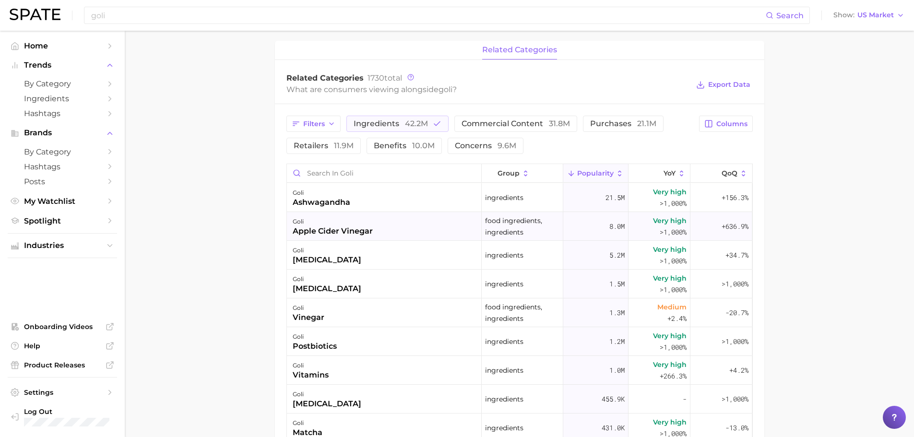
click at [326, 229] on div "apple cider vinegar" at bounding box center [333, 232] width 80 height 12
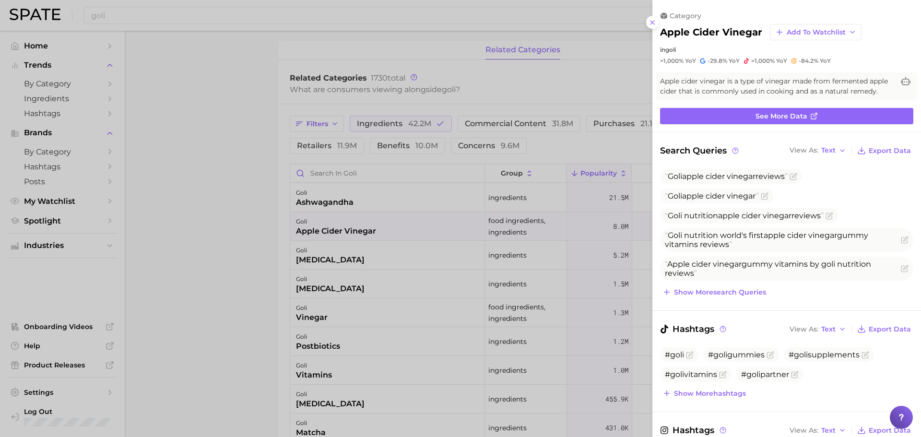
scroll to position [0, 0]
click at [823, 124] on link "See more data" at bounding box center [786, 116] width 253 height 16
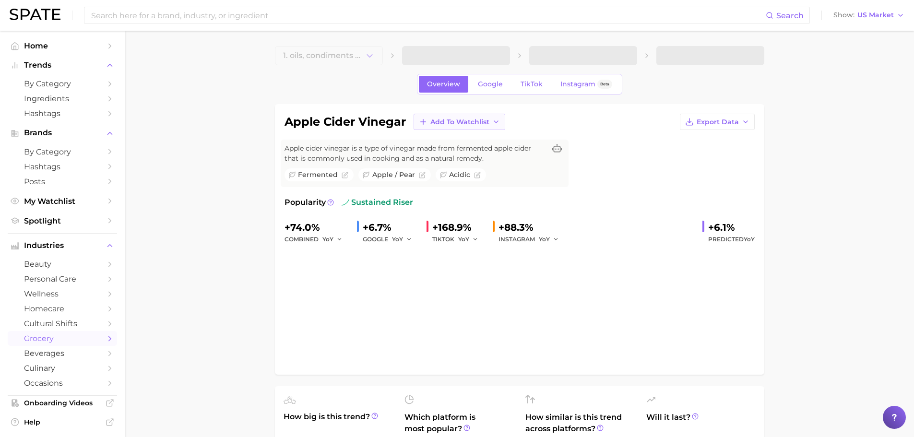
click at [487, 127] on button "Add to Watchlist" at bounding box center [460, 122] width 92 height 16
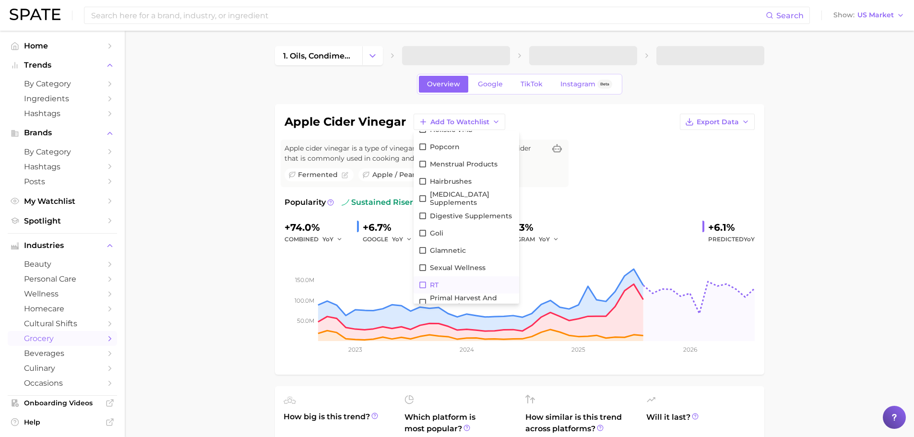
scroll to position [242, 0]
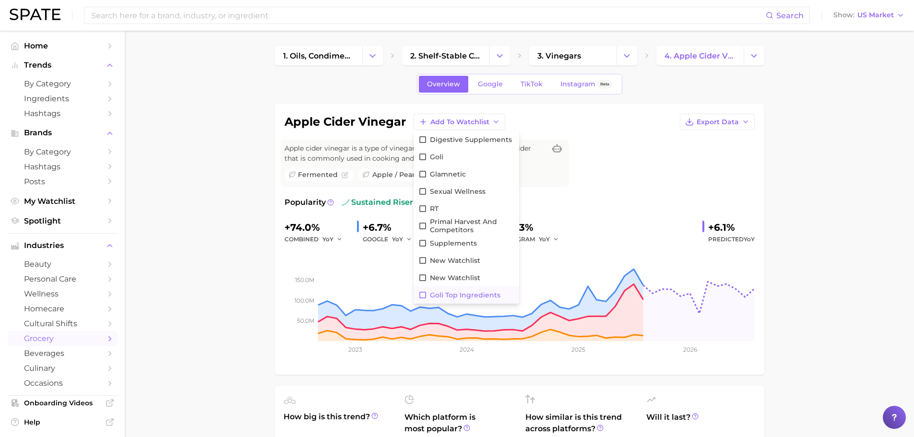
click at [472, 294] on span "Goli Top Ingredients" at bounding box center [465, 295] width 71 height 8
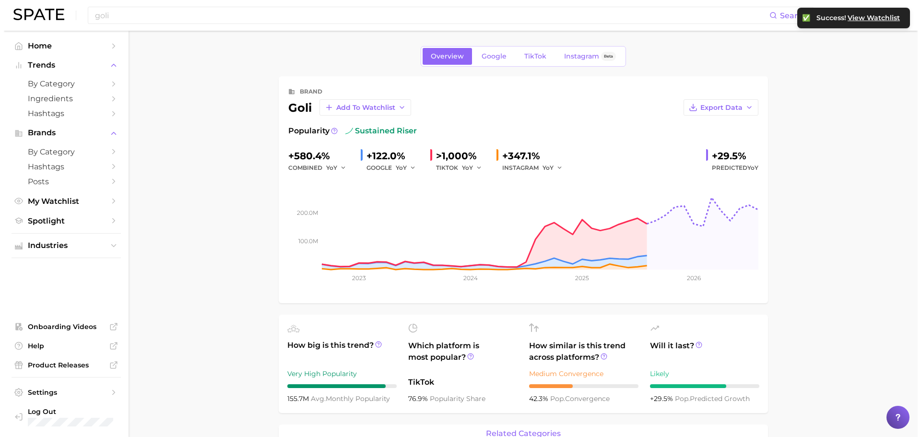
scroll to position [432, 0]
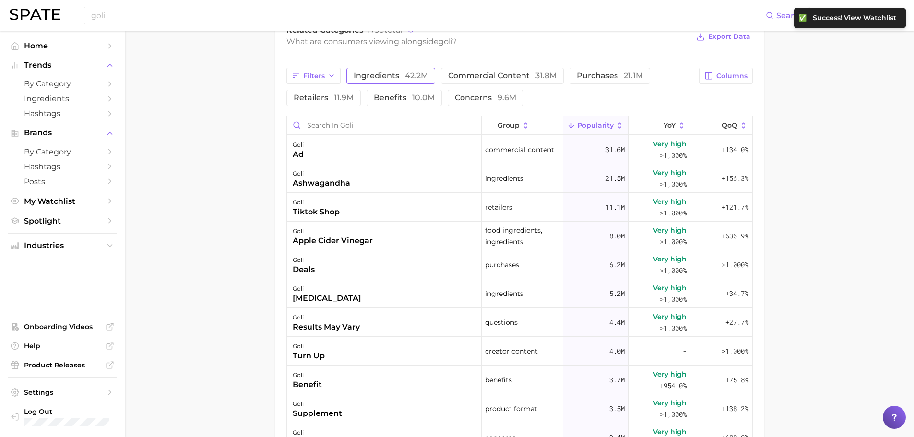
click at [365, 71] on button "ingredients 42.2m" at bounding box center [390, 76] width 89 height 16
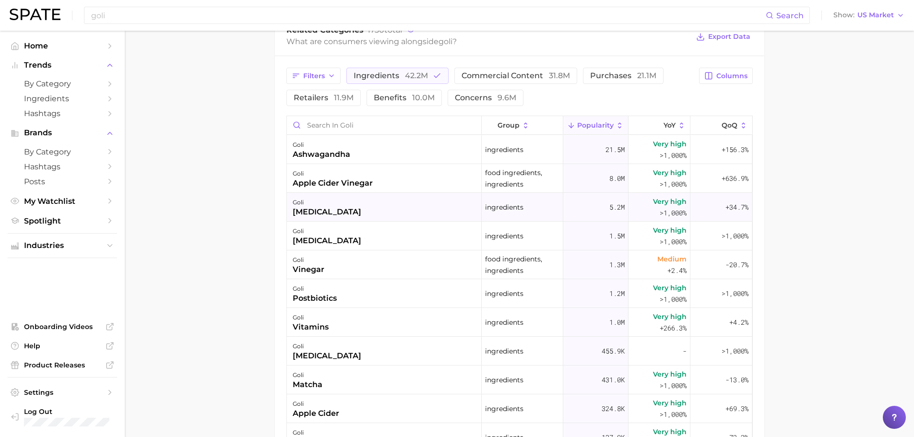
click at [353, 214] on div "goli [MEDICAL_DATA]" at bounding box center [384, 207] width 195 height 29
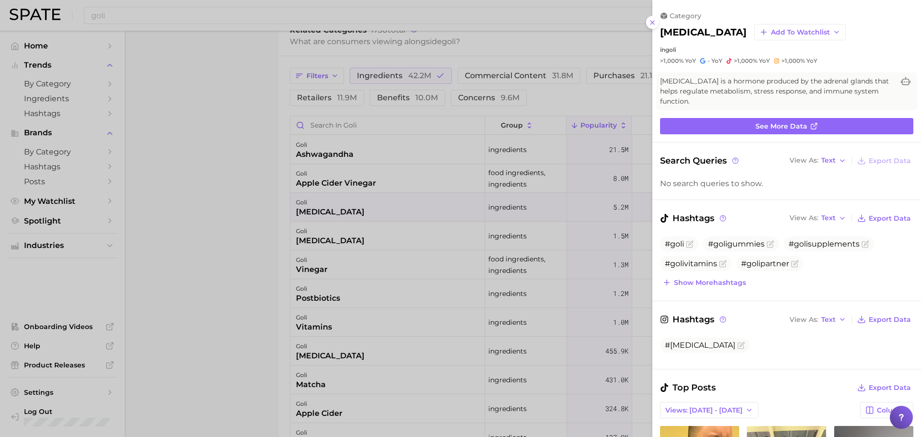
scroll to position [0, 0]
click at [760, 123] on span "See more data" at bounding box center [782, 126] width 52 height 8
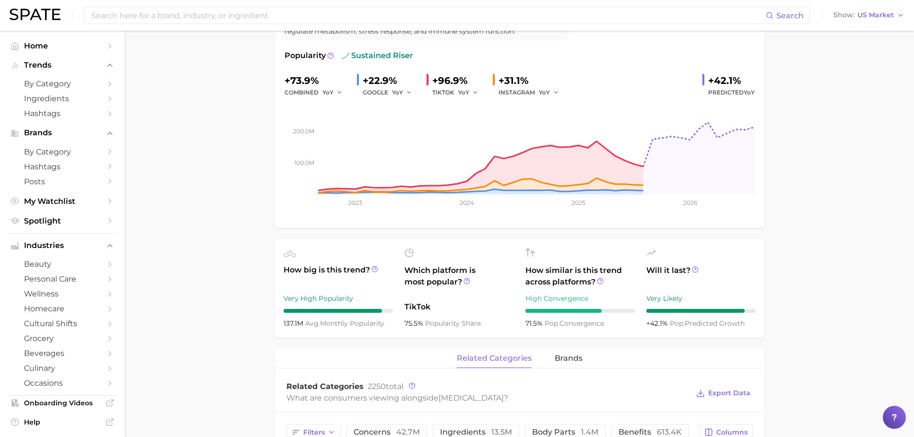
scroll to position [288, 0]
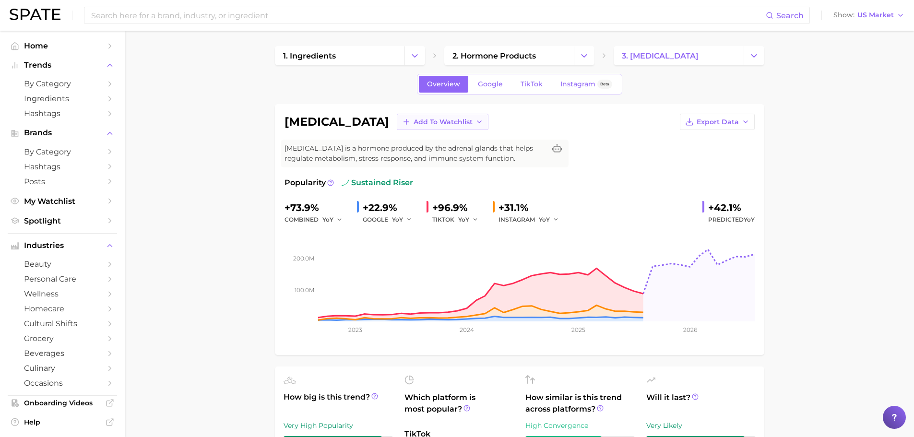
click at [397, 127] on button "Add to Watchlist" at bounding box center [443, 122] width 92 height 16
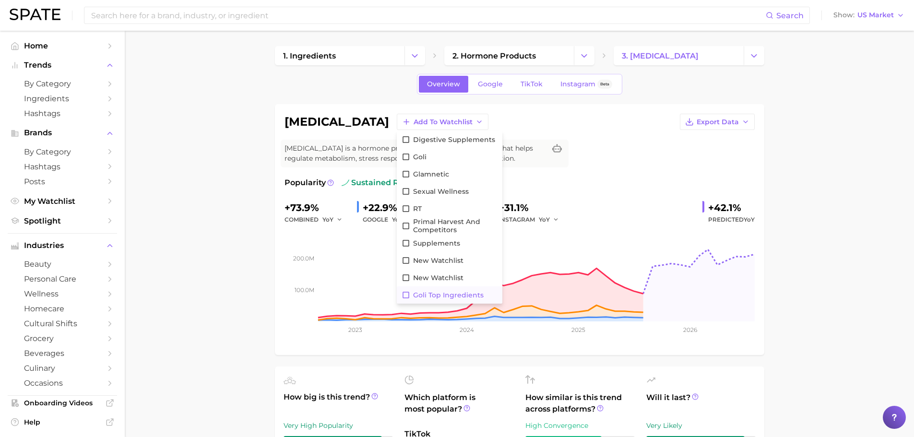
click at [413, 298] on span "Goli Top Ingredients" at bounding box center [448, 295] width 71 height 8
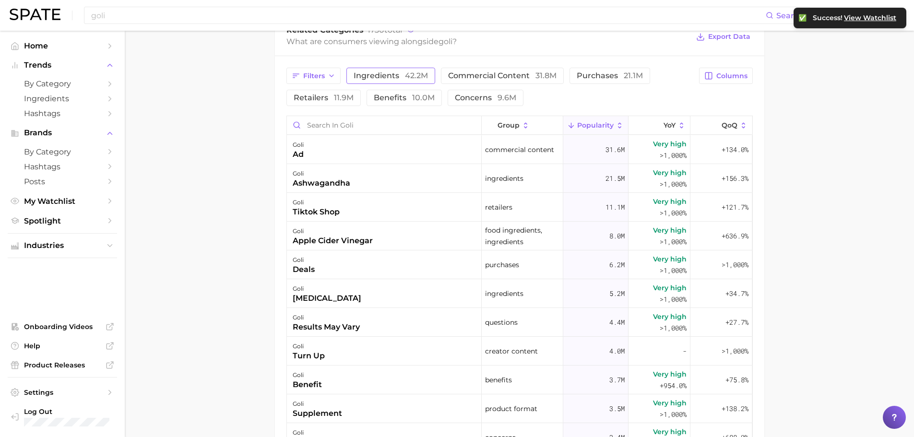
click at [409, 77] on span "42.2m" at bounding box center [416, 75] width 23 height 9
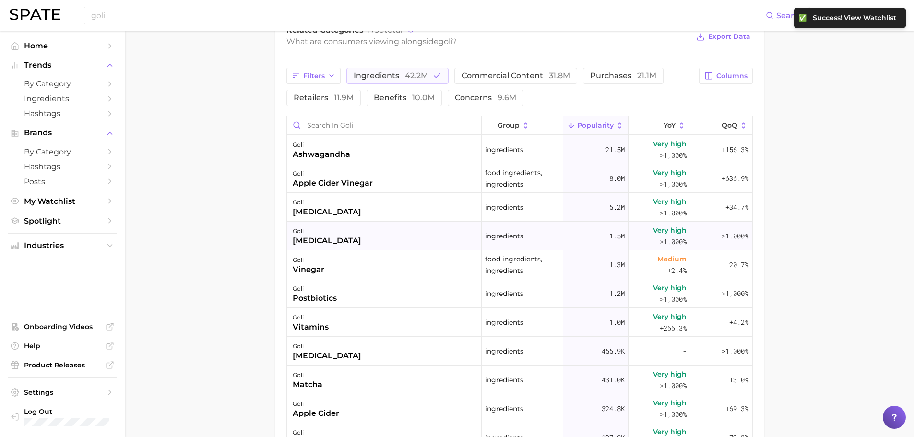
click at [354, 240] on div "goli [MEDICAL_DATA]" at bounding box center [384, 236] width 195 height 29
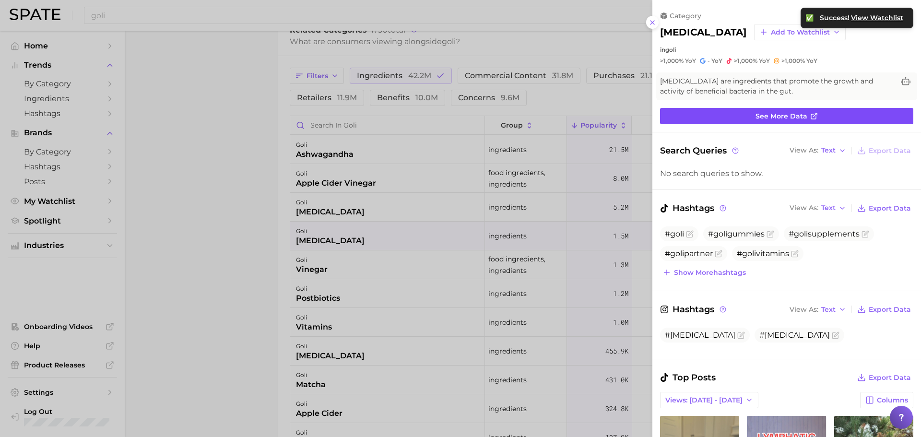
click at [802, 109] on link "See more data" at bounding box center [786, 116] width 253 height 16
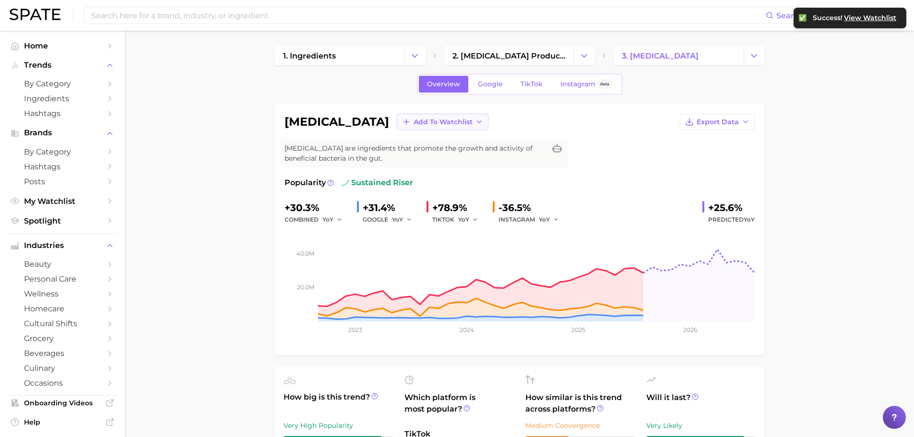
click at [424, 118] on span "Add to Watchlist" at bounding box center [443, 122] width 59 height 8
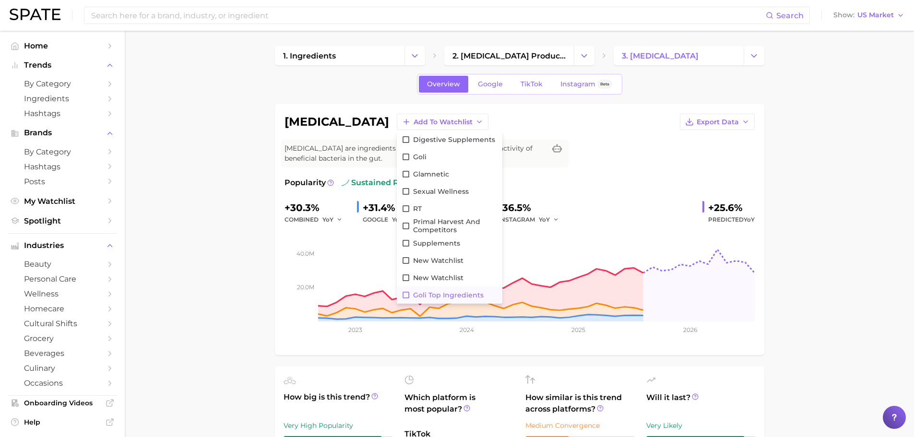
click at [413, 291] on span "Goli Top Ingredients" at bounding box center [448, 295] width 71 height 8
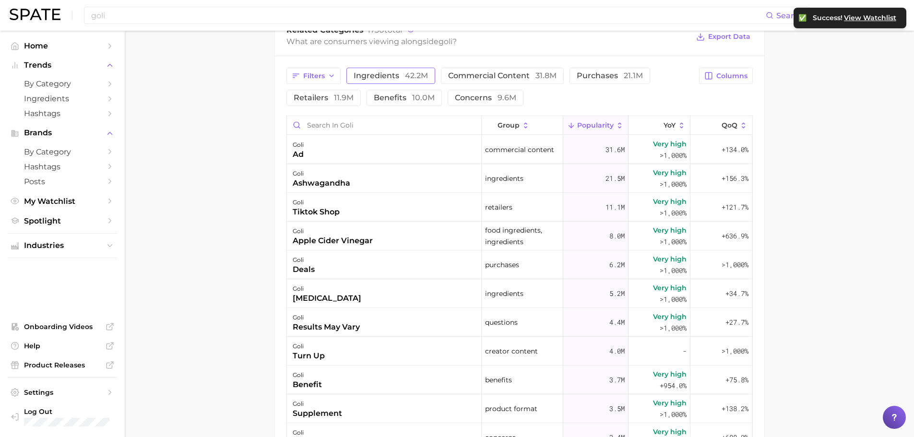
click at [394, 74] on span "ingredients 42.2m" at bounding box center [391, 76] width 74 height 8
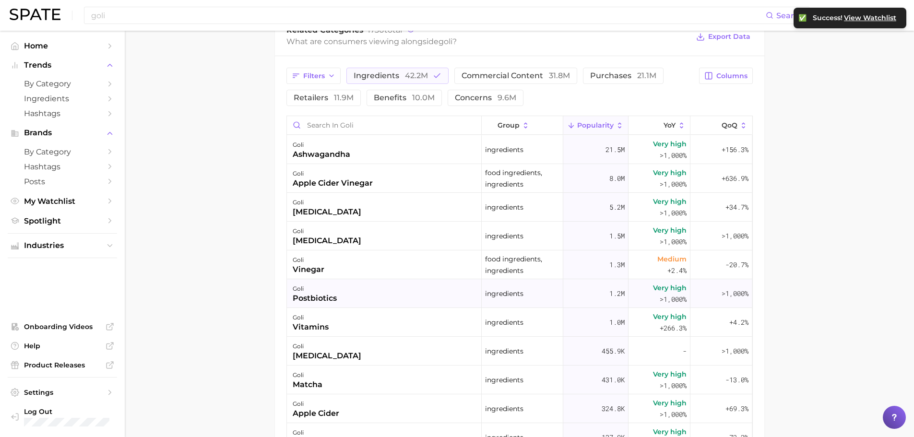
click at [336, 297] on div "postbiotics" at bounding box center [315, 299] width 44 height 12
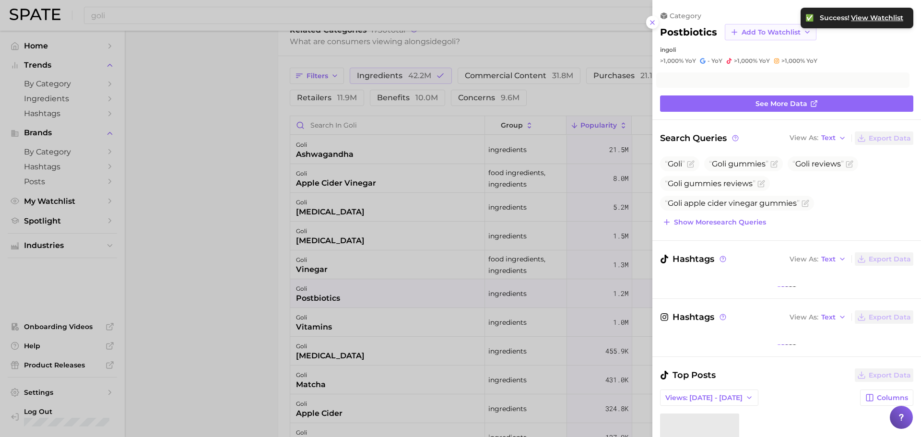
click at [747, 37] on button "Add to Watchlist" at bounding box center [771, 32] width 92 height 16
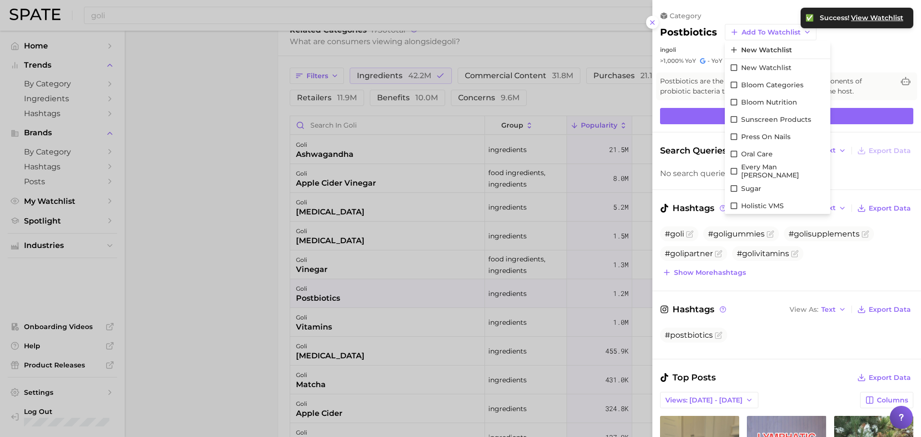
click at [685, 101] on div "category postbiotics Add to Watchlist New Watchlist New Watchlist Bloom Categor…" at bounding box center [787, 432] width 269 height 864
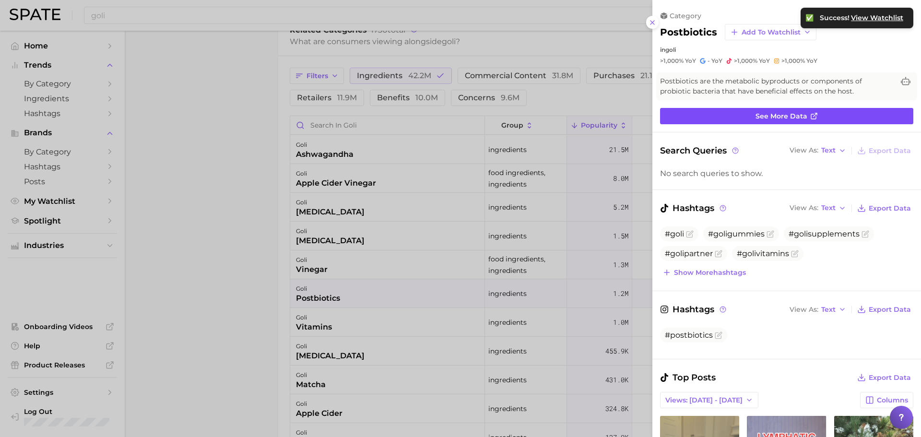
click at [698, 117] on link "See more data" at bounding box center [786, 116] width 253 height 16
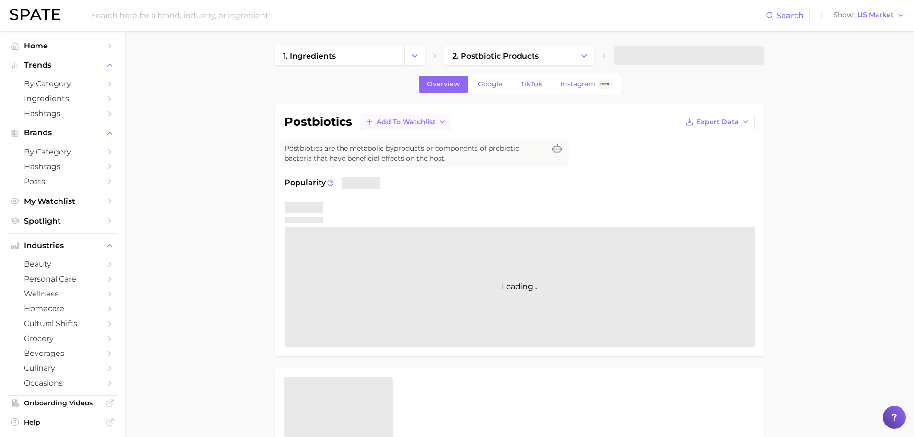
click at [403, 116] on button "Add to Watchlist" at bounding box center [406, 122] width 92 height 16
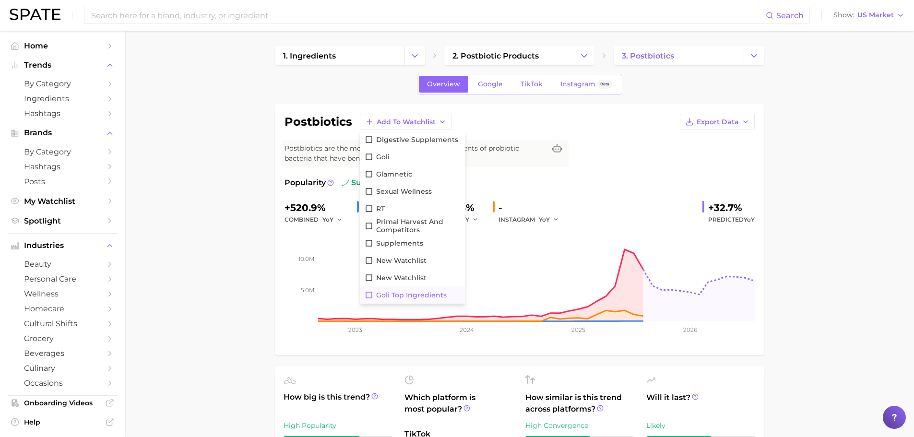
click at [402, 291] on span "Goli Top Ingredients" at bounding box center [411, 295] width 71 height 8
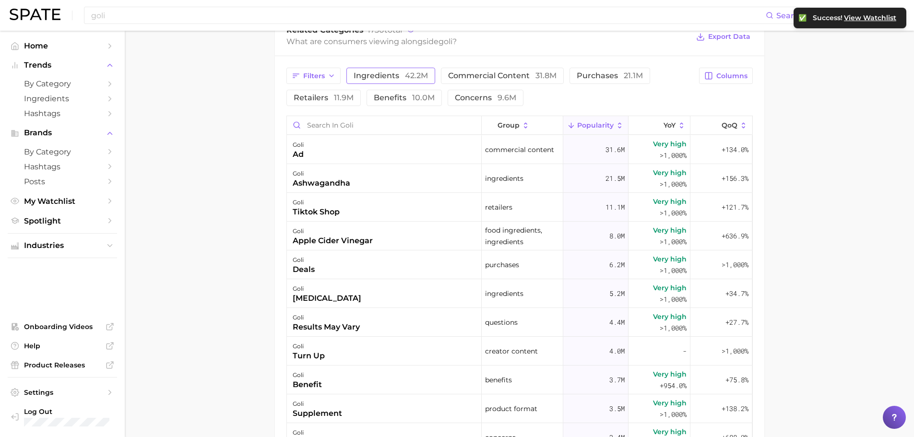
click at [401, 71] on button "ingredients 42.2m" at bounding box center [390, 76] width 89 height 16
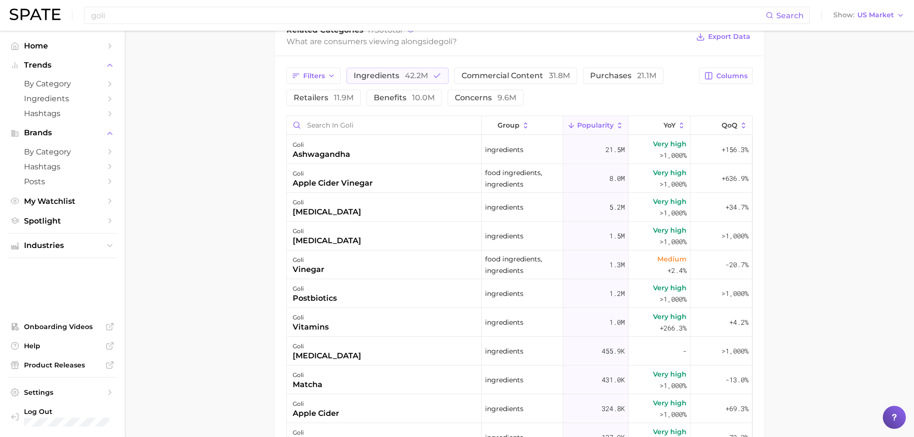
drag, startPoint x: 221, startPoint y: 117, endPoint x: 220, endPoint y: 112, distance: 4.8
click at [221, 117] on main "Overview Google TikTok Instagram Beta brand goli Add to Watchlist Export Data P…" at bounding box center [519, 106] width 789 height 1014
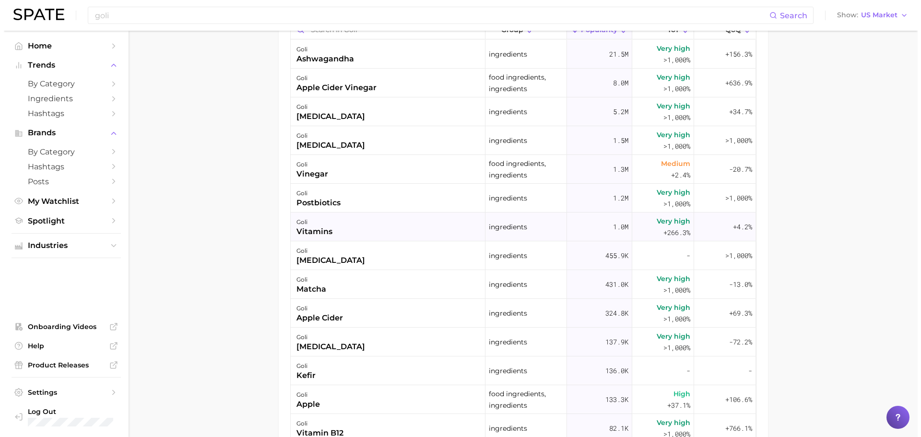
scroll to position [528, 0]
click at [381, 224] on div "goli vitamins" at bounding box center [384, 226] width 195 height 29
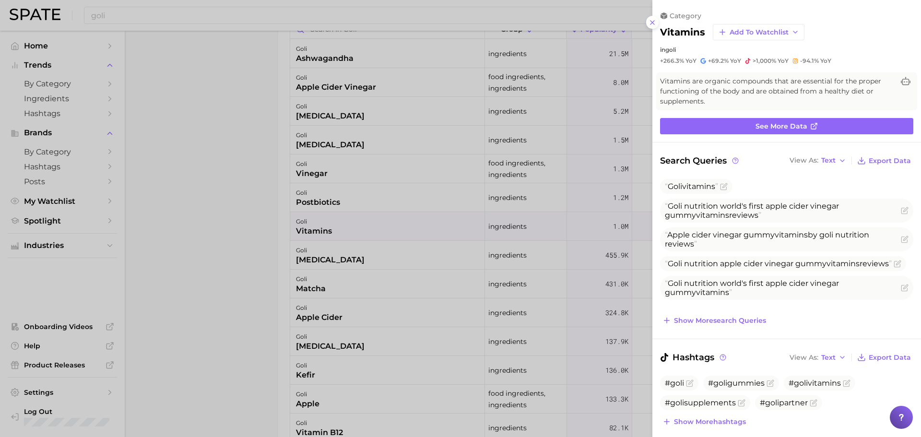
scroll to position [0, 0]
click at [745, 119] on link "See more data" at bounding box center [786, 126] width 253 height 16
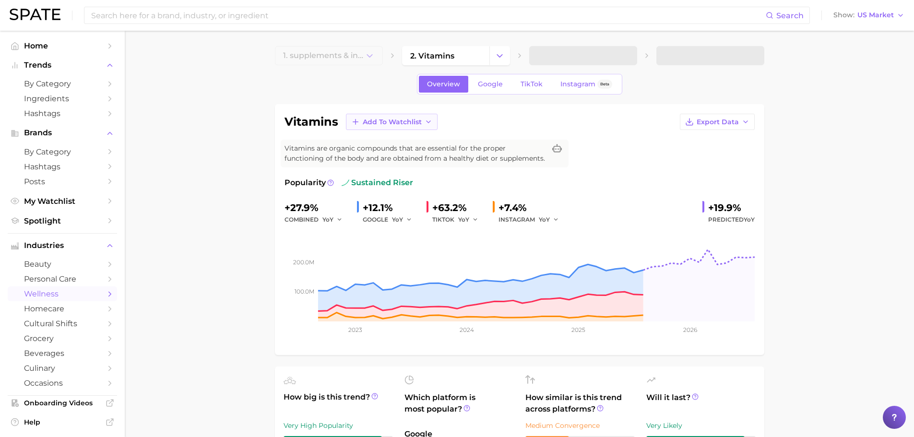
click at [413, 119] on span "Add to Watchlist" at bounding box center [392, 122] width 59 height 8
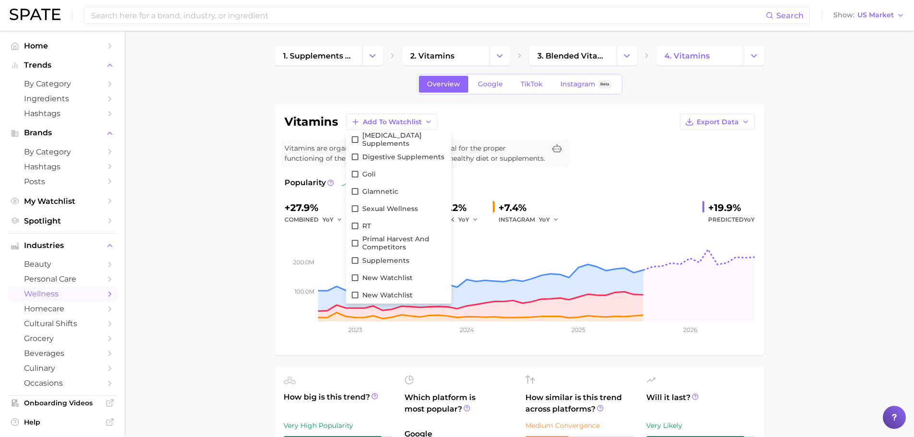
drag, startPoint x: 177, startPoint y: 173, endPoint x: 186, endPoint y: 167, distance: 10.8
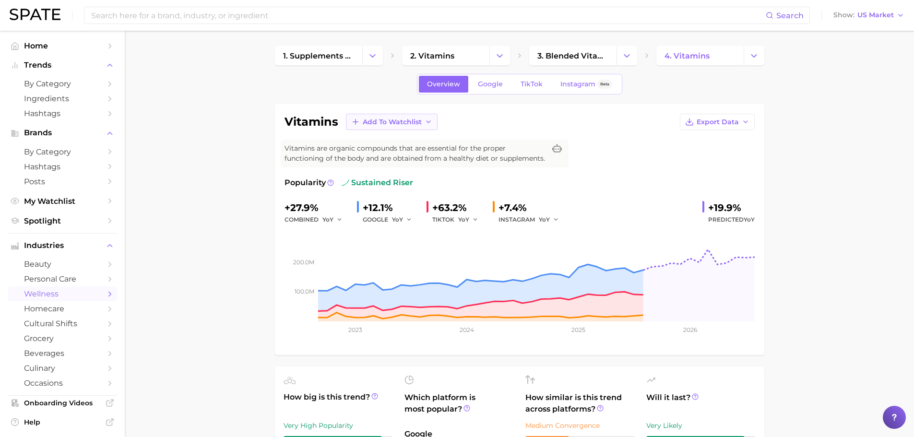
click at [377, 126] on span "Add to Watchlist" at bounding box center [392, 122] width 59 height 8
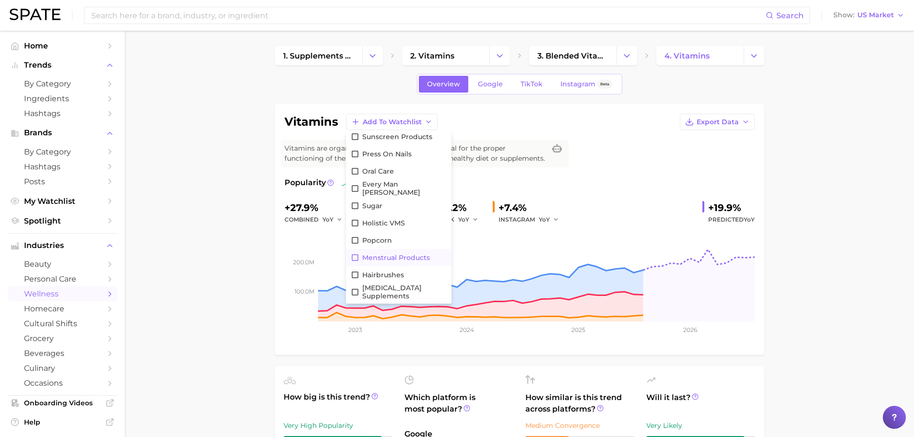
scroll to position [192, 0]
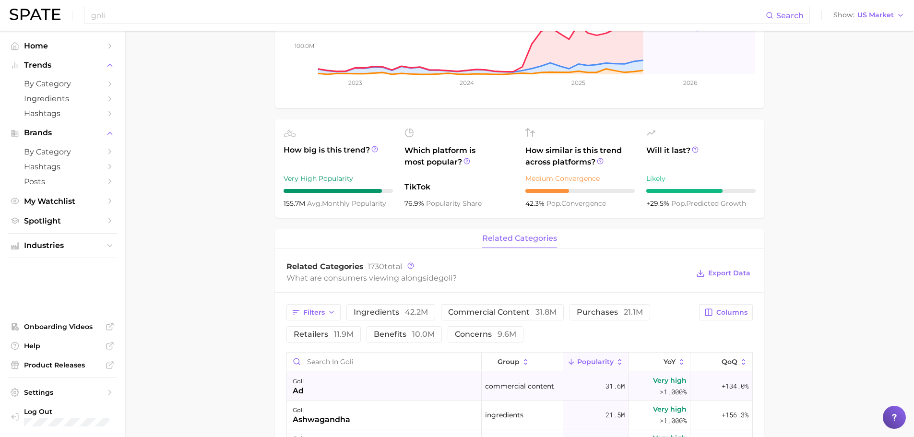
scroll to position [432, 0]
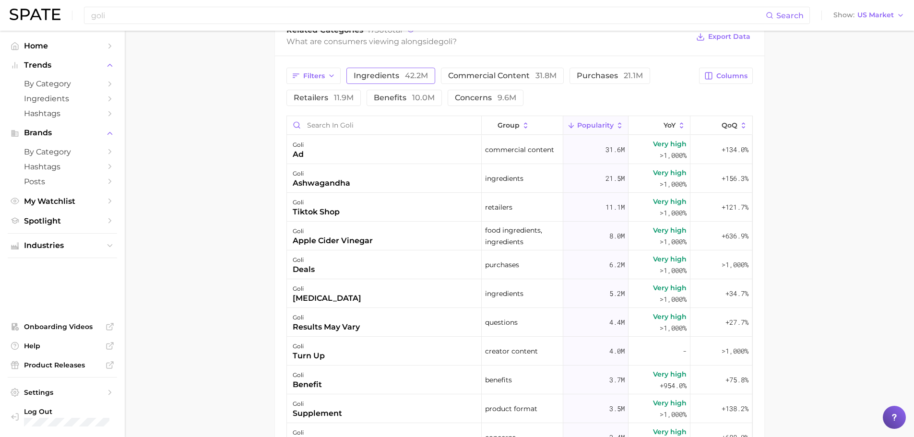
click at [378, 75] on span "ingredients 42.2m" at bounding box center [391, 76] width 74 height 8
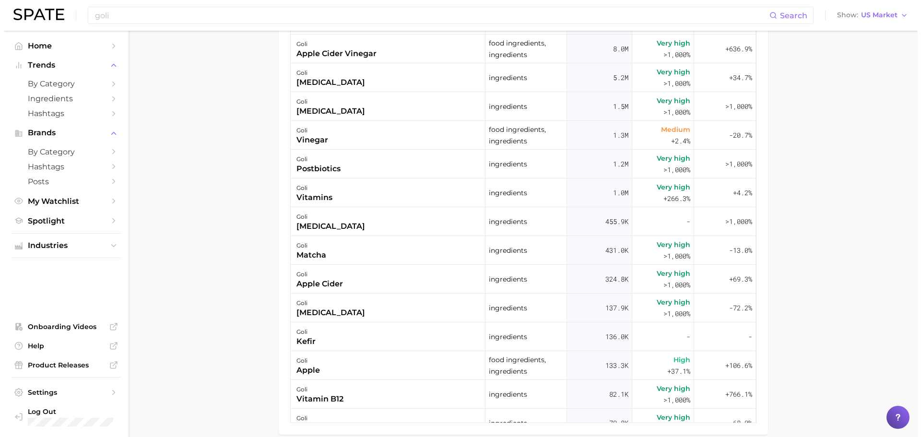
scroll to position [576, 0]
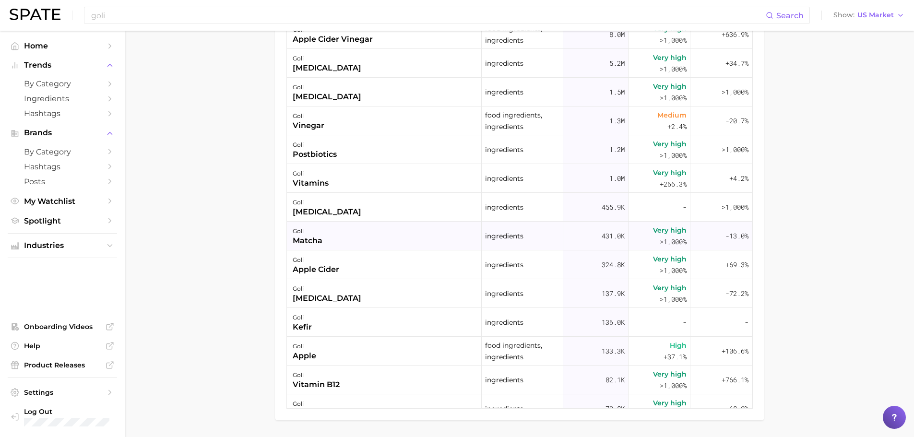
click at [327, 236] on div "goli matcha" at bounding box center [384, 236] width 195 height 29
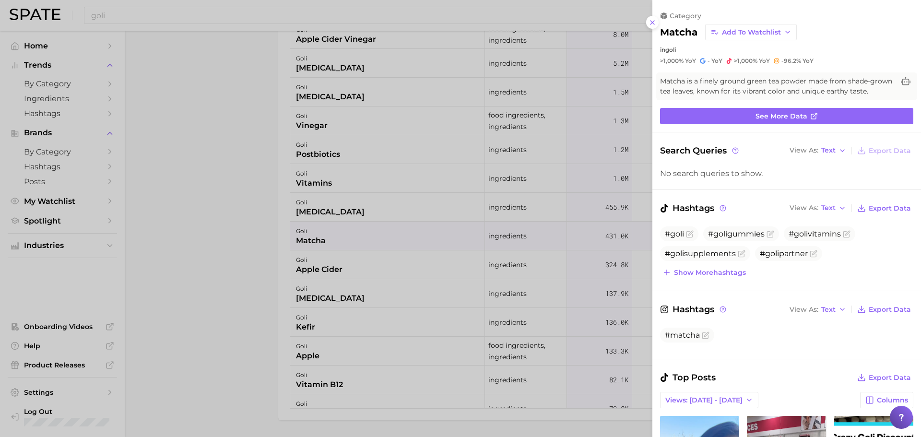
scroll to position [0, 0]
click at [775, 120] on span "See more data" at bounding box center [782, 116] width 52 height 8
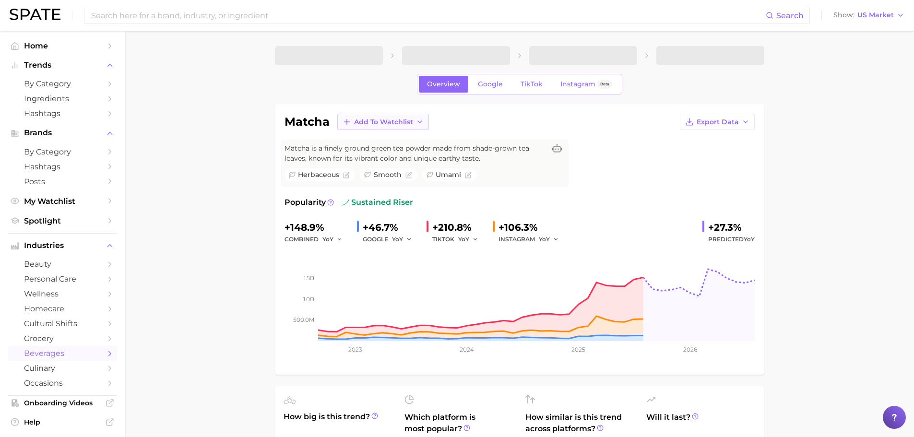
click at [370, 121] on span "Add to Watchlist" at bounding box center [383, 122] width 59 height 8
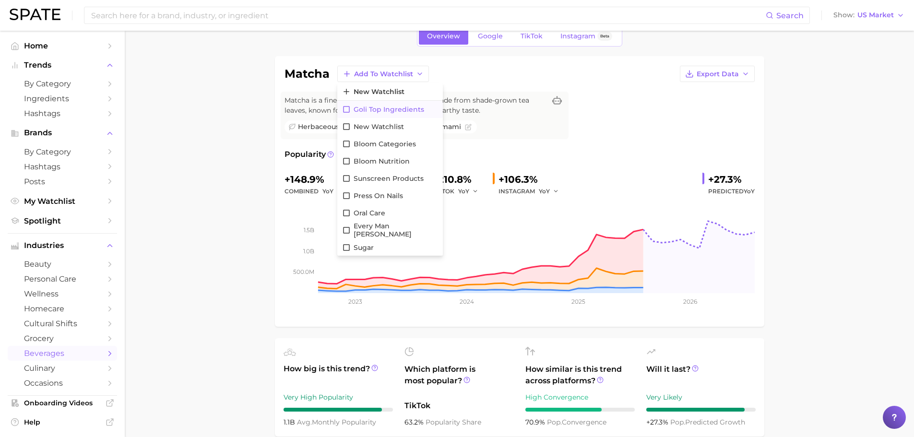
click at [364, 107] on span "Goli Top Ingredients" at bounding box center [389, 110] width 71 height 8
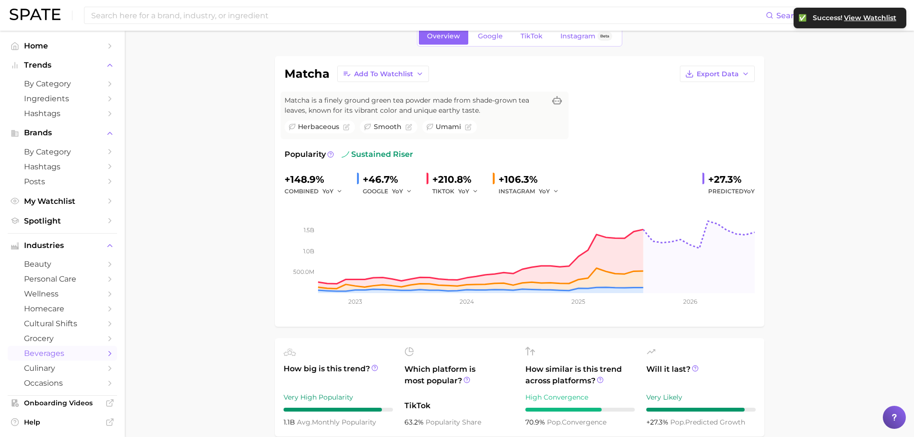
drag, startPoint x: 185, startPoint y: 98, endPoint x: 147, endPoint y: 40, distance: 69.7
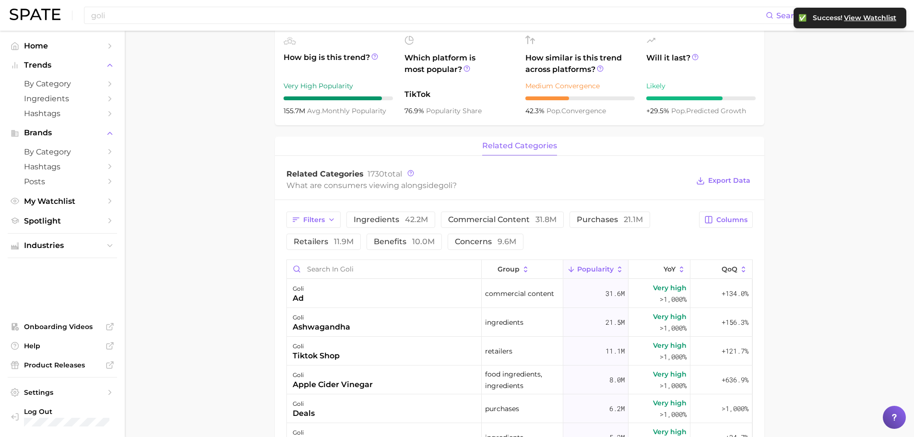
scroll to position [72, 0]
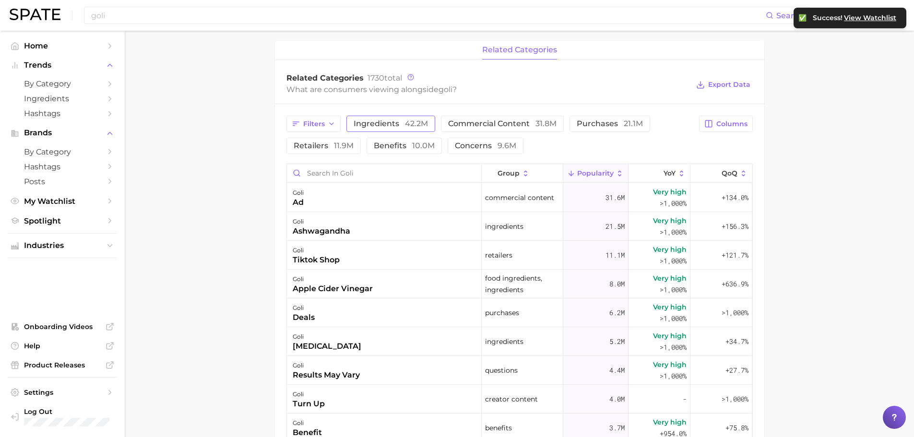
click at [367, 130] on button "ingredients 42.2m" at bounding box center [390, 124] width 89 height 16
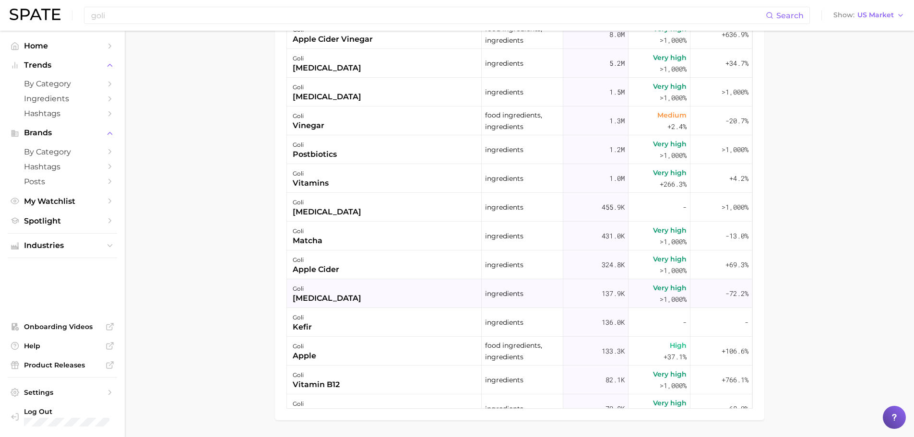
click at [334, 294] on div "goli [MEDICAL_DATA]" at bounding box center [384, 293] width 195 height 29
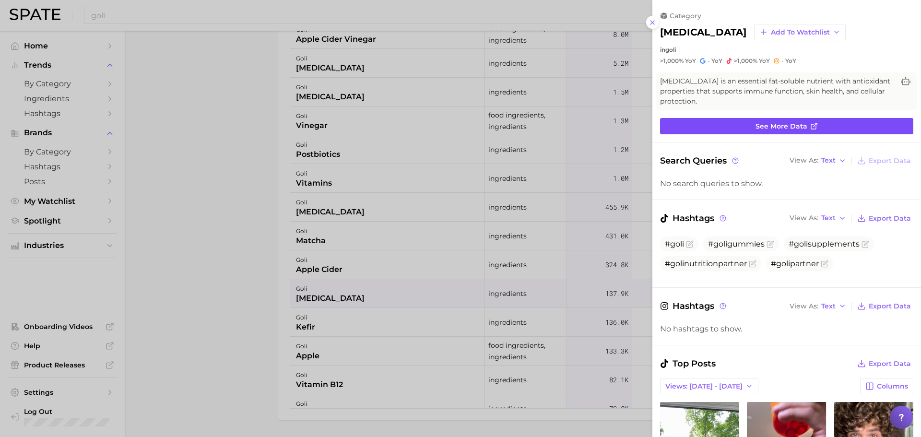
click at [748, 121] on link "See more data" at bounding box center [786, 126] width 253 height 16
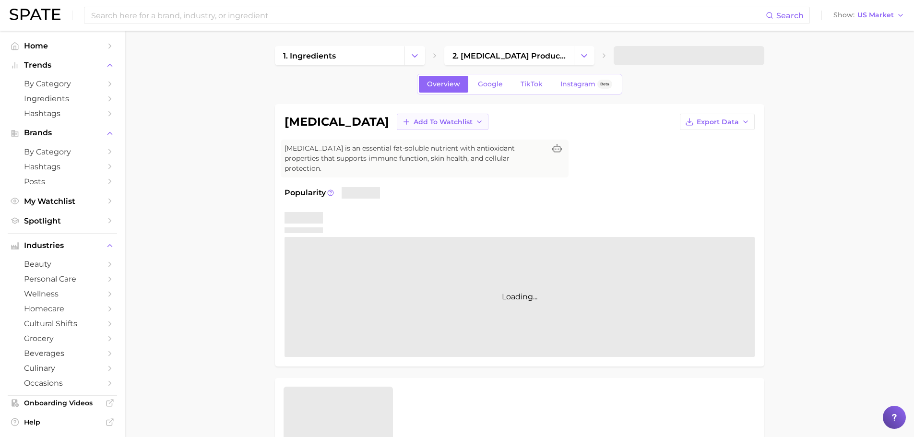
click at [414, 118] on span "Add to Watchlist" at bounding box center [443, 122] width 59 height 8
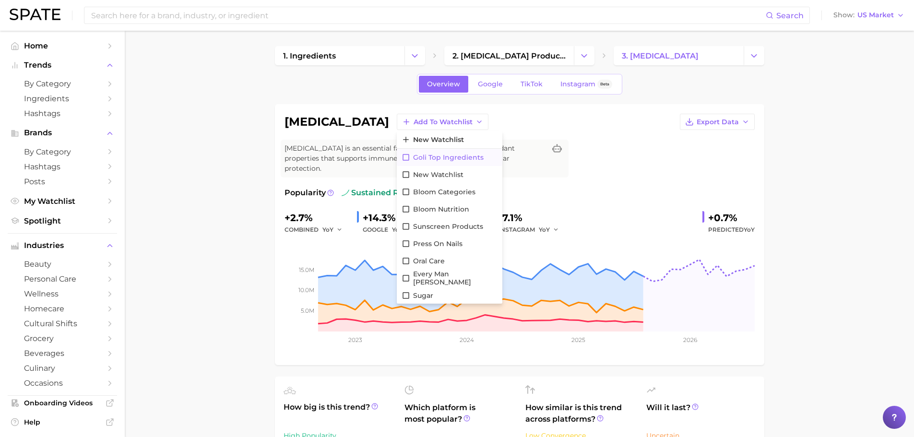
click at [413, 156] on span "Goli Top Ingredients" at bounding box center [448, 158] width 71 height 8
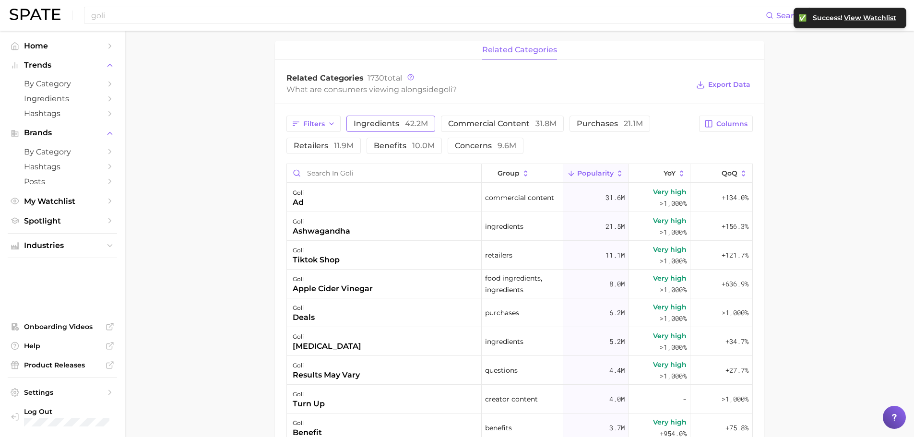
click at [376, 121] on span "ingredients 42.2m" at bounding box center [391, 124] width 74 height 8
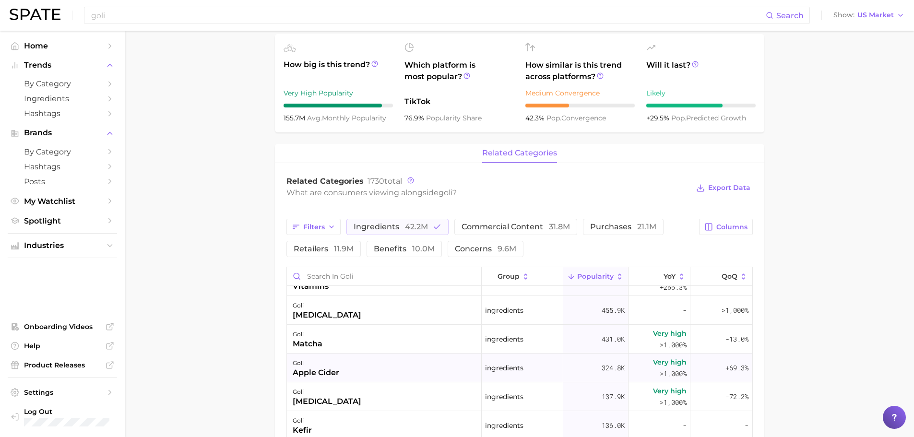
scroll to position [432, 0]
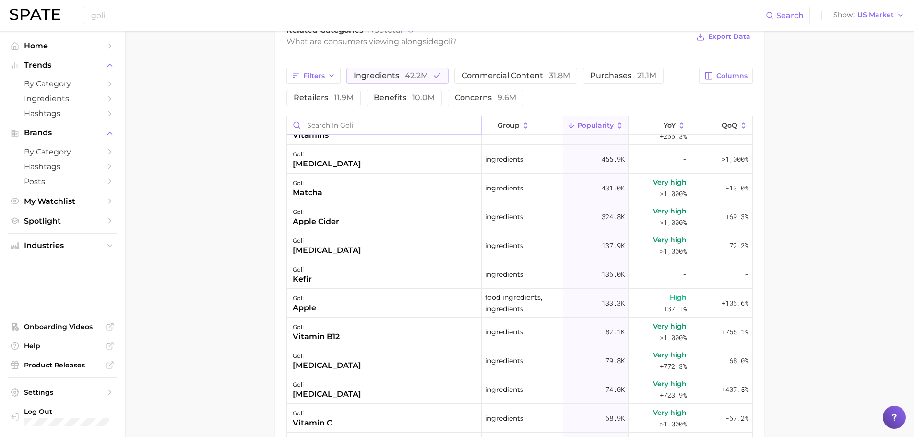
click at [372, 129] on input "Search in goli" at bounding box center [384, 125] width 194 height 18
type input "beet"
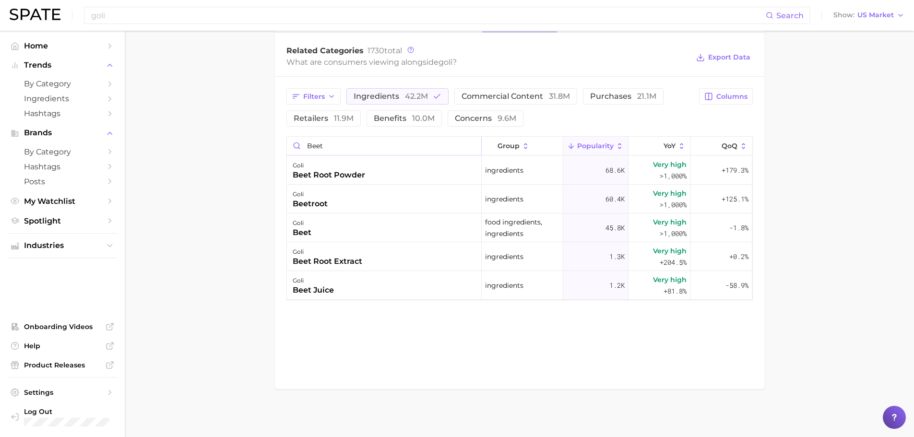
scroll to position [411, 0]
click at [472, 143] on input "beet" at bounding box center [384, 146] width 194 height 18
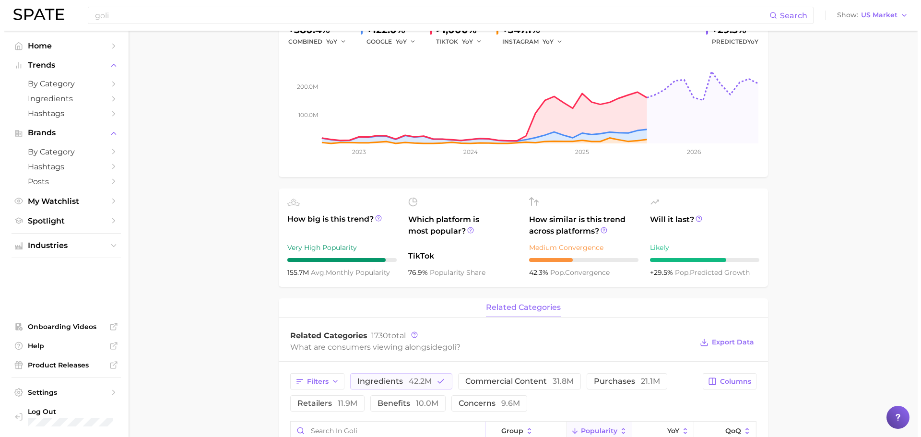
scroll to position [384, 0]
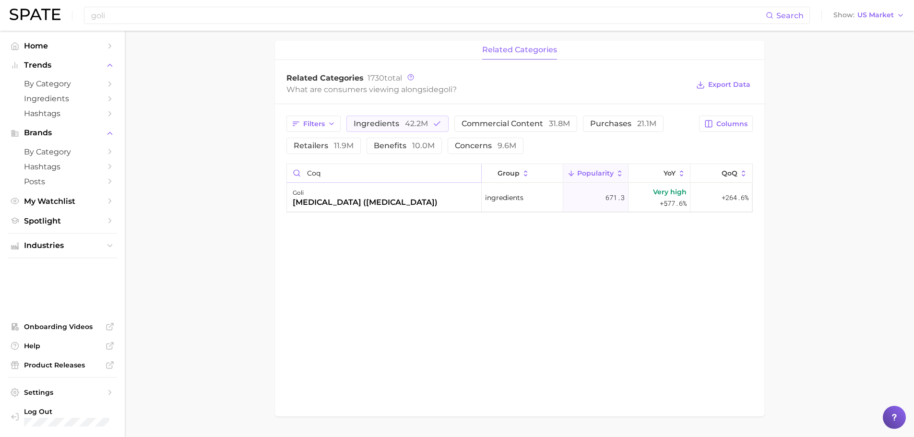
type input "coq"
click at [184, 137] on main "Overview Google TikTok Instagram Beta brand goli Add to Watchlist Export Data P…" at bounding box center [519, 56] width 789 height 818
click at [380, 200] on div "[MEDICAL_DATA] ([MEDICAL_DATA])" at bounding box center [365, 203] width 145 height 12
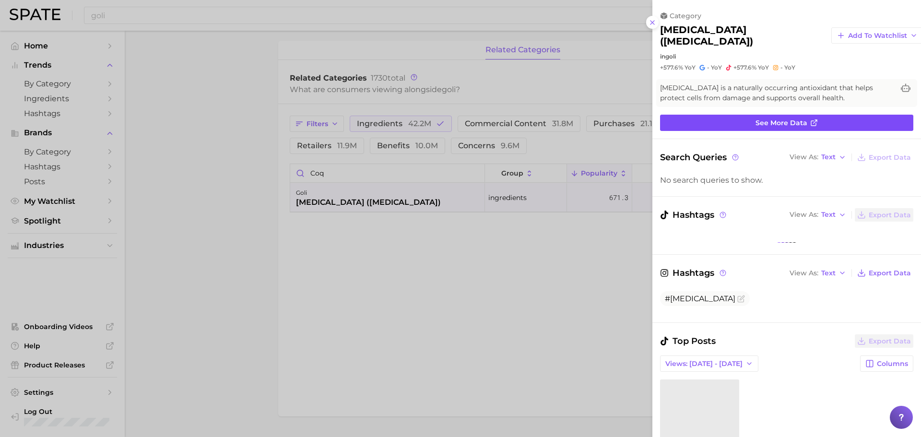
click at [822, 115] on link "See more data" at bounding box center [786, 123] width 253 height 16
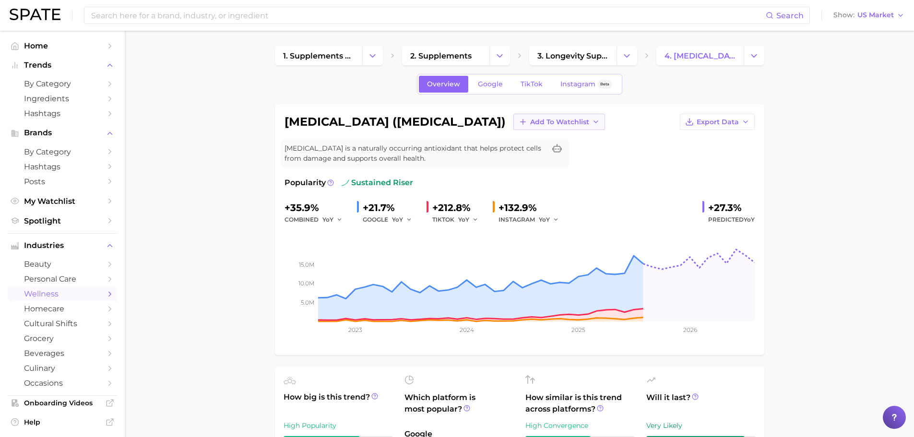
click at [530, 121] on span "Add to Watchlist" at bounding box center [559, 122] width 59 height 8
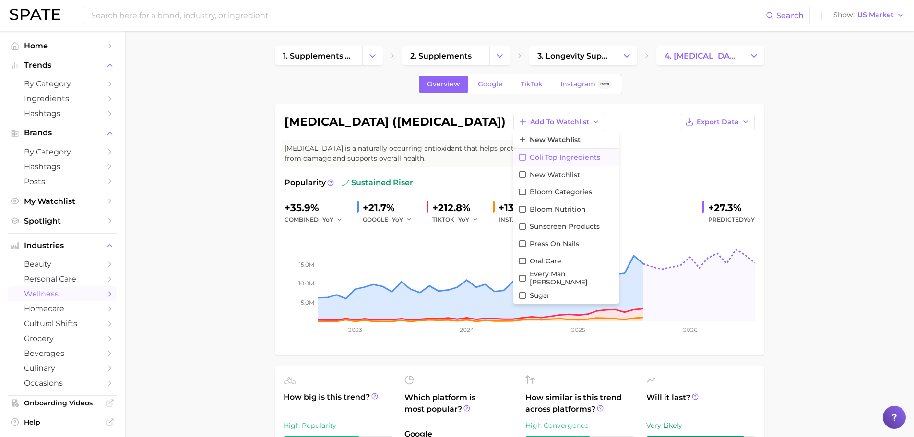
click at [530, 155] on span "Goli Top Ingredients" at bounding box center [565, 158] width 71 height 8
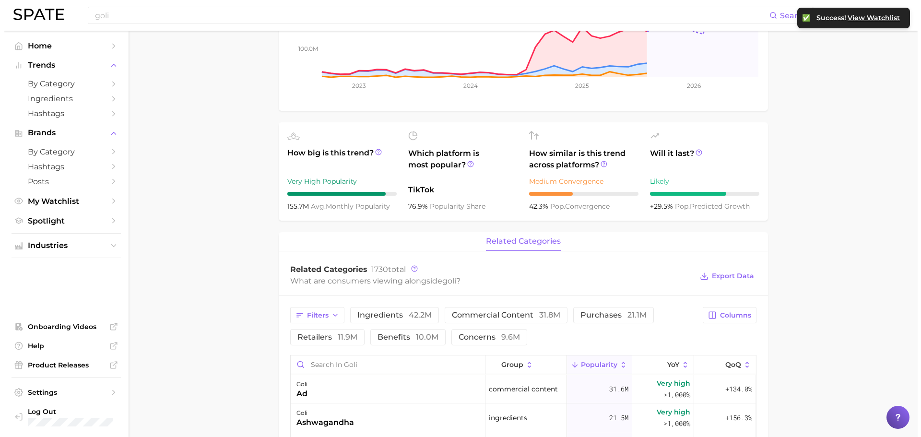
scroll to position [384, 0]
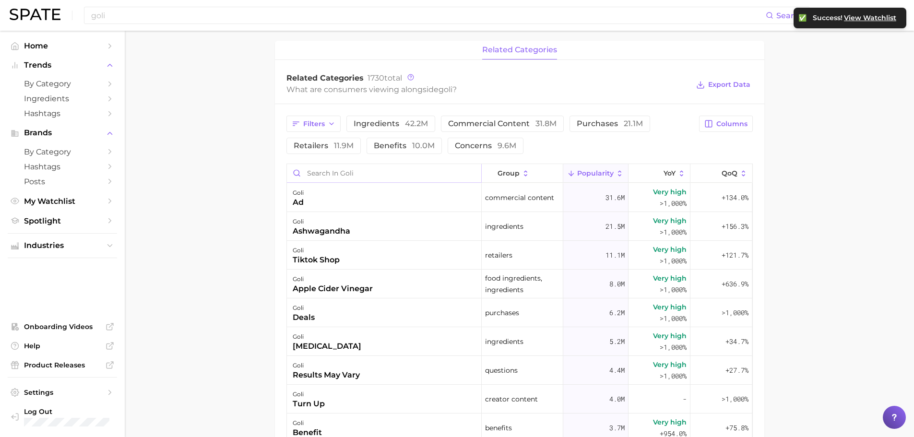
click at [367, 176] on input "Search in goli" at bounding box center [384, 173] width 194 height 18
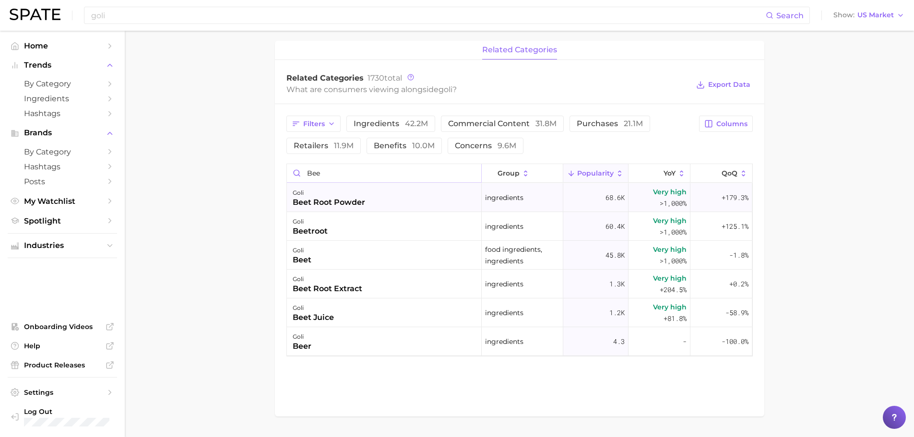
type input "bee"
click at [381, 200] on div "goli beet root powder" at bounding box center [384, 197] width 195 height 29
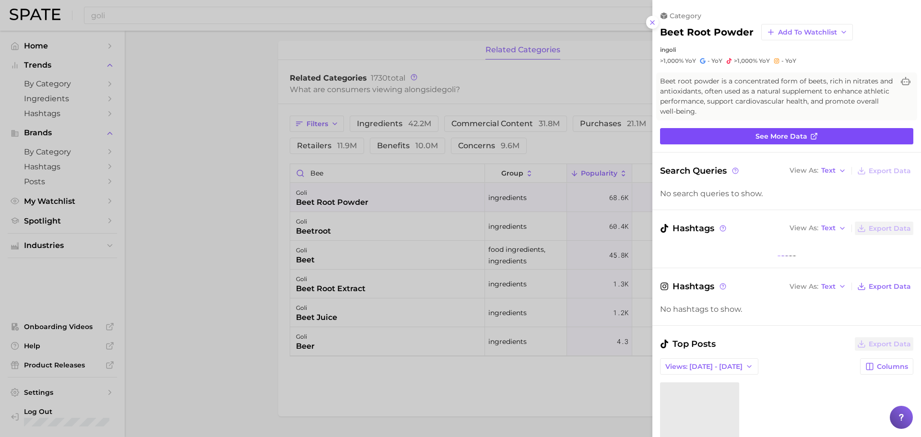
click at [764, 135] on span "See more data" at bounding box center [782, 136] width 52 height 8
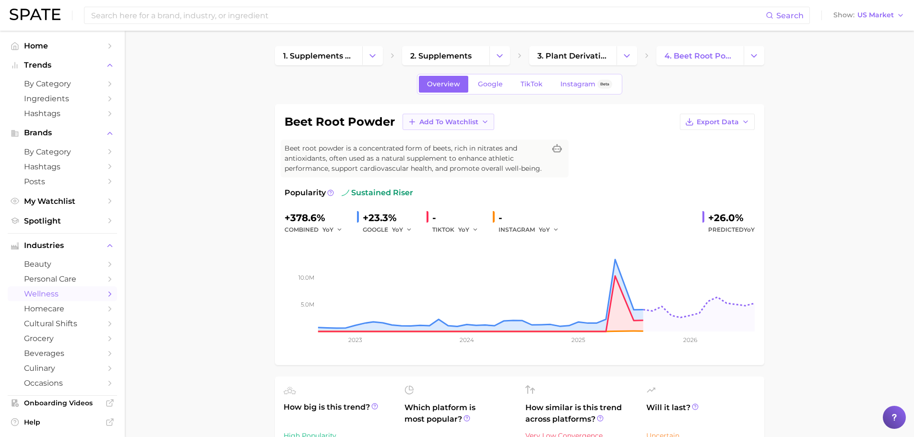
click at [485, 117] on button "Add to Watchlist" at bounding box center [449, 122] width 92 height 16
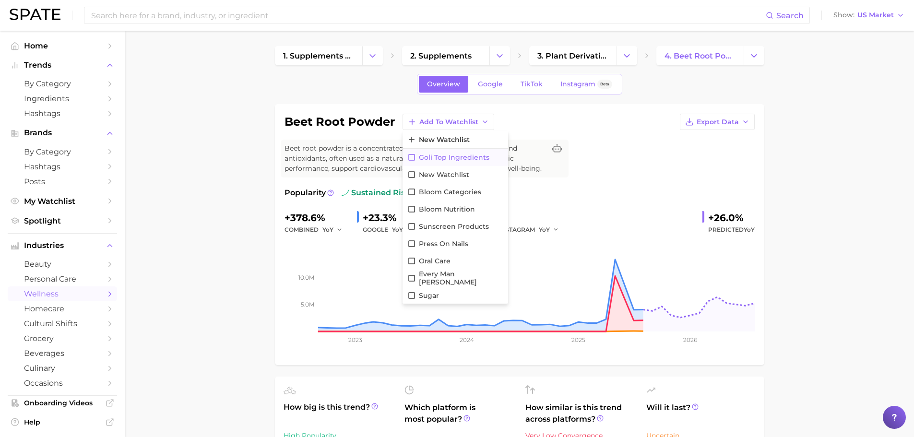
click at [452, 151] on button "Goli Top Ingredients" at bounding box center [456, 157] width 106 height 17
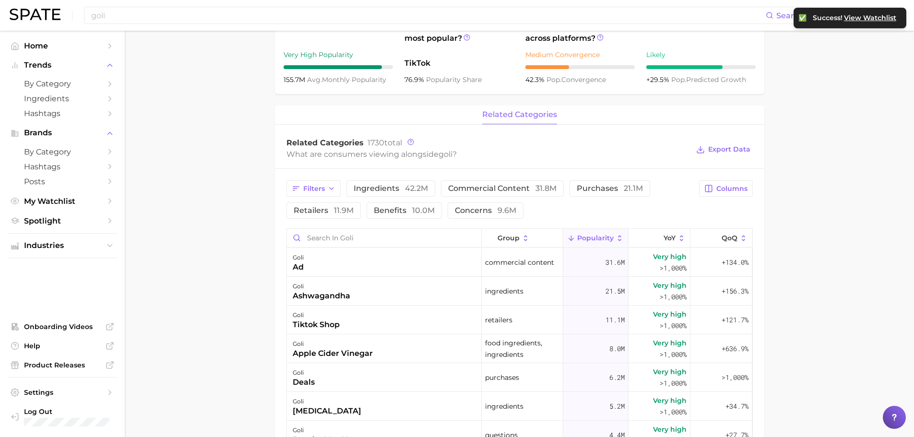
scroll to position [432, 0]
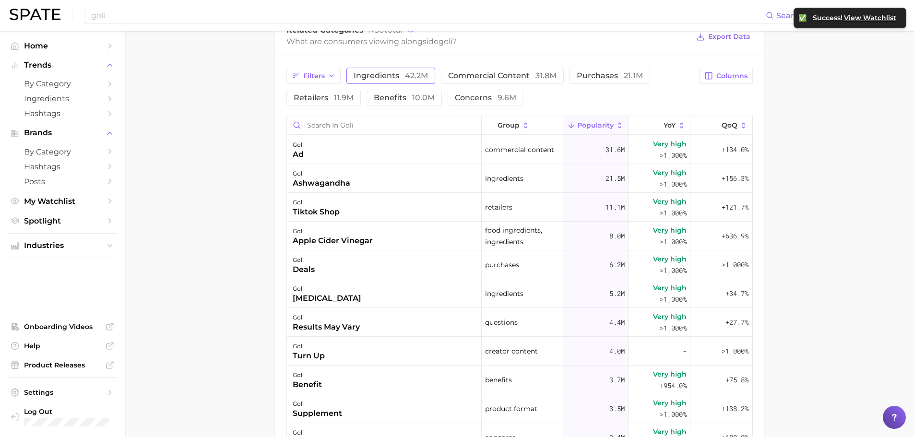
click at [387, 76] on span "ingredients 42.2m" at bounding box center [391, 76] width 74 height 8
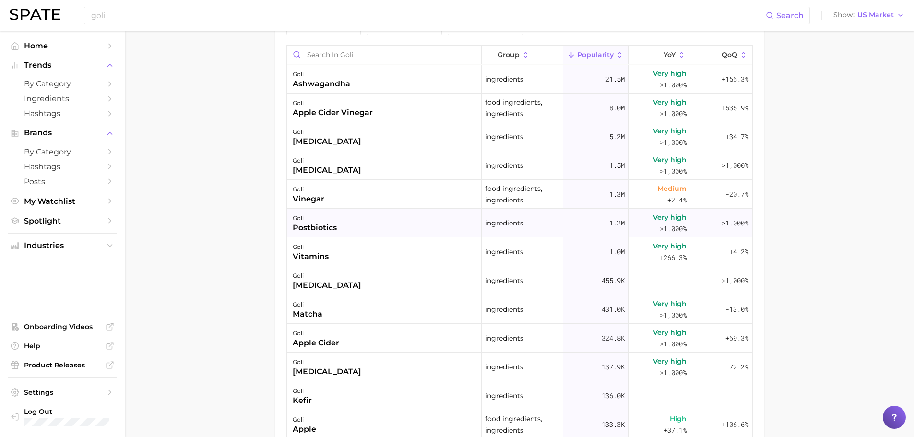
scroll to position [480, 0]
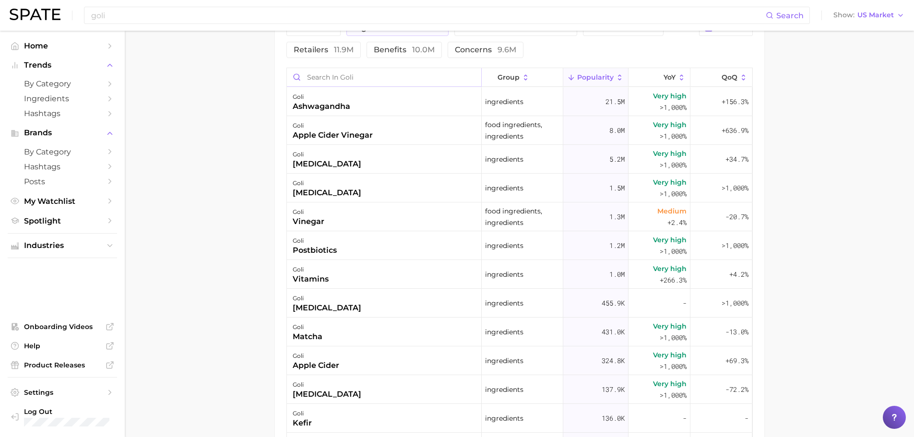
click at [417, 75] on input "Search in goli" at bounding box center [384, 77] width 194 height 18
type input "creatine"
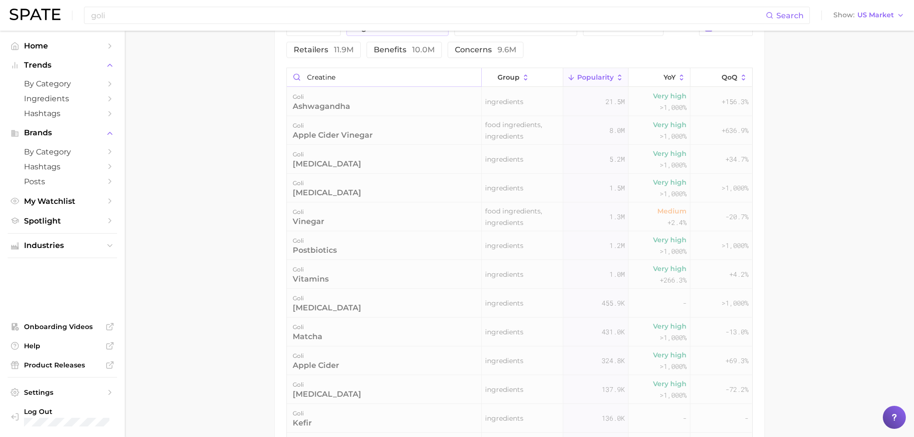
scroll to position [411, 0]
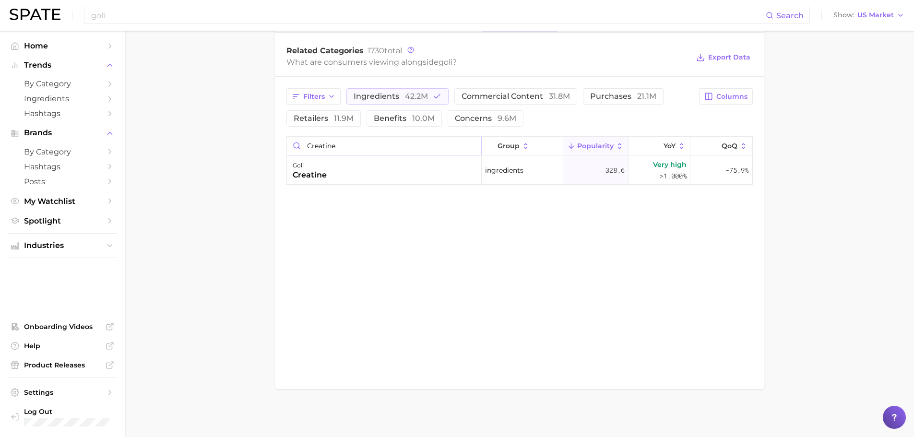
click at [473, 146] on input "creatine" at bounding box center [384, 146] width 194 height 18
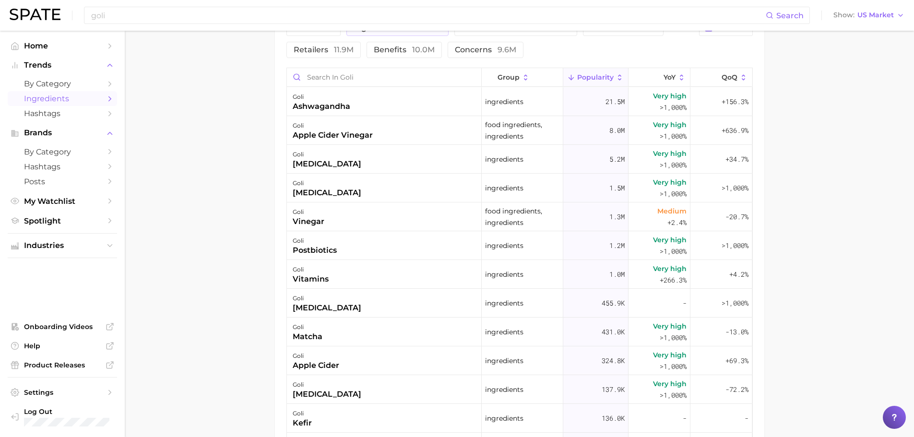
click at [59, 97] on span "Ingredients" at bounding box center [62, 98] width 77 height 9
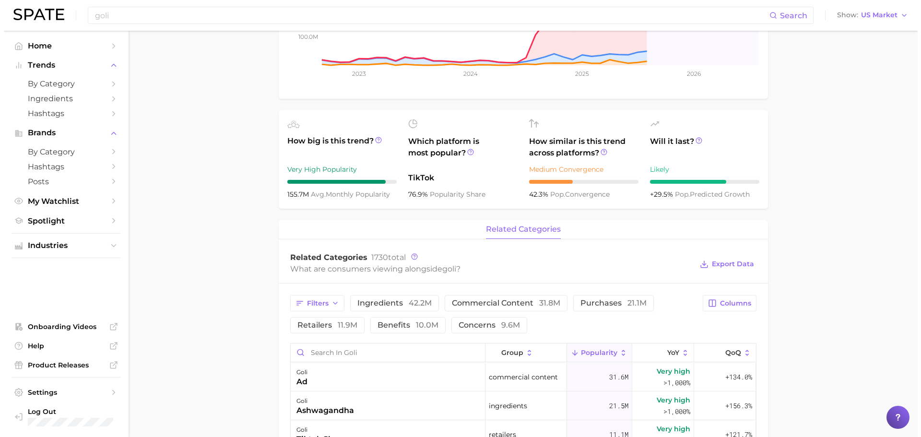
scroll to position [288, 0]
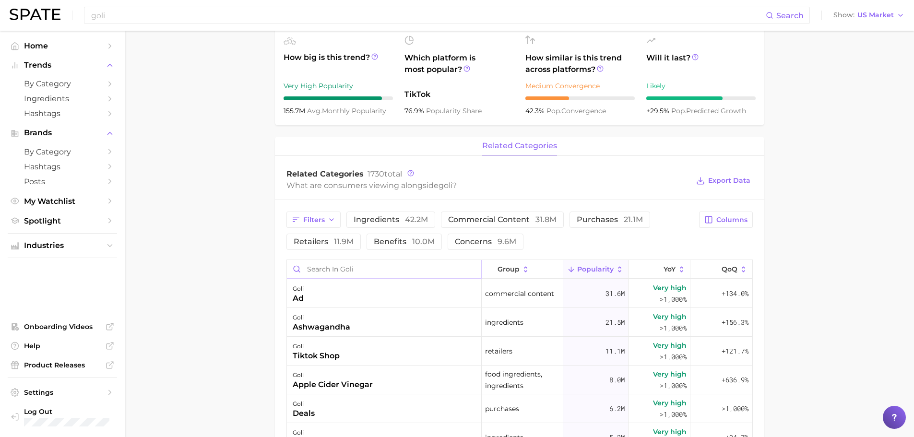
click at [386, 268] on input "Search in goli" at bounding box center [384, 269] width 194 height 18
type input "magn"
click at [362, 288] on div "goli magnesium" at bounding box center [384, 293] width 195 height 29
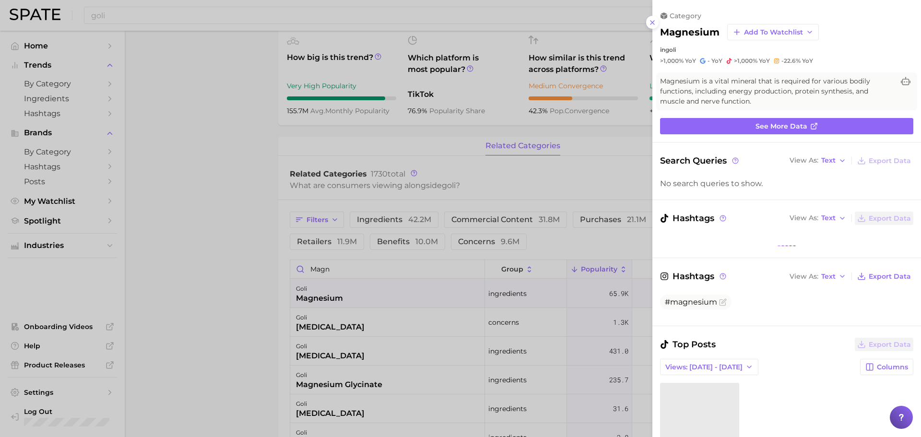
click at [788, 139] on div "category magnesium Add to Watchlist in goli >1,000% YoY - YoY >1,000% YoY -22.6…" at bounding box center [787, 401] width 269 height 802
click at [781, 130] on span "See more data" at bounding box center [782, 126] width 52 height 8
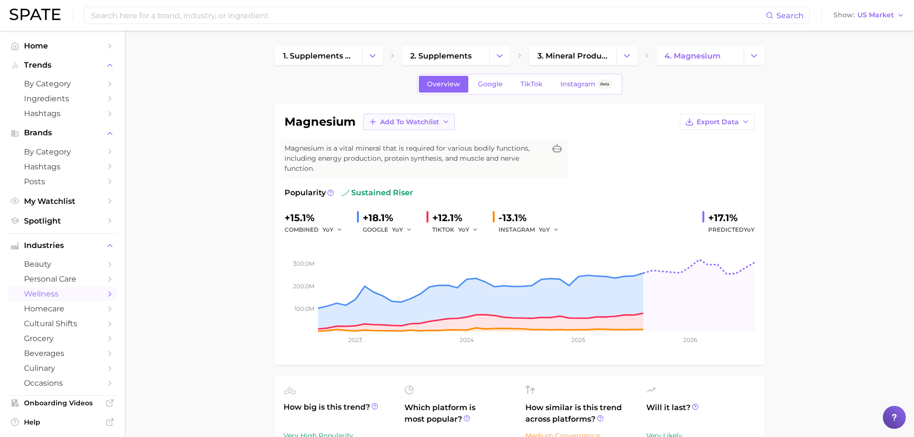
click at [393, 120] on span "Add to Watchlist" at bounding box center [409, 122] width 59 height 8
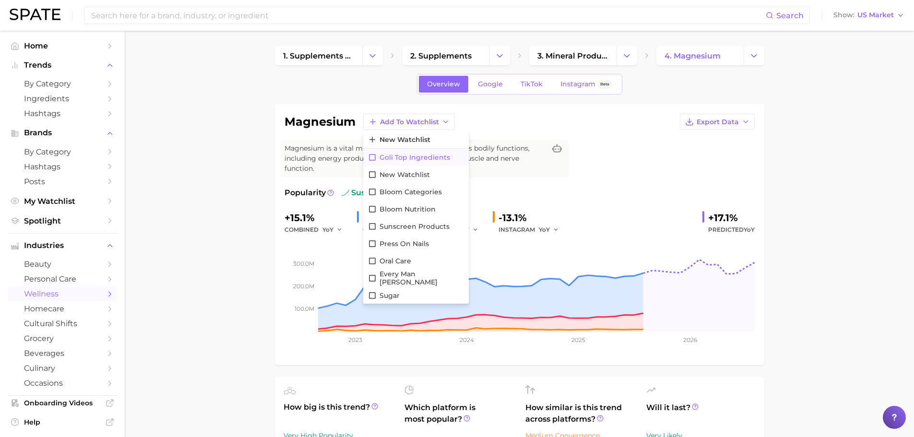
click at [396, 150] on button "Goli Top Ingredients" at bounding box center [416, 157] width 106 height 17
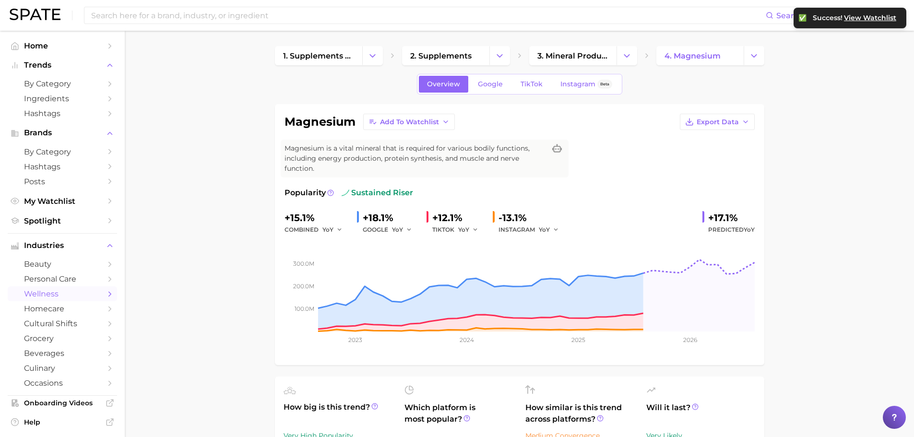
drag, startPoint x: 267, startPoint y: 146, endPoint x: 160, endPoint y: 109, distance: 113.4
click at [61, 204] on span "My Watchlist" at bounding box center [62, 201] width 77 height 9
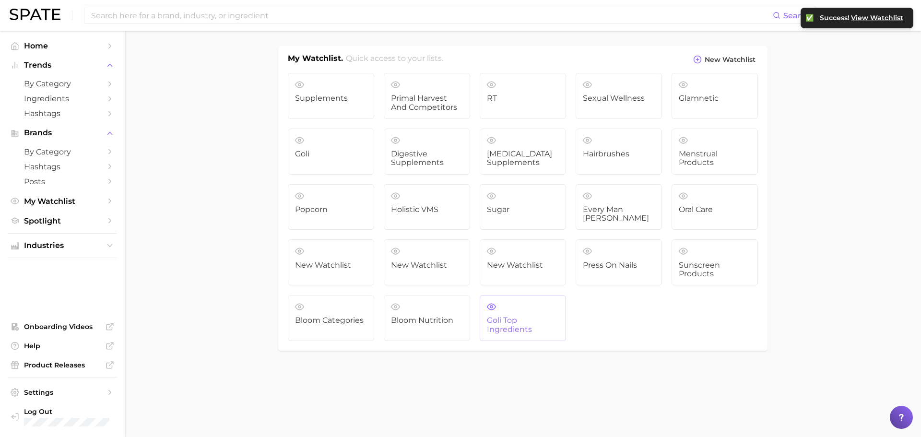
click at [499, 304] on link "Goli Top Ingredients" at bounding box center [523, 318] width 86 height 46
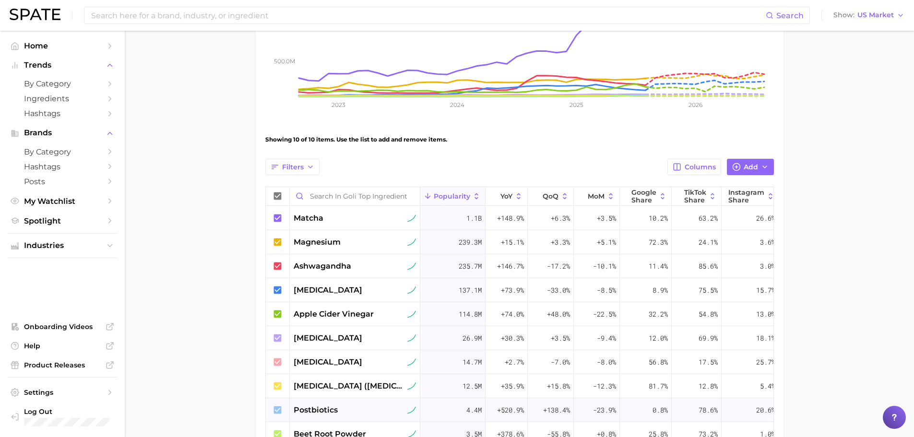
scroll to position [315, 0]
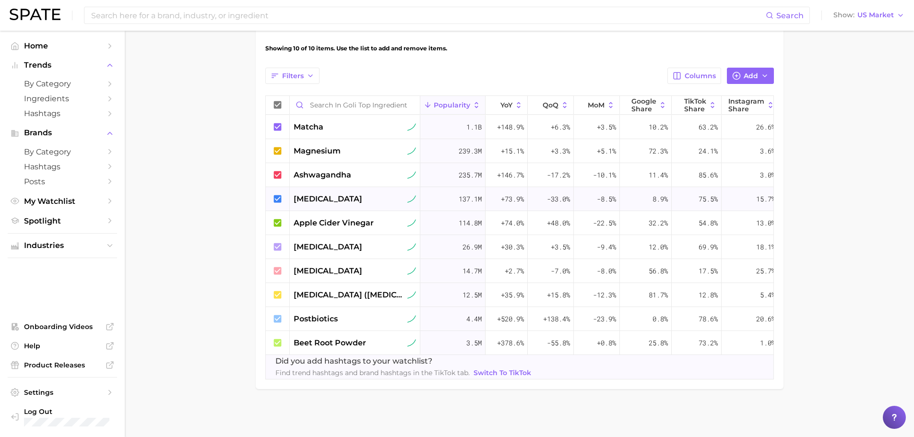
click at [276, 194] on icon at bounding box center [278, 199] width 11 height 11
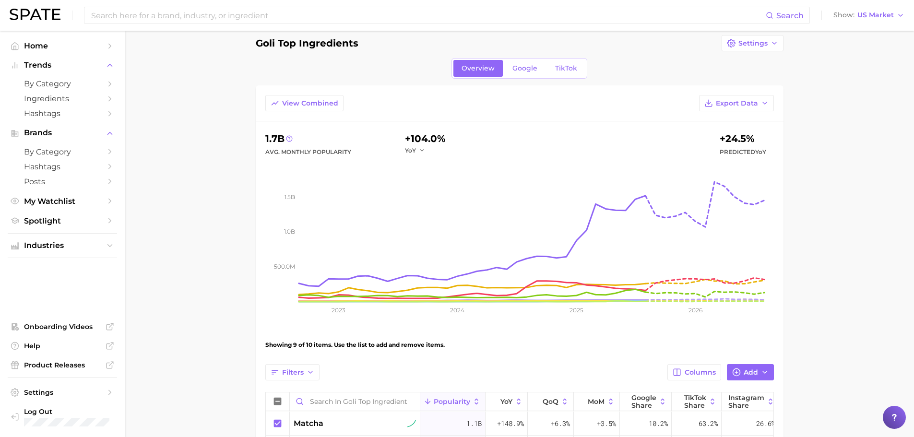
scroll to position [48, 0]
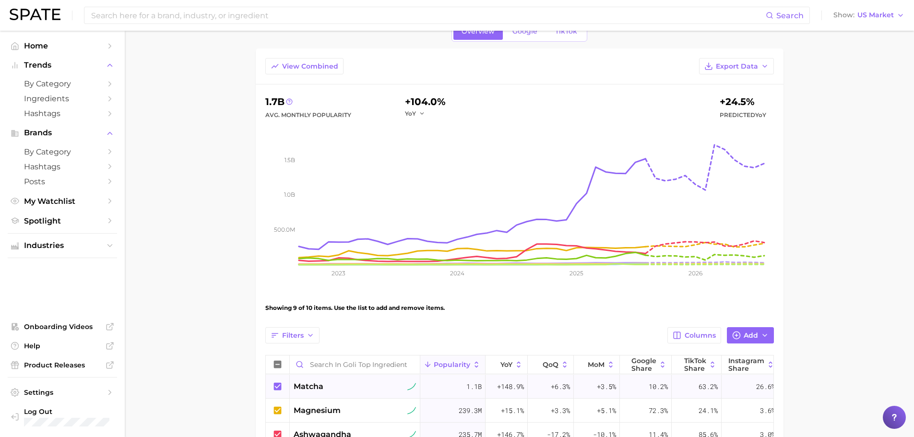
click at [280, 386] on icon at bounding box center [278, 386] width 8 height 8
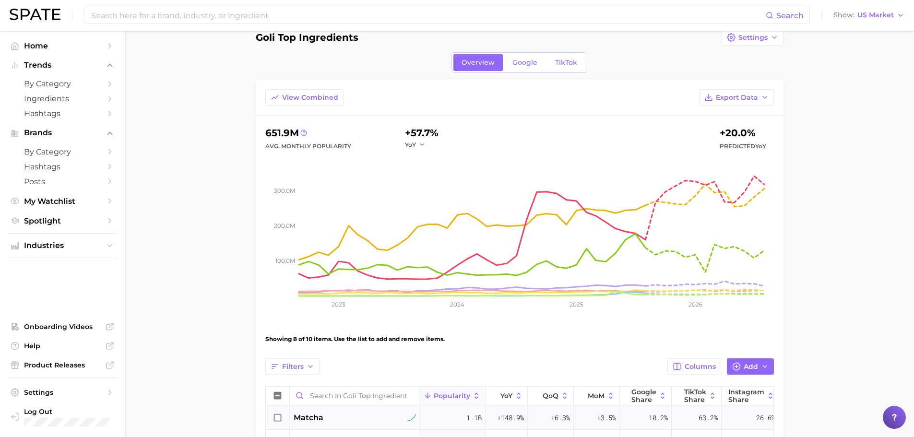
scroll to position [0, 0]
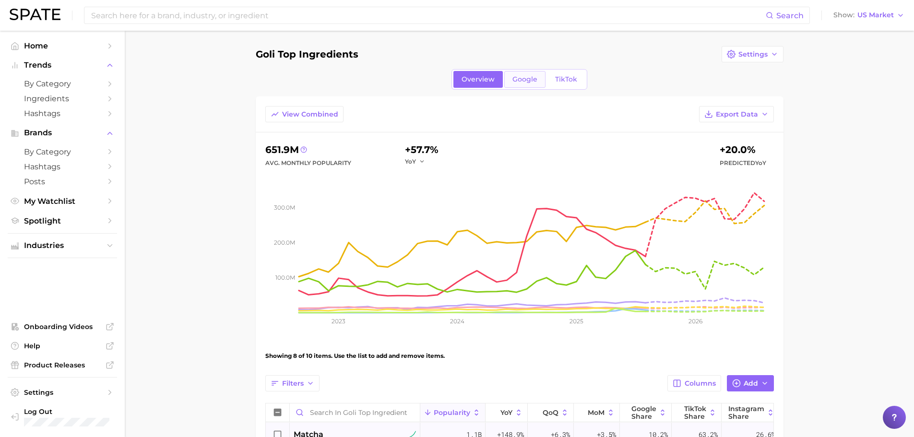
click at [520, 74] on link "Google" at bounding box center [524, 79] width 41 height 17
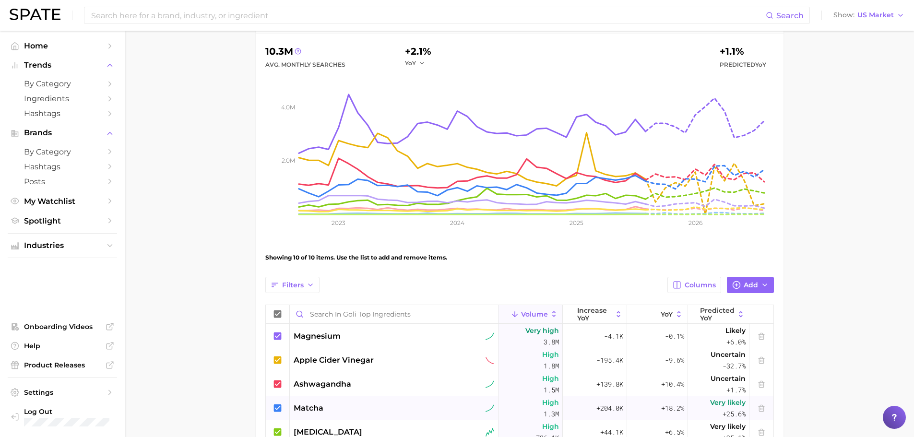
scroll to position [212, 0]
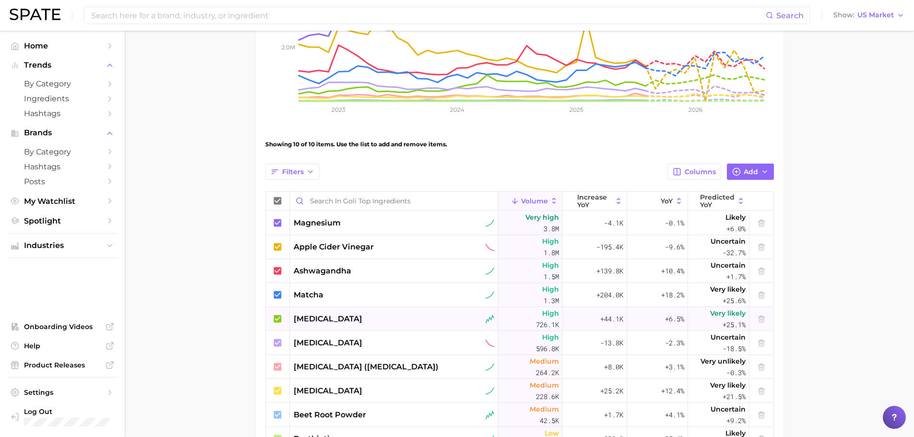
click at [278, 318] on icon at bounding box center [278, 319] width 8 height 8
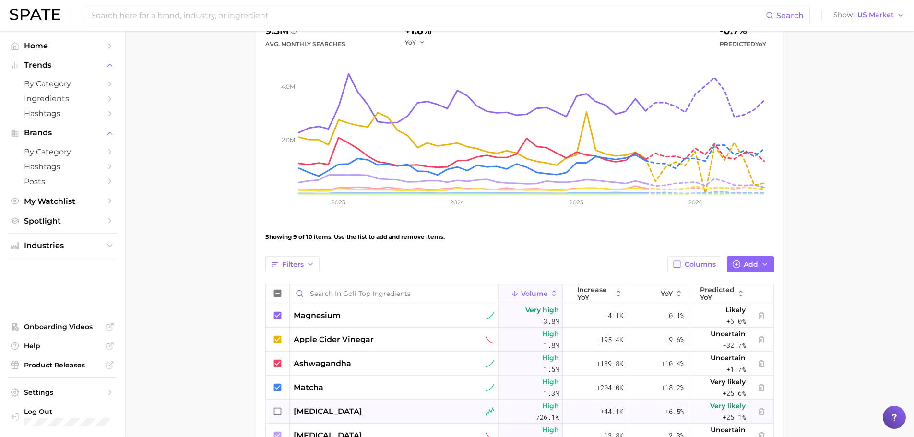
scroll to position [192, 0]
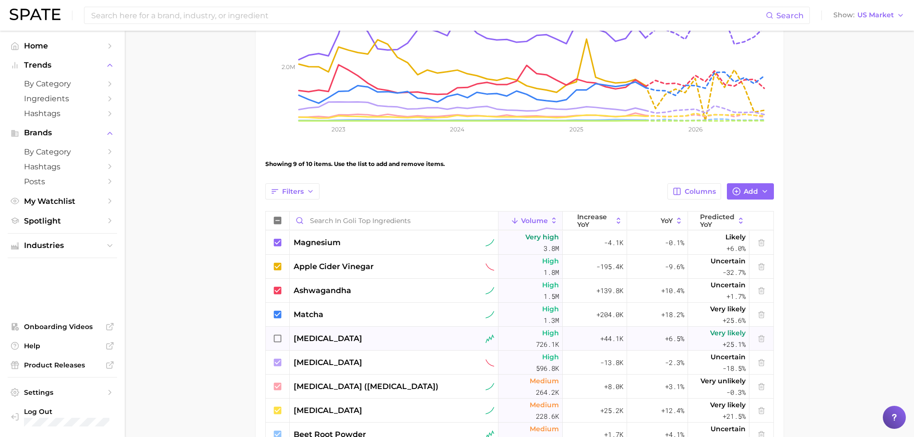
click at [277, 340] on icon at bounding box center [278, 339] width 11 height 11
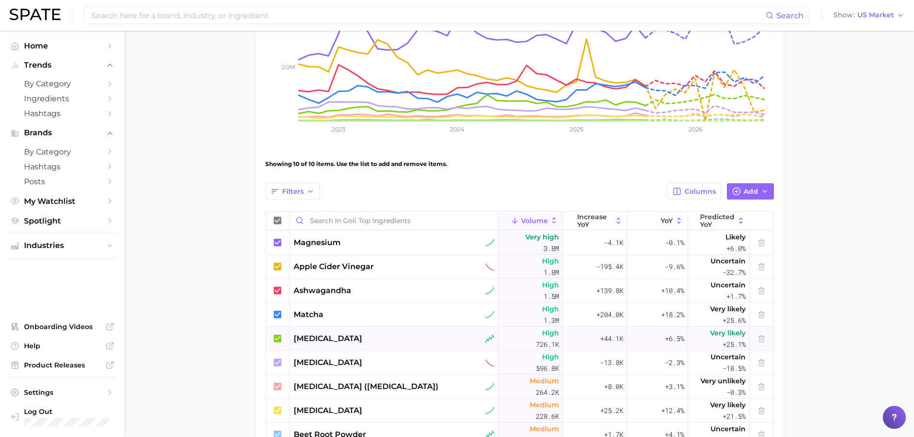
click at [277, 340] on icon at bounding box center [278, 339] width 11 height 11
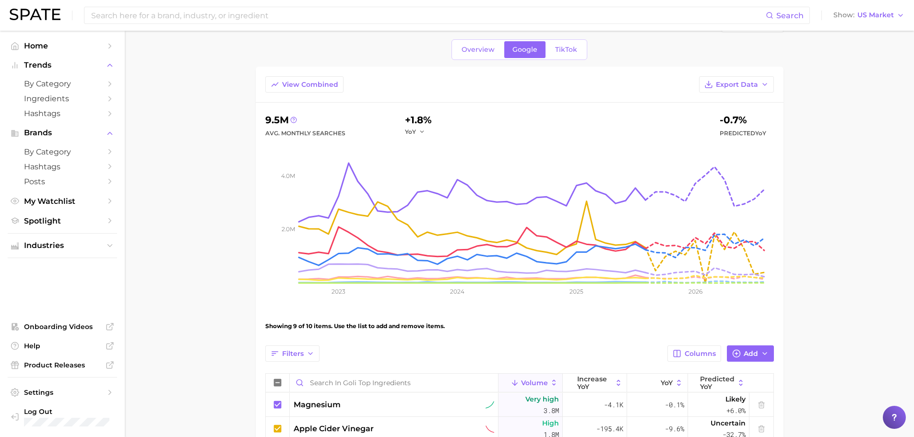
scroll to position [240, 0]
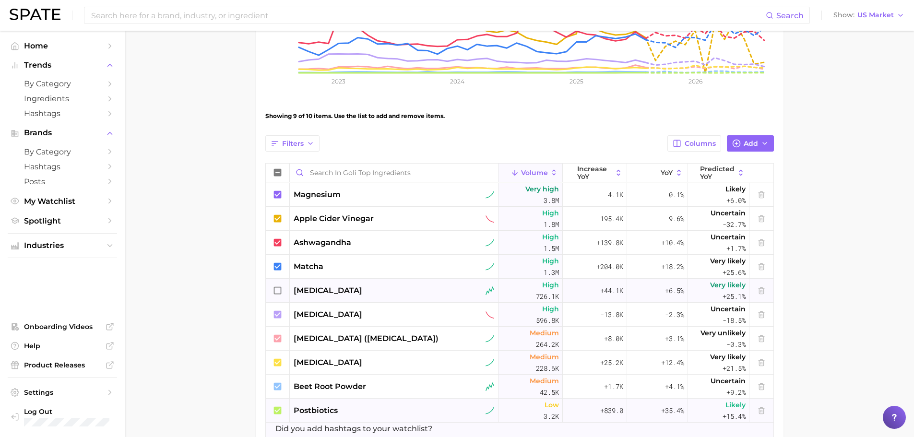
click at [281, 411] on icon at bounding box center [278, 410] width 8 height 8
click at [279, 390] on icon at bounding box center [278, 386] width 8 height 8
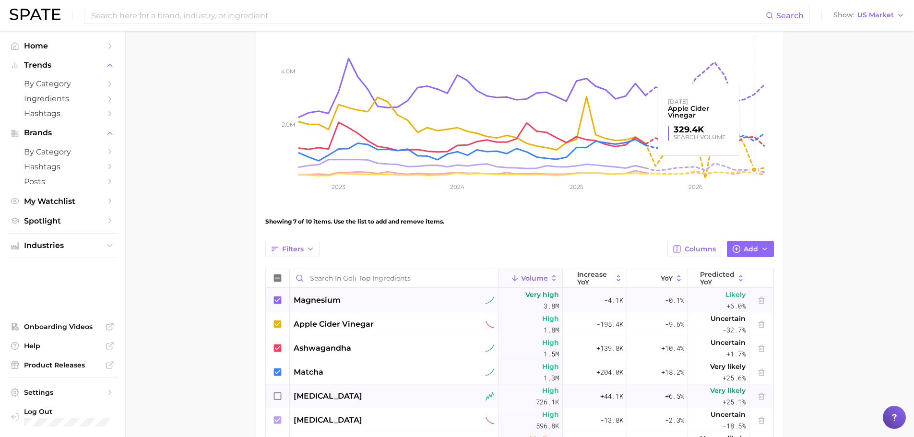
scroll to position [288, 0]
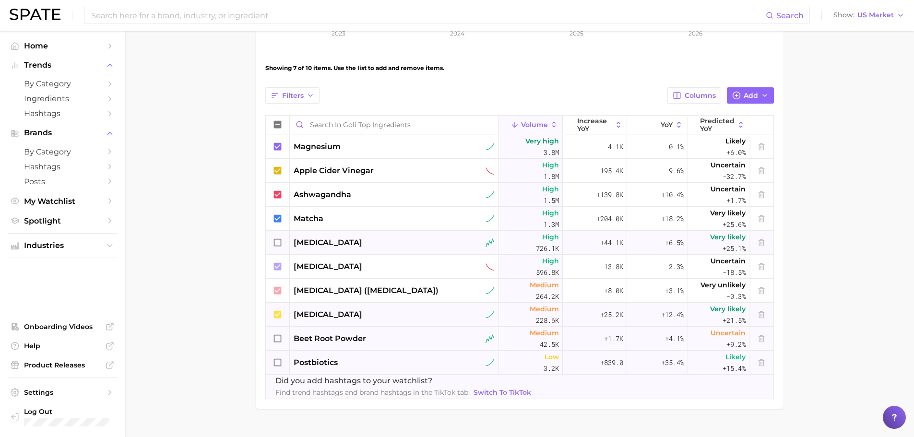
click at [278, 318] on icon at bounding box center [278, 314] width 8 height 8
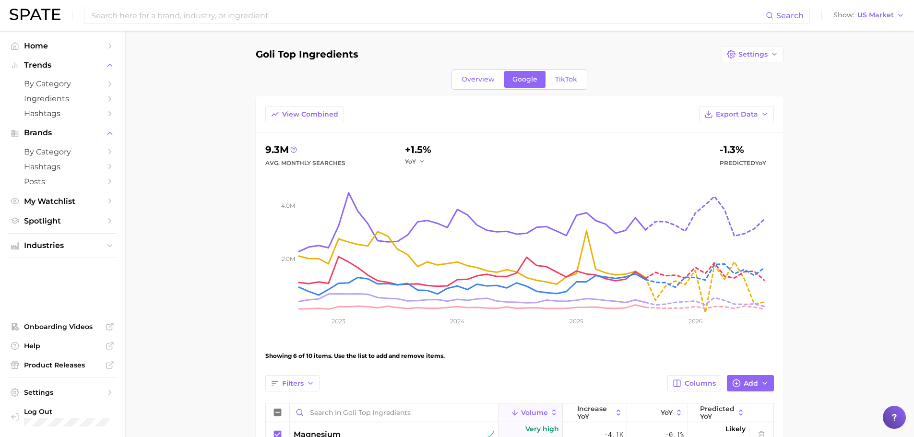
scroll to position [240, 0]
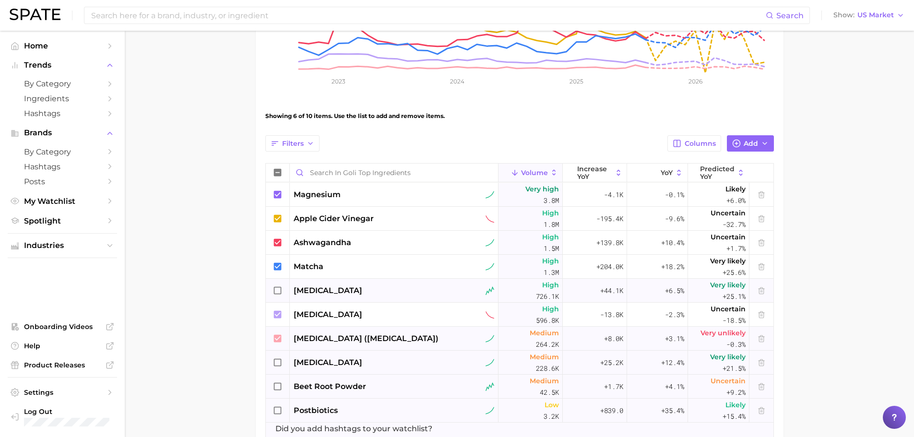
click at [276, 339] on icon at bounding box center [278, 339] width 11 height 11
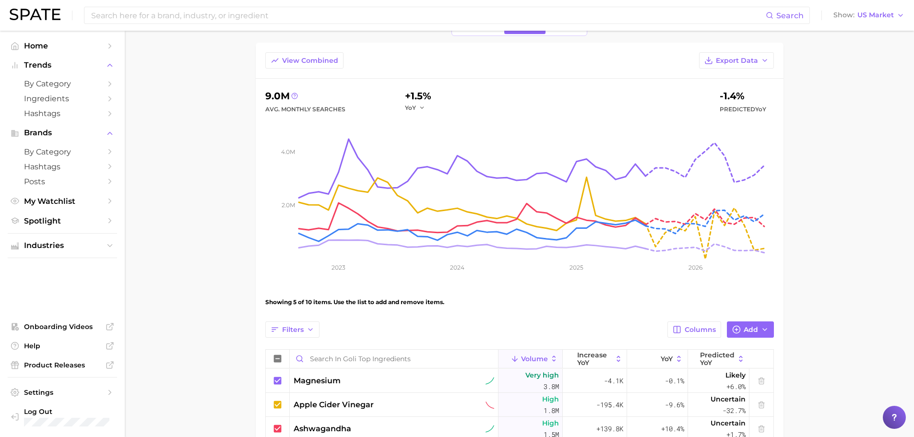
scroll to position [192, 0]
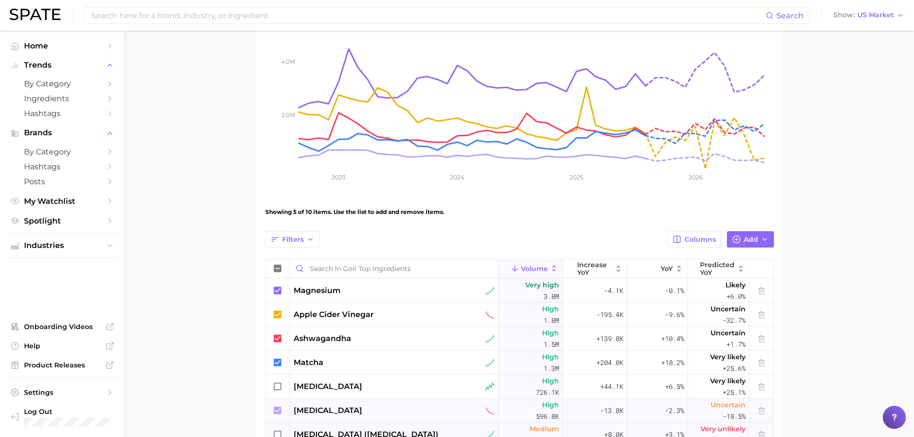
click at [279, 407] on icon at bounding box center [278, 410] width 8 height 8
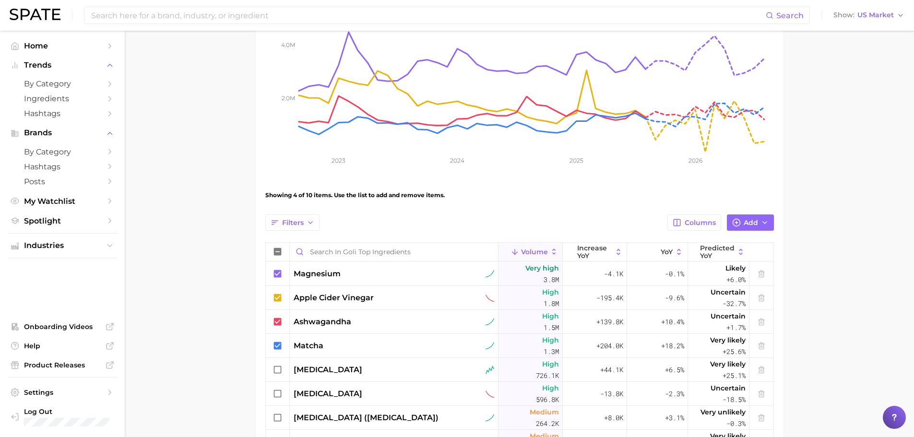
scroll to position [0, 0]
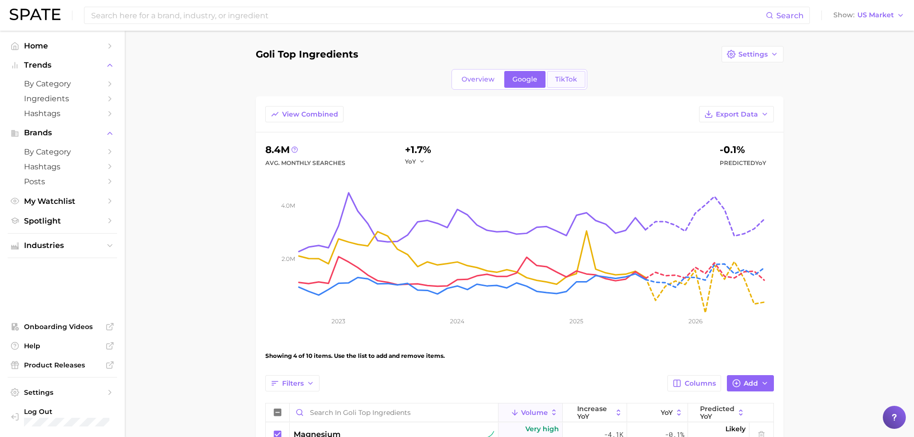
click at [569, 75] on span "TikTok" at bounding box center [566, 79] width 22 height 8
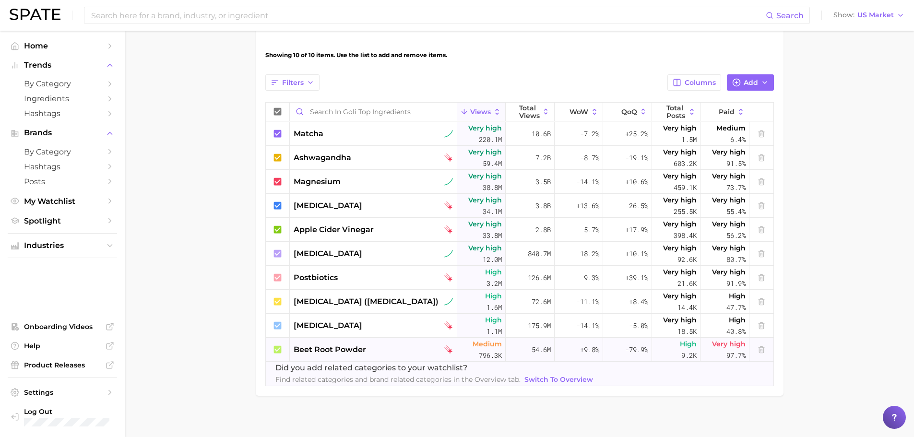
scroll to position [308, 0]
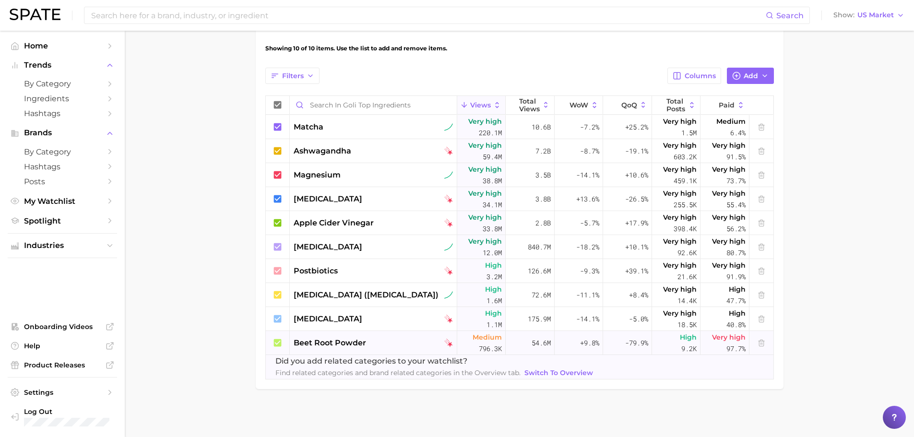
click at [277, 343] on icon at bounding box center [278, 343] width 8 height 8
click at [273, 319] on icon at bounding box center [278, 319] width 11 height 11
click at [273, 296] on icon at bounding box center [278, 295] width 11 height 11
click at [276, 271] on icon at bounding box center [278, 271] width 8 height 8
click at [276, 245] on icon at bounding box center [278, 247] width 8 height 8
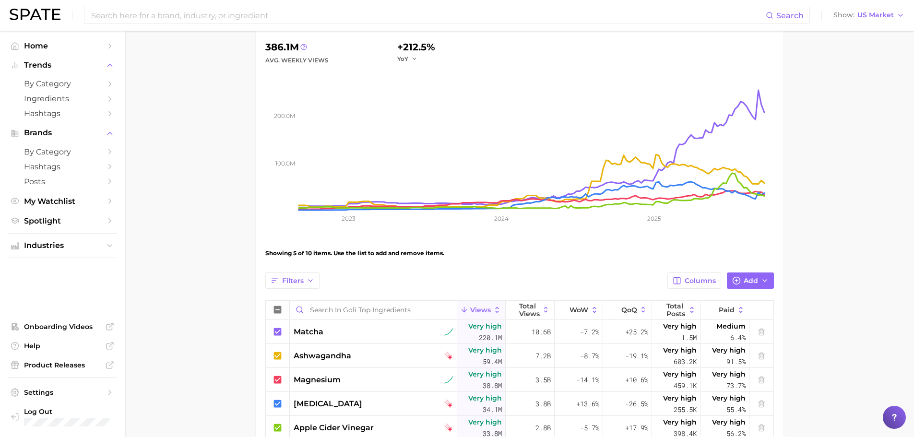
scroll to position [240, 0]
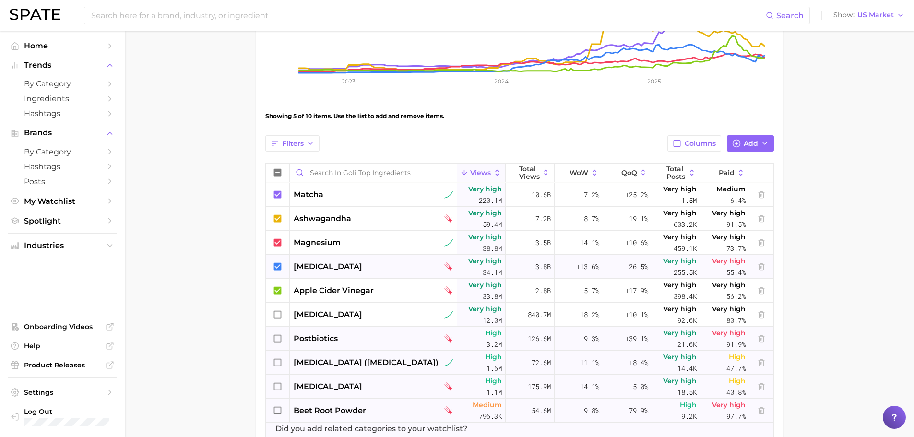
click at [280, 270] on icon at bounding box center [278, 266] width 8 height 8
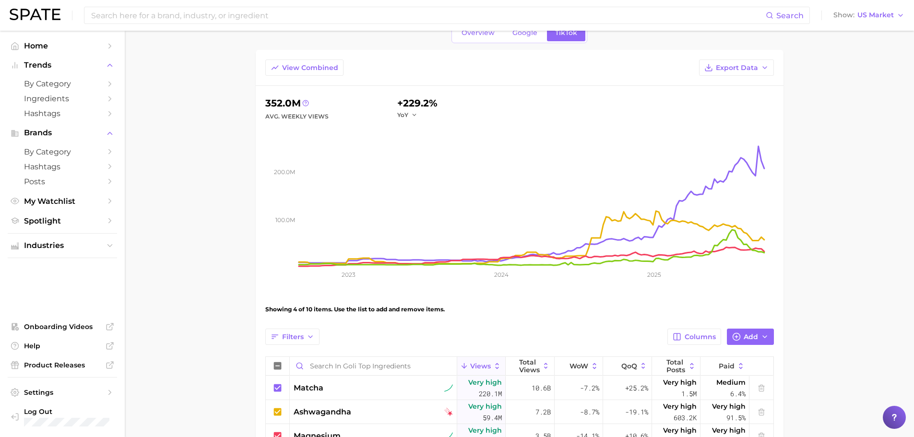
scroll to position [0, 0]
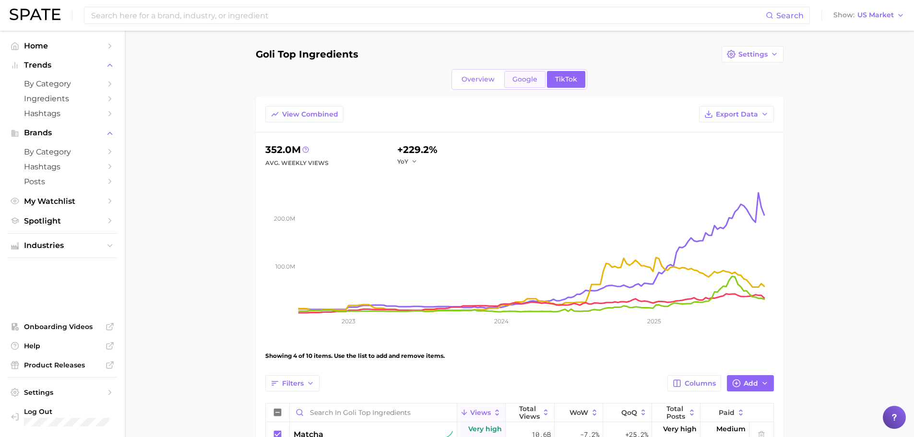
click at [517, 75] on span "Google" at bounding box center [525, 79] width 25 height 8
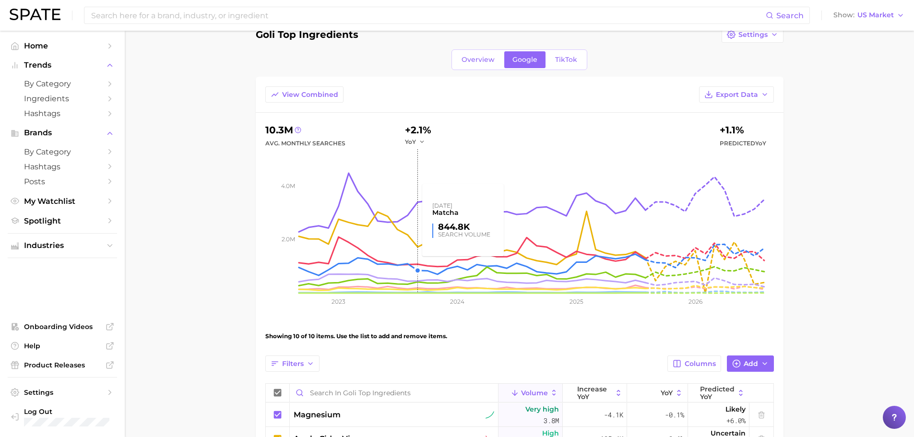
scroll to position [164, 0]
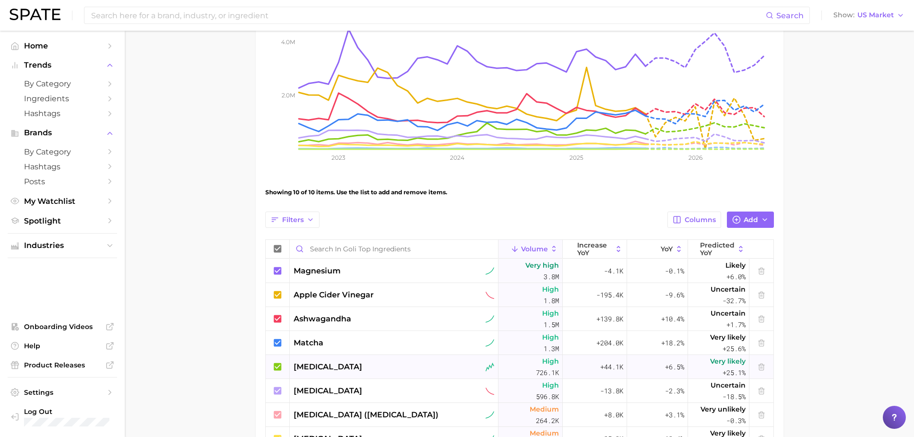
click at [288, 362] on div at bounding box center [278, 367] width 24 height 24
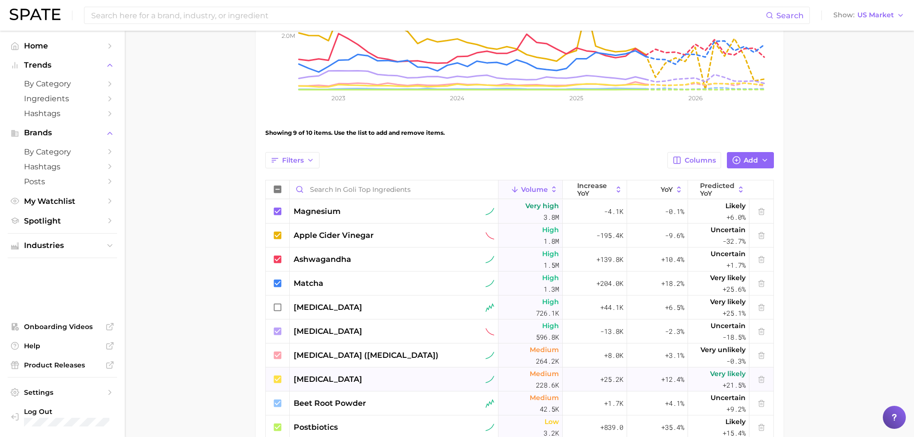
scroll to position [240, 0]
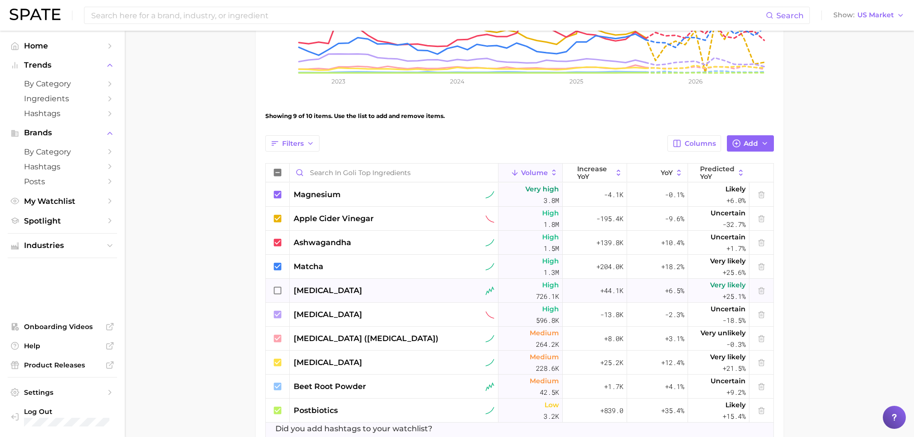
click at [298, 289] on span "[MEDICAL_DATA]" at bounding box center [328, 291] width 69 height 12
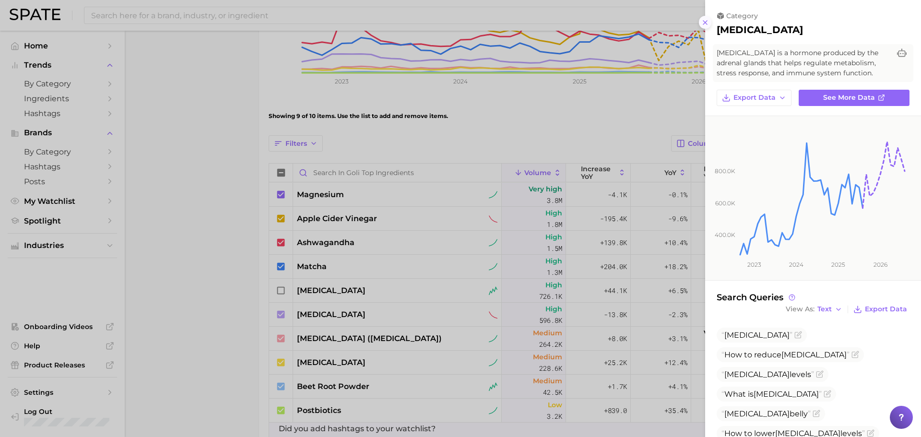
click at [702, 22] on icon at bounding box center [706, 23] width 8 height 8
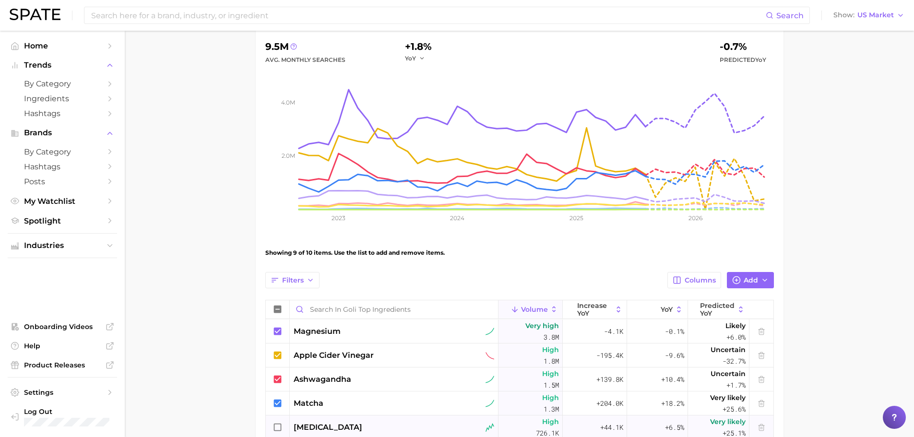
scroll to position [96, 0]
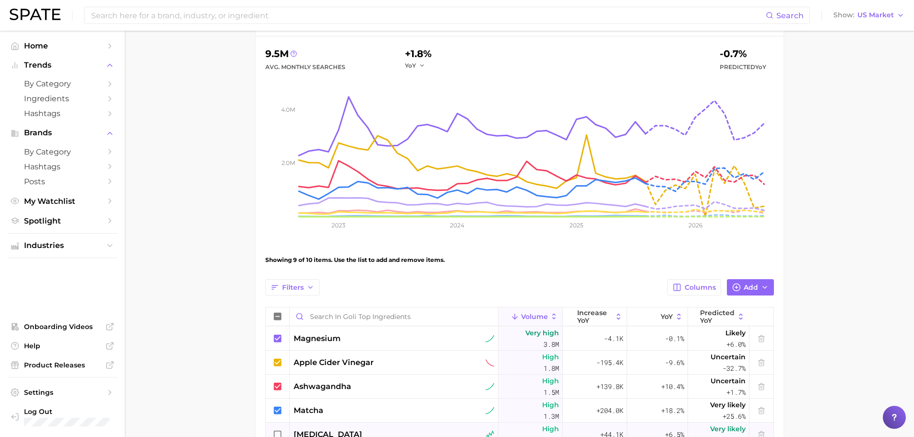
click at [279, 435] on icon at bounding box center [278, 434] width 11 height 11
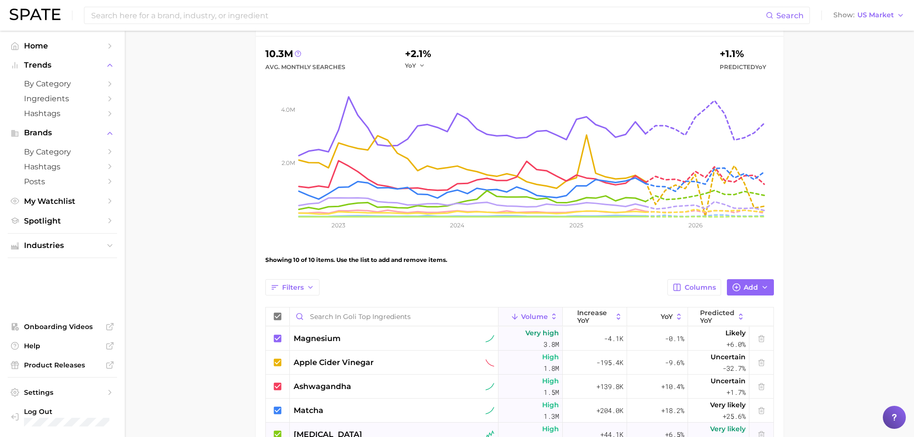
click at [279, 435] on icon at bounding box center [278, 434] width 8 height 8
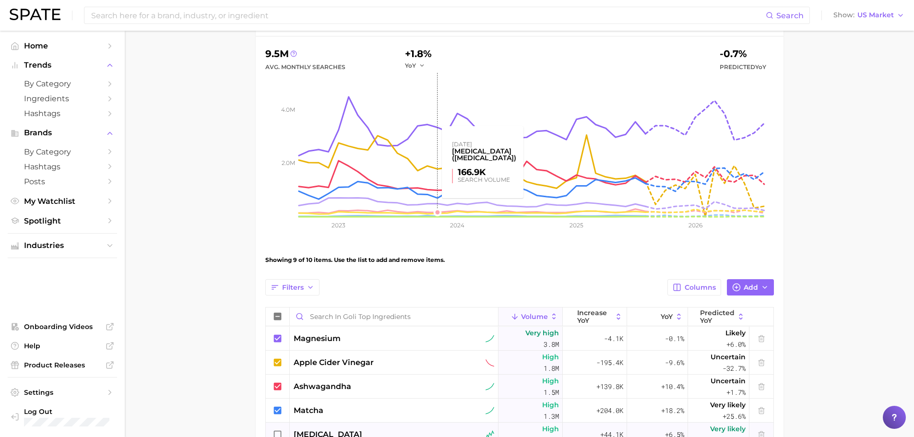
scroll to position [0, 0]
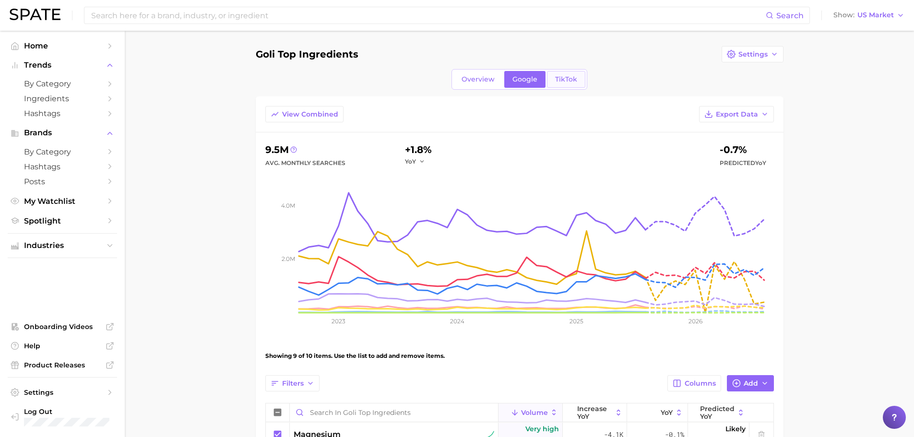
click at [569, 75] on span "TikTok" at bounding box center [566, 79] width 22 height 8
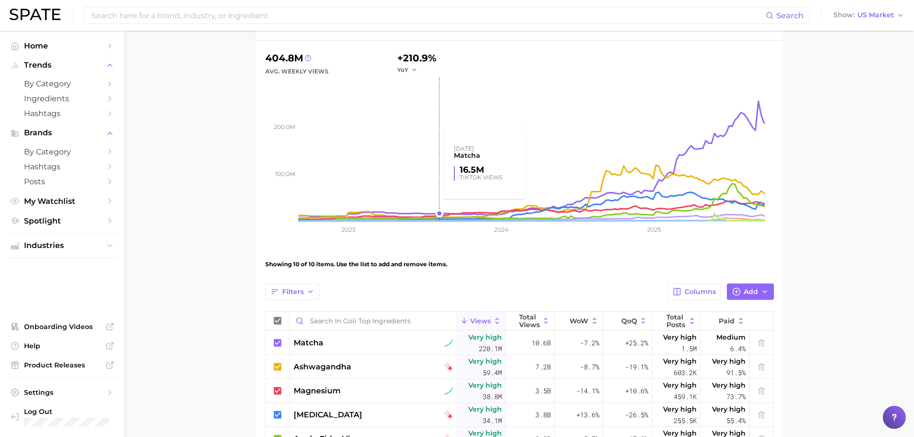
scroll to position [192, 0]
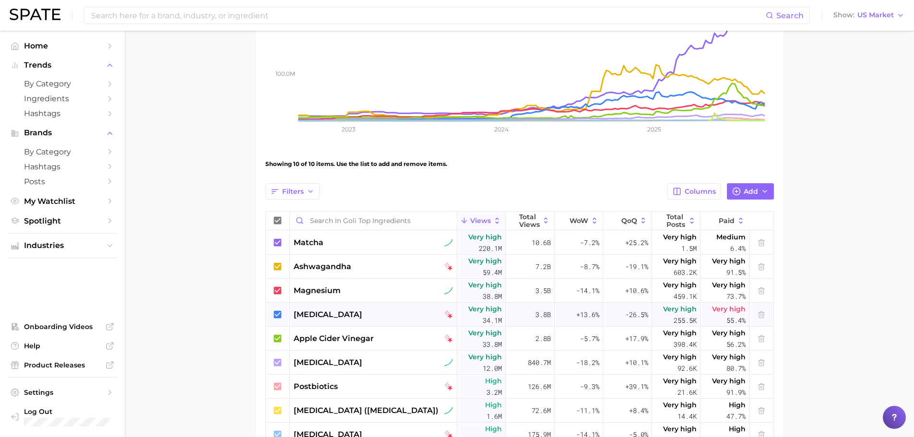
click at [280, 316] on icon at bounding box center [278, 314] width 8 height 8
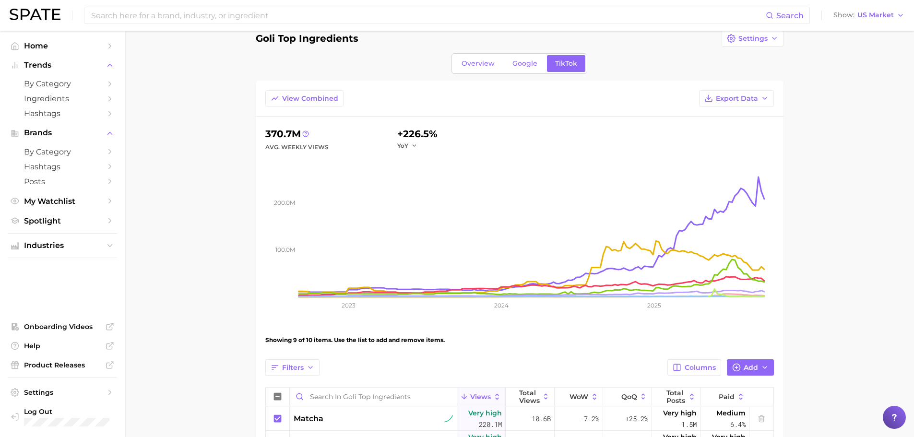
scroll to position [0, 0]
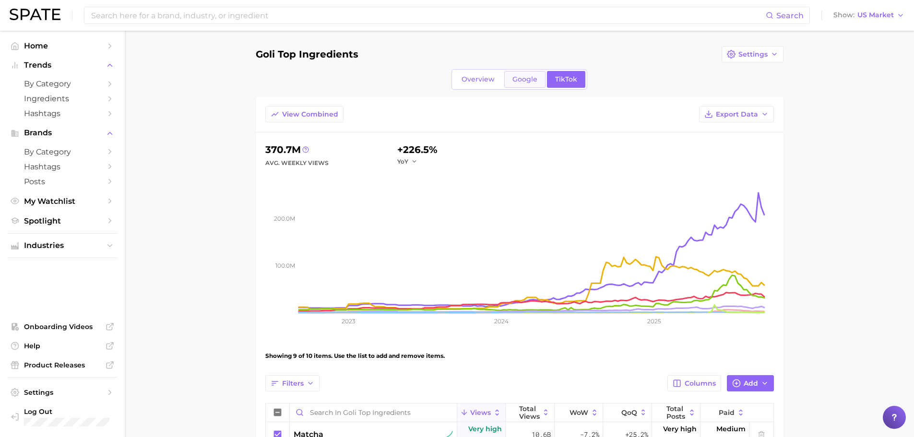
click at [525, 80] on span "Google" at bounding box center [525, 79] width 25 height 8
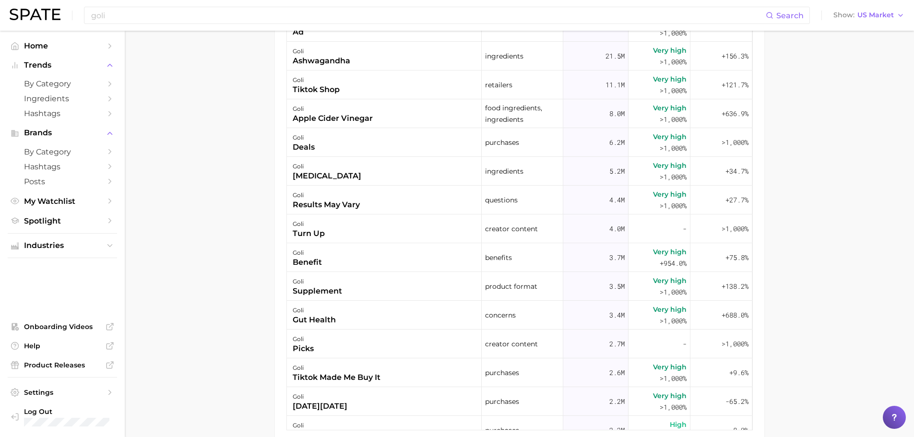
scroll to position [319, 0]
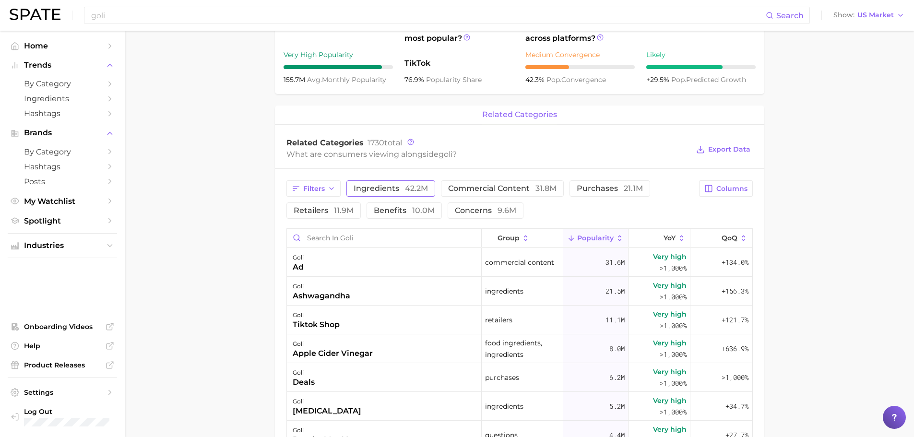
click at [380, 190] on span "ingredients 42.2m" at bounding box center [391, 189] width 74 height 8
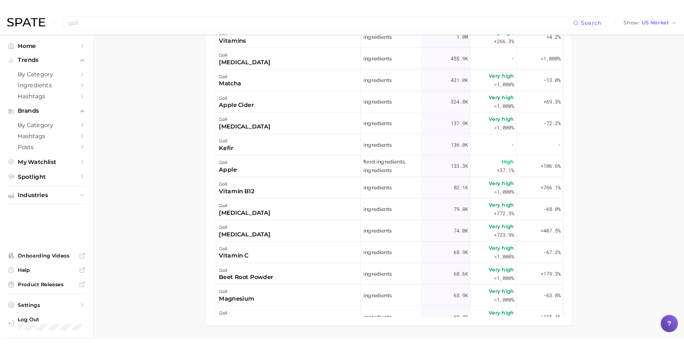
scroll to position [144, 0]
